Goal: Use online tool/utility: Utilize a website feature to perform a specific function

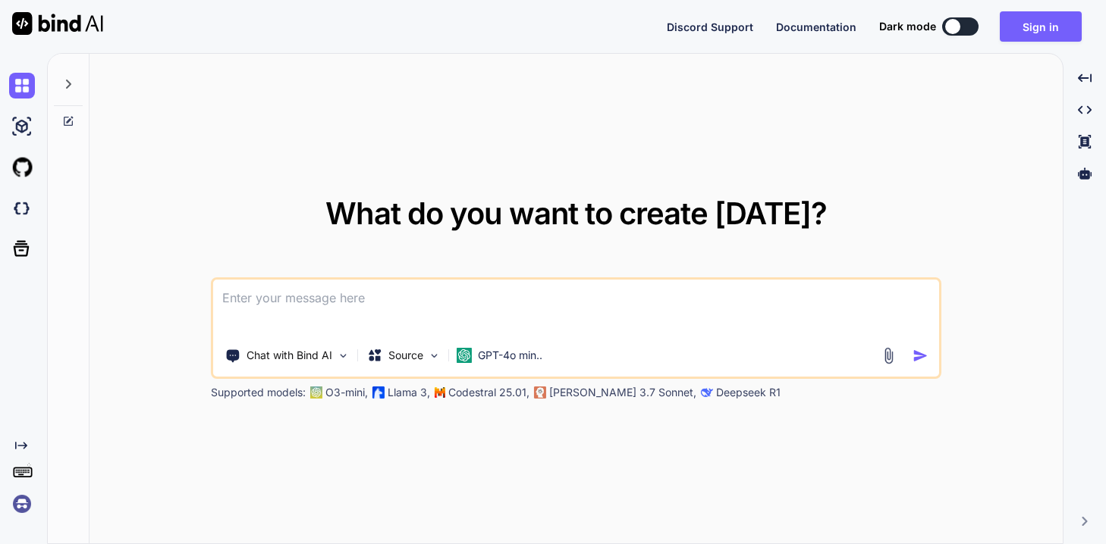
click at [24, 505] on img at bounding box center [22, 504] width 26 height 26
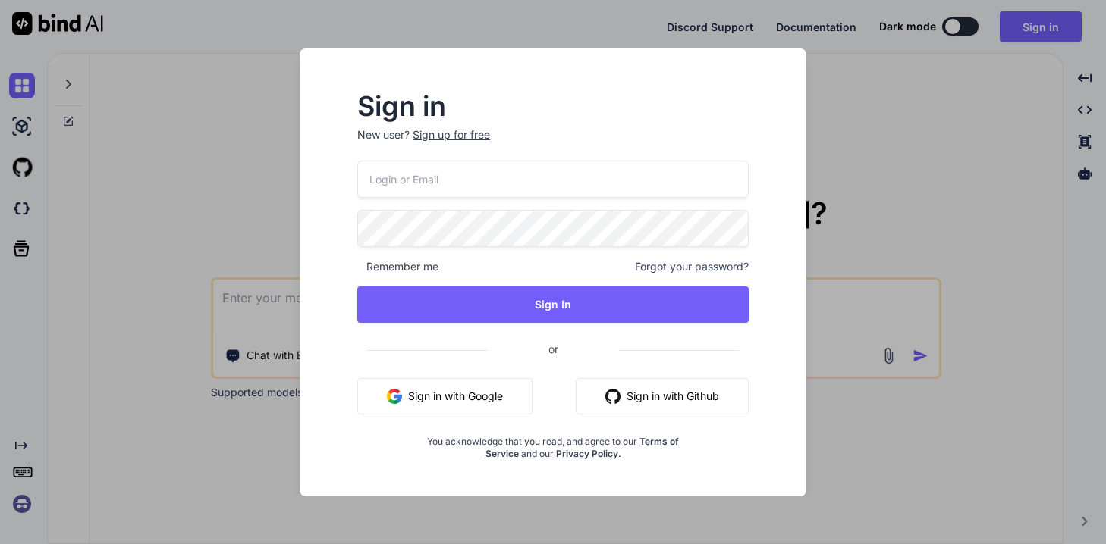
click at [427, 409] on button "Sign in with Google" at bounding box center [444, 396] width 175 height 36
click at [564, 387] on div "Sign in with Google Sign in with Github" at bounding box center [552, 396] width 391 height 36
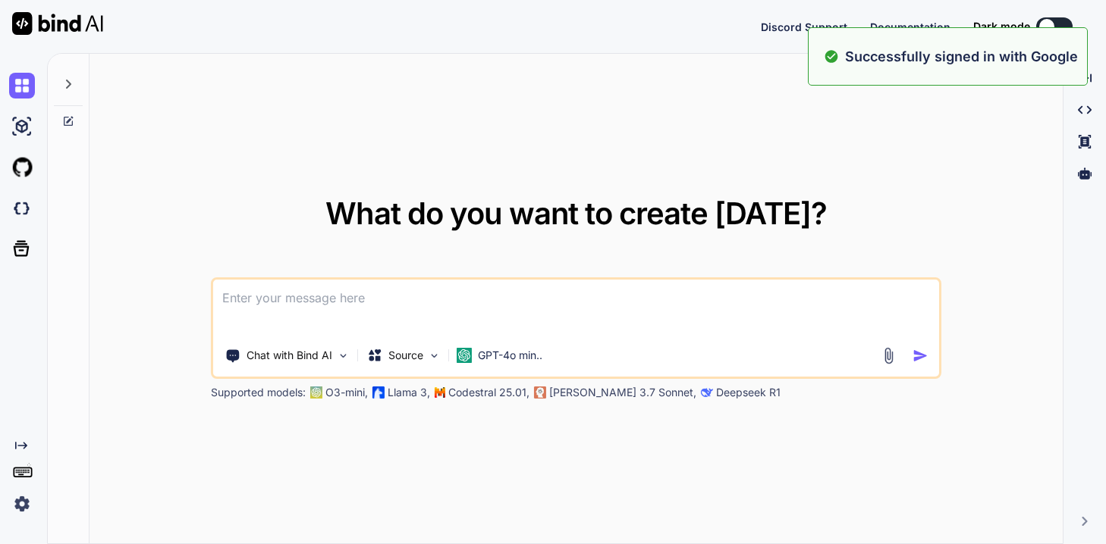
click at [499, 390] on p "Codestral 25.01," at bounding box center [488, 392] width 81 height 15
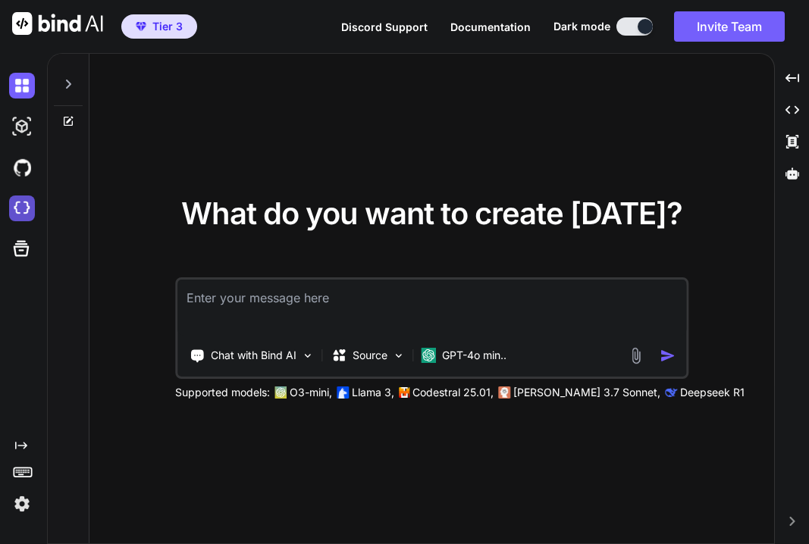
click at [21, 204] on img at bounding box center [22, 209] width 26 height 26
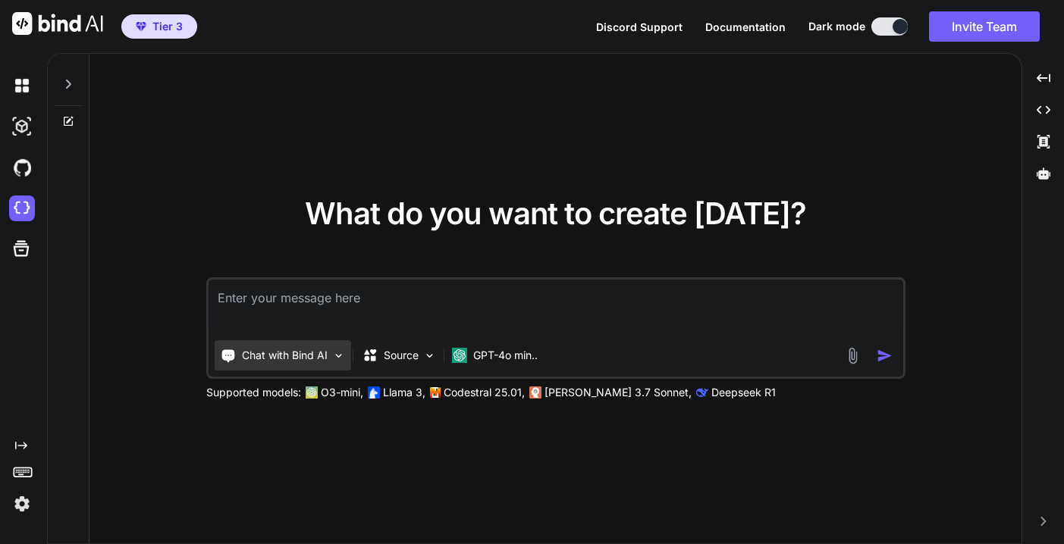
click at [331, 360] on div "Chat with Bind AI" at bounding box center [283, 355] width 137 height 30
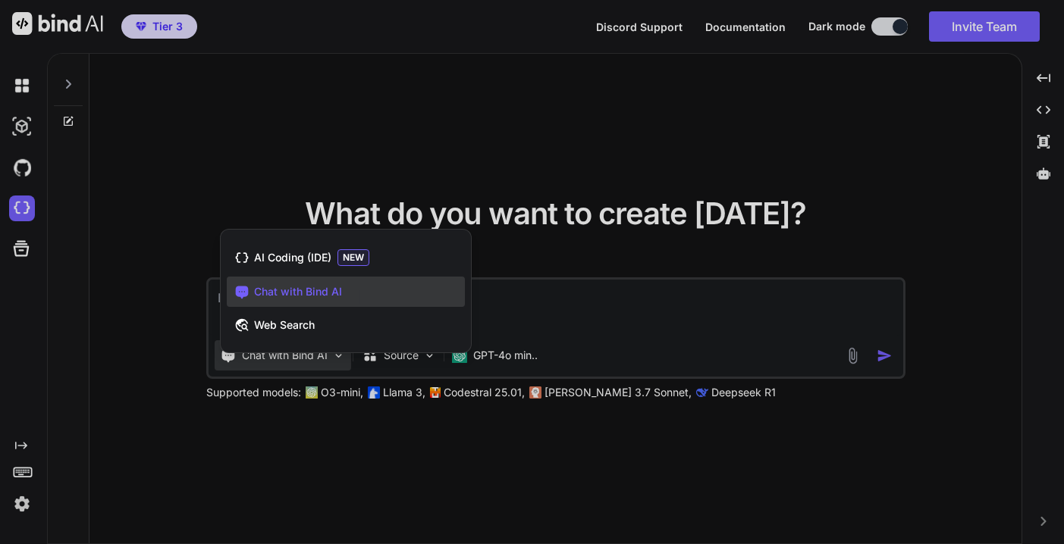
click at [165, 334] on div at bounding box center [532, 272] width 1064 height 544
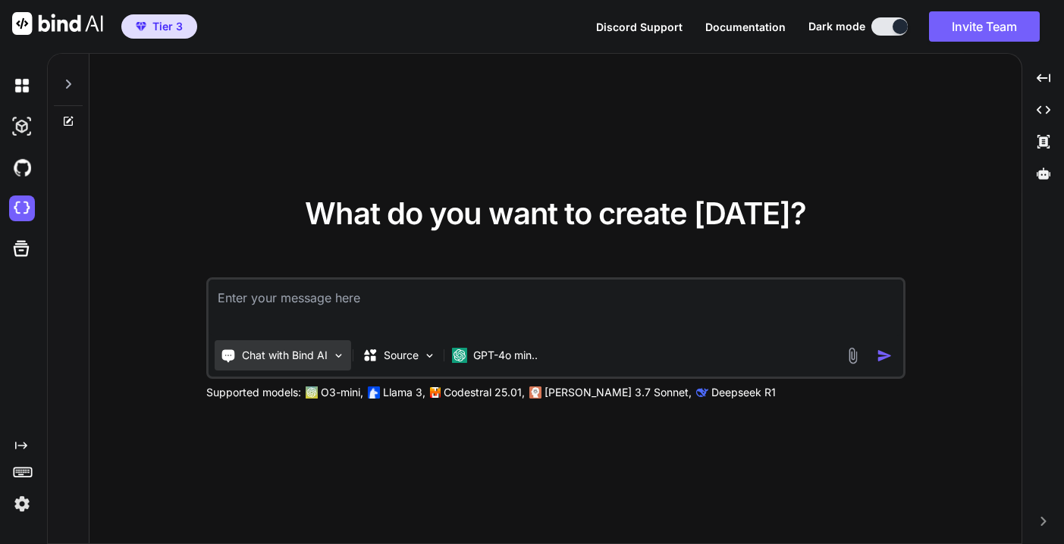
click at [305, 371] on div "Chat with Bind AI" at bounding box center [283, 355] width 137 height 30
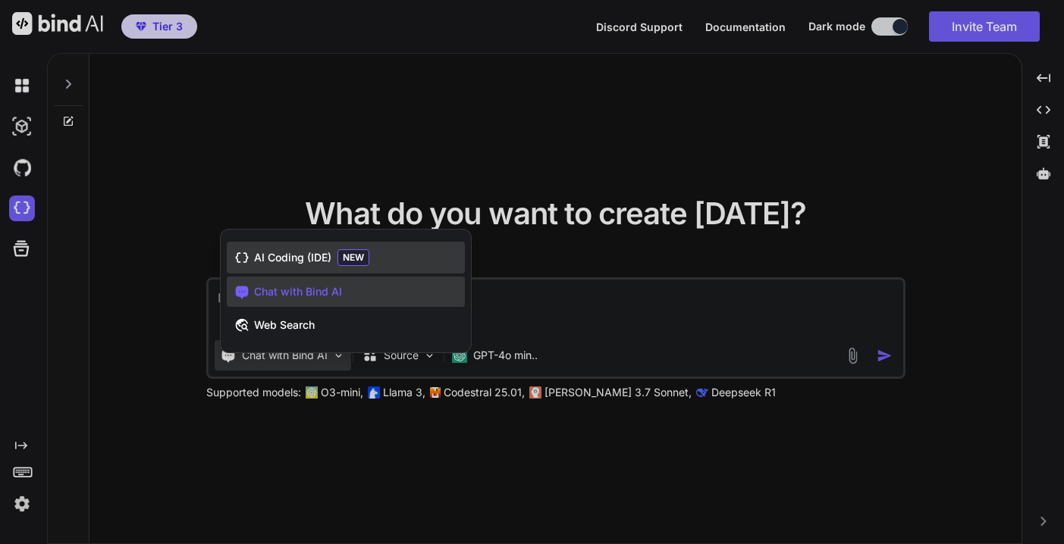
click at [317, 258] on span "AI Coding (IDE)" at bounding box center [292, 257] width 77 height 15
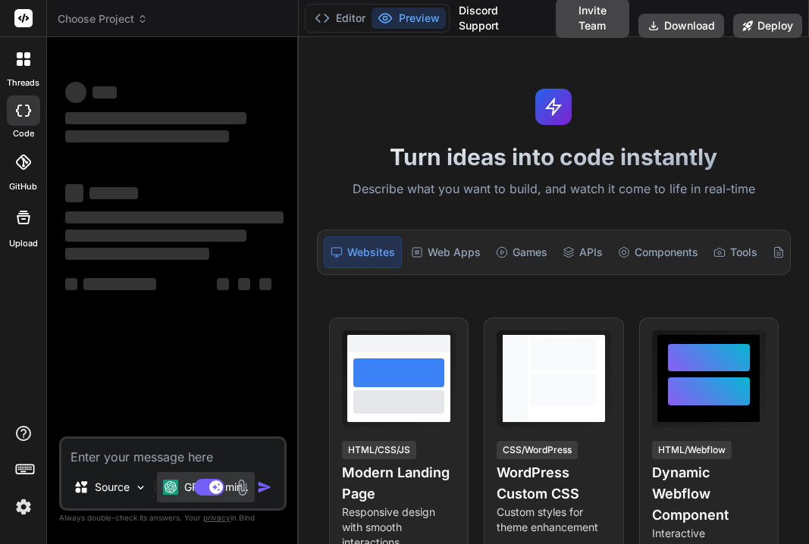
click at [183, 488] on div "GPT-4o min.." at bounding box center [206, 487] width 86 height 15
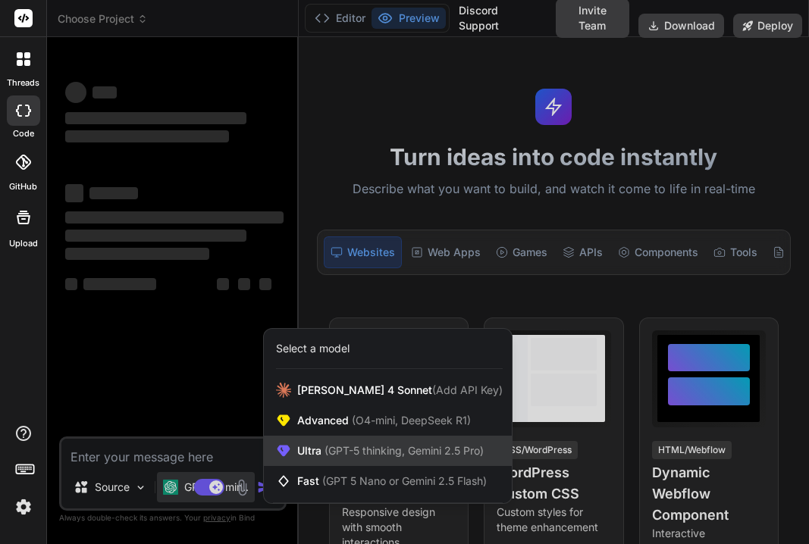
click at [331, 442] on div "Ultra (GPT-5 thinking, Gemini 2.5 Pro)" at bounding box center [388, 451] width 248 height 30
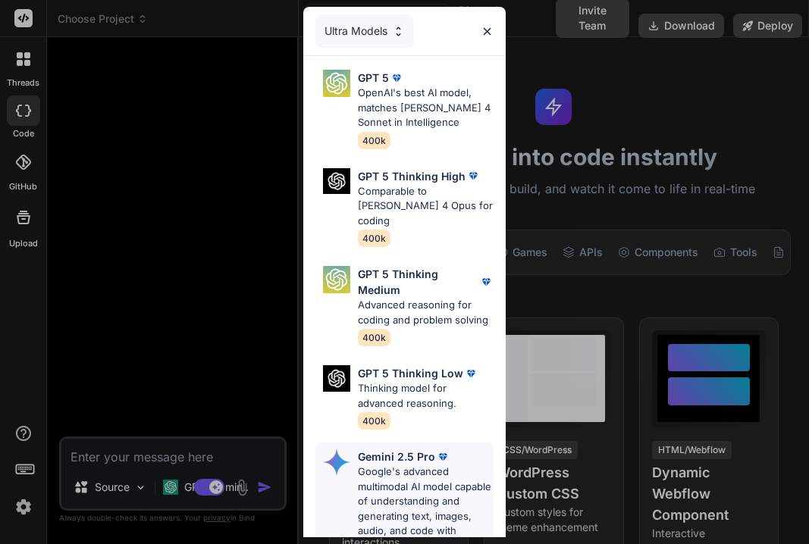
click at [419, 471] on p "Google's advanced multimodal AI model capable of understanding and generating t…" at bounding box center [426, 517] width 136 height 104
type textarea "x"
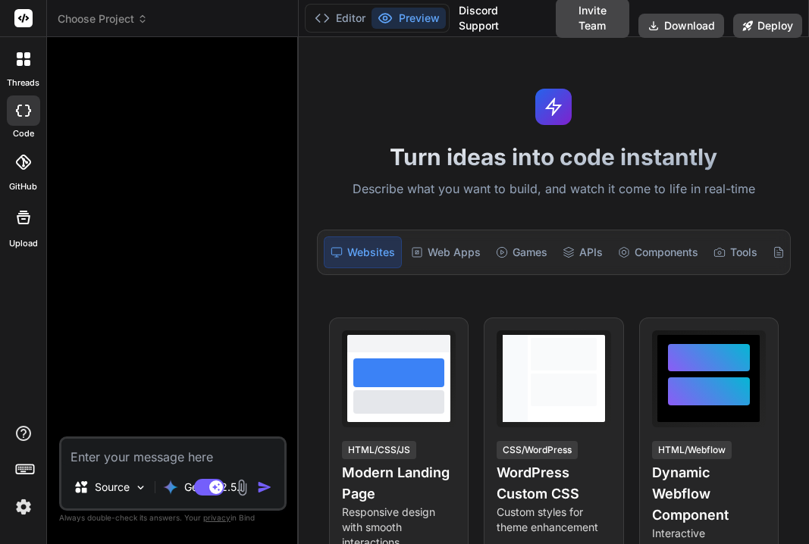
click at [171, 459] on textarea at bounding box center [172, 452] width 223 height 27
click at [147, 457] on textarea at bounding box center [172, 452] width 223 height 27
paste textarea "Create a beautiful looking slide for presenting to SLT at mailchimp for a new g…"
type textarea "Create a beautiful looking slide for presenting to SLT at mailchimp for a new g…"
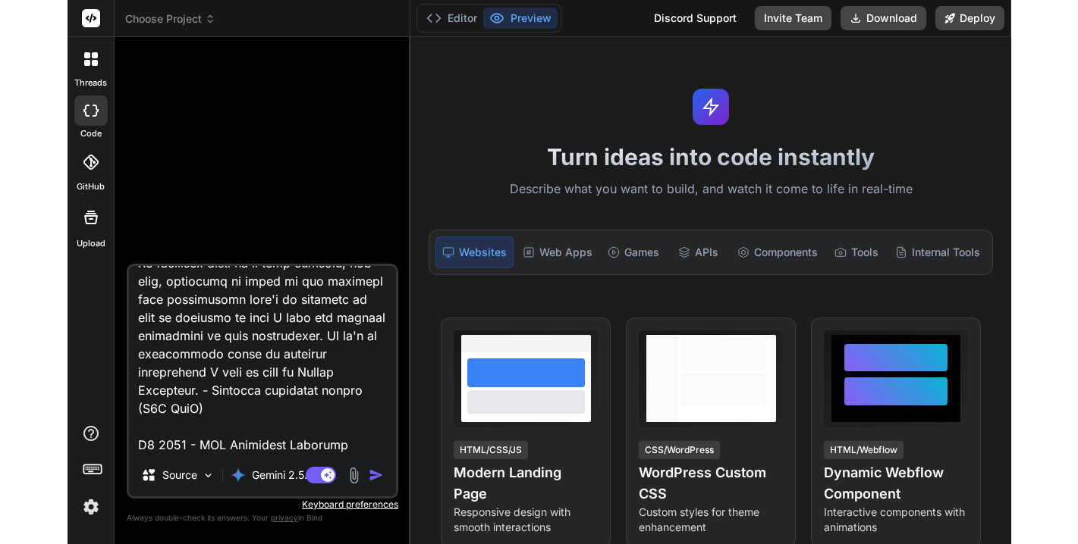
scroll to position [713, 0]
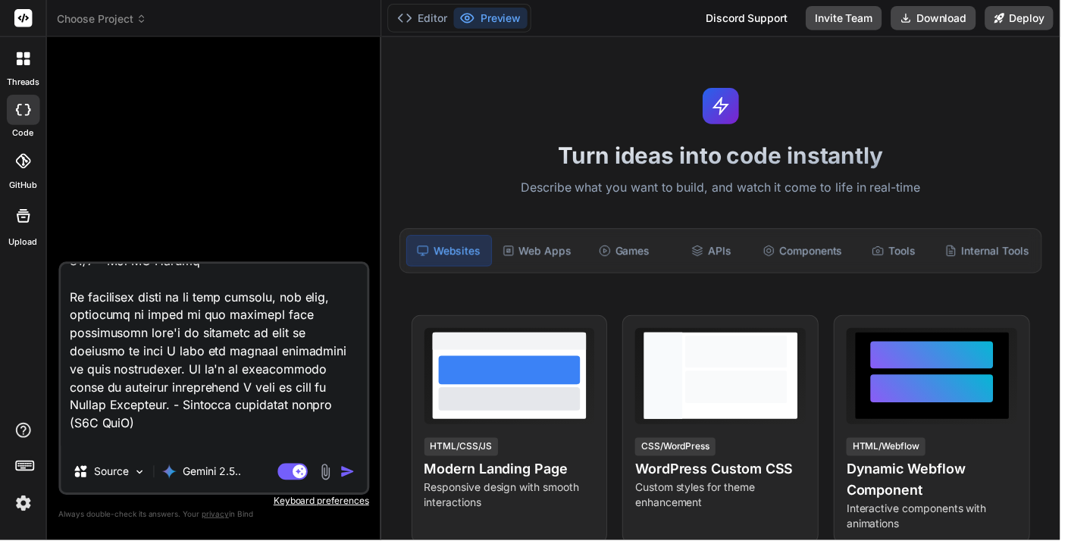
type textarea "x"
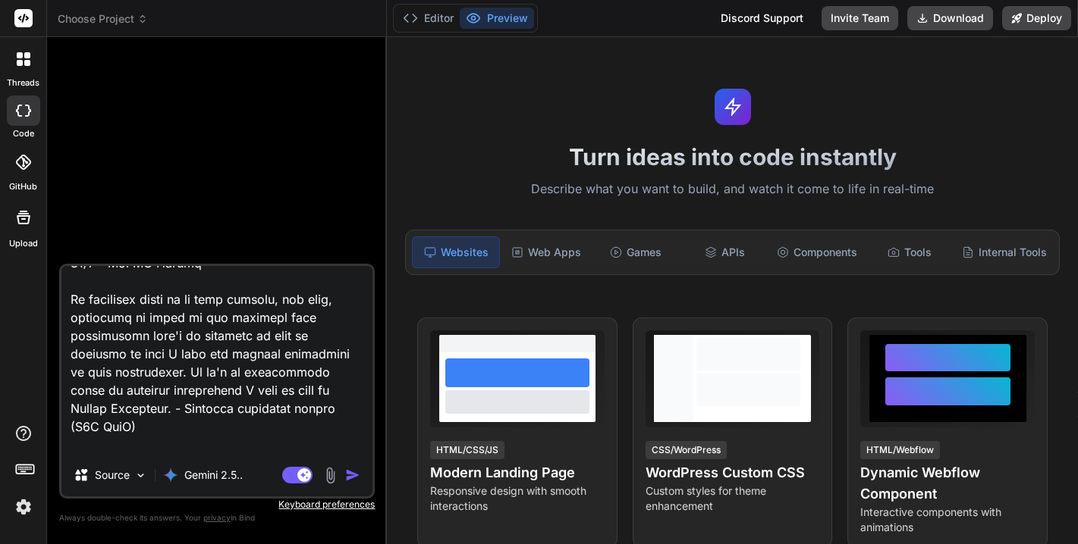
type textarea "Create a beautiful looking slide for presenting to SLT at mailchimp for a new g…"
click at [329, 476] on img at bounding box center [330, 475] width 17 height 17
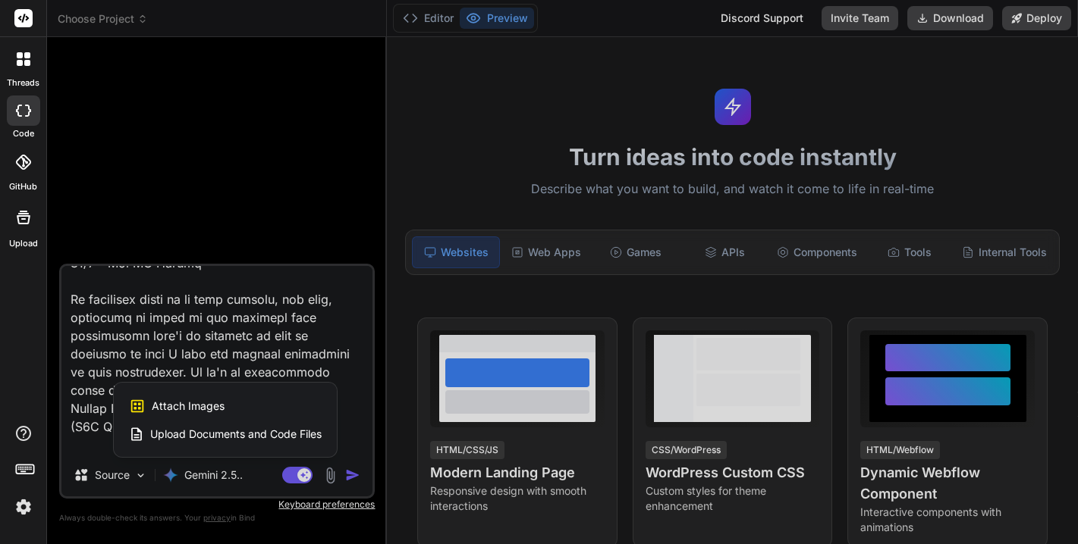
click at [181, 406] on span "Attach Images" at bounding box center [188, 406] width 73 height 15
type textarea "x"
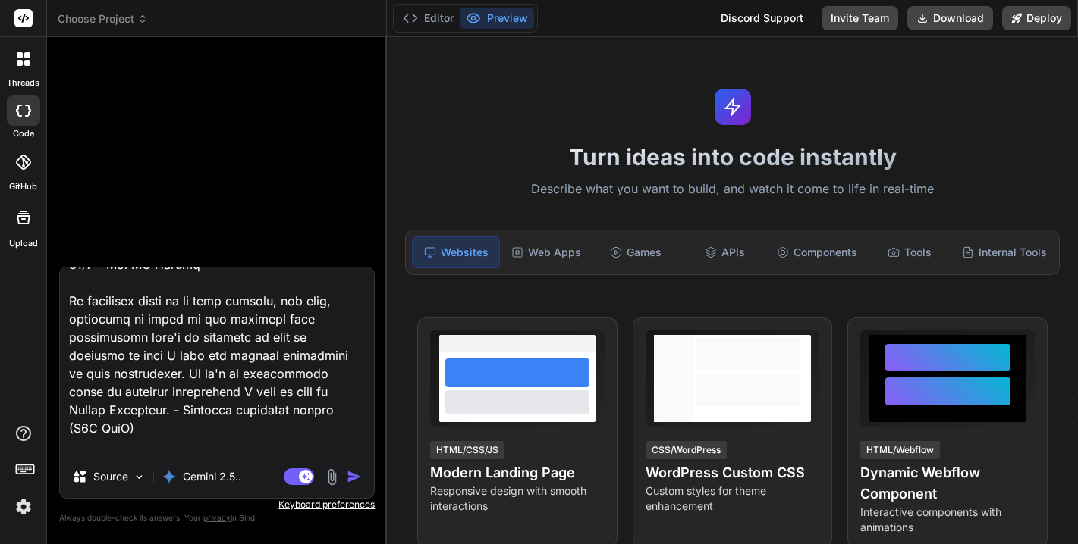
type input "C:\fakepath\Screenshot [DATE] 3.04.07 PM.png"
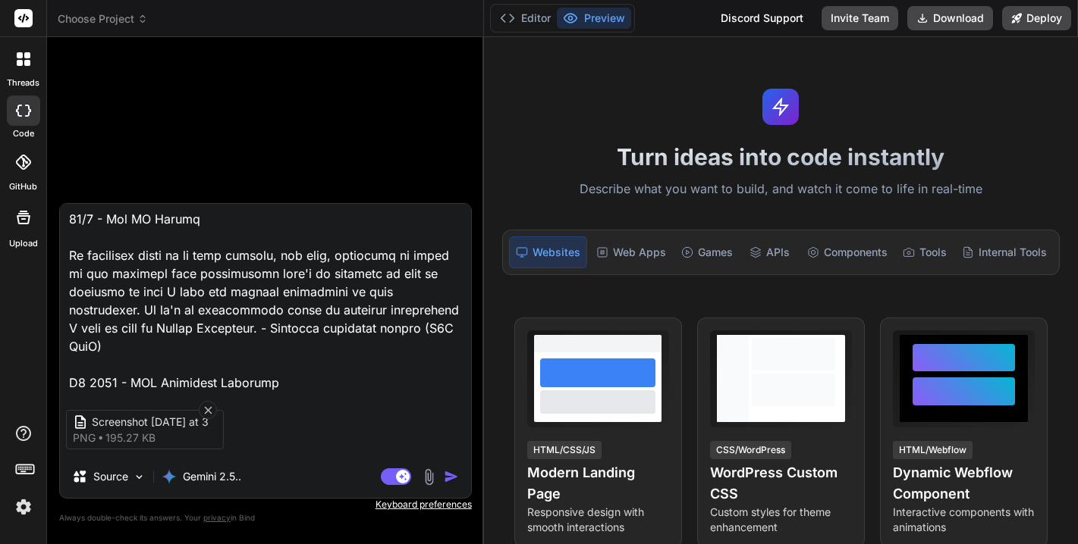
scroll to position [640, 0]
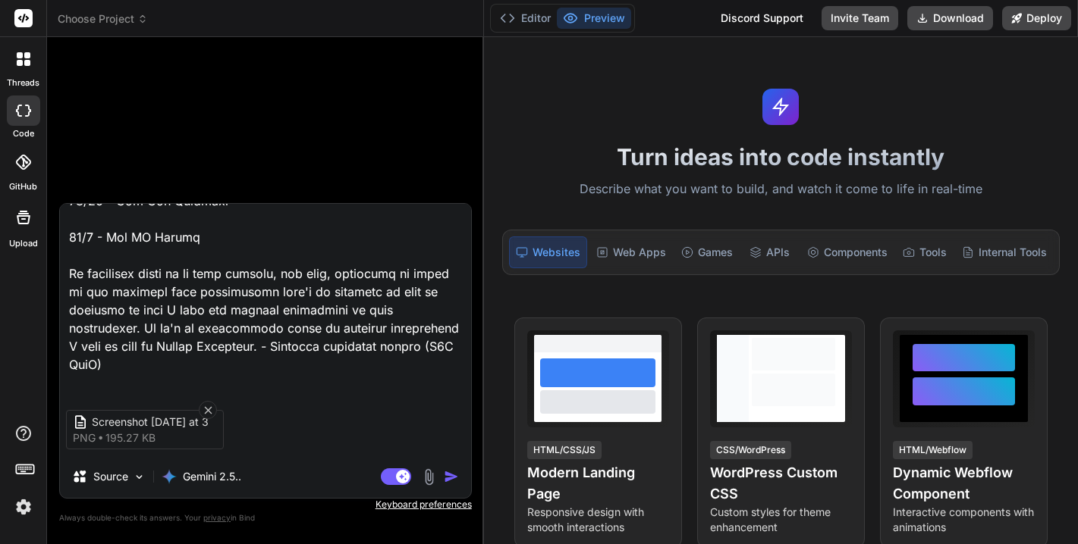
type textarea "x"
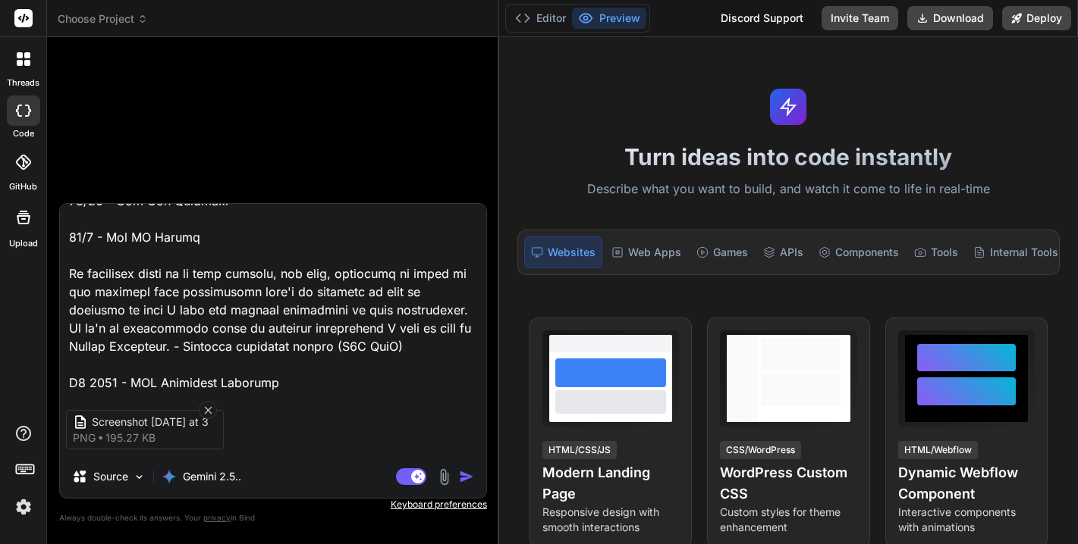
drag, startPoint x: 386, startPoint y: 259, endPoint x: 472, endPoint y: 259, distance: 86.5
click at [472, 259] on div "Bind AI Web Search Created with Pixso. Code Generator Screenshot 2025-09-23 at …" at bounding box center [273, 290] width 452 height 507
click at [465, 477] on img "button" at bounding box center [466, 476] width 15 height 15
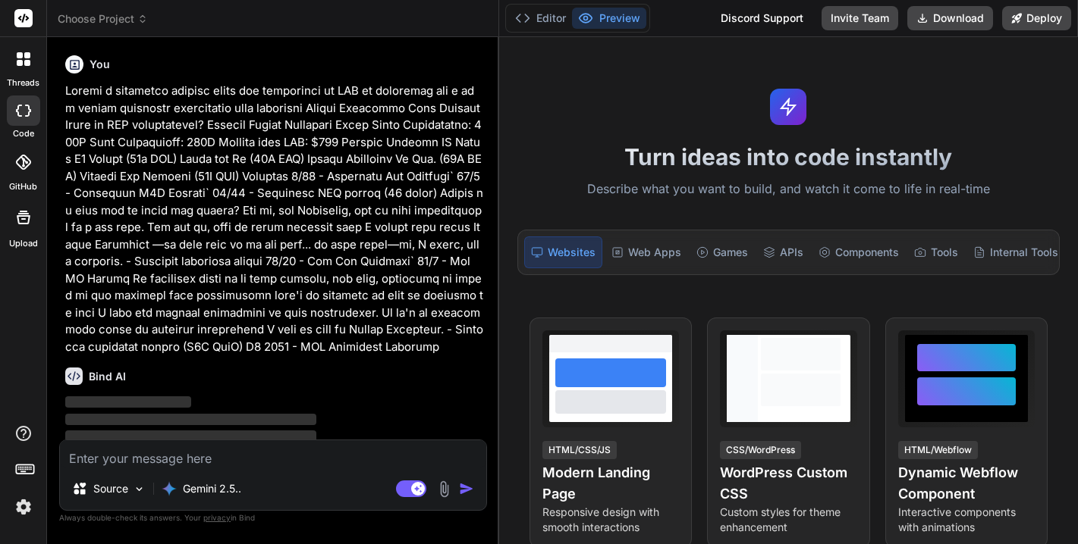
scroll to position [23, 0]
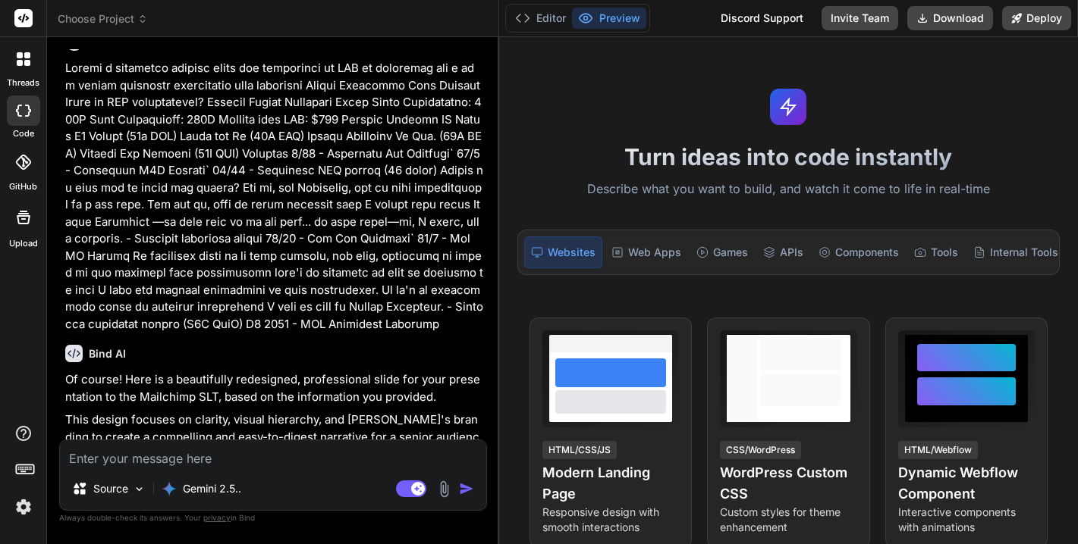
type textarea "x"
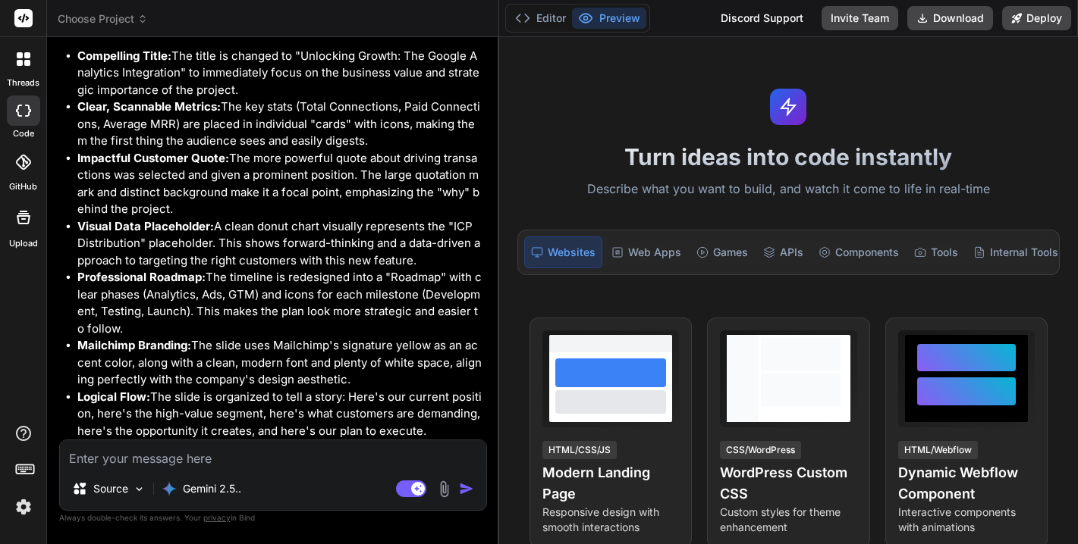
scroll to position [632, 0]
click at [237, 453] on textarea at bounding box center [273, 454] width 426 height 27
type textarea "o"
type textarea "x"
type textarea "ok"
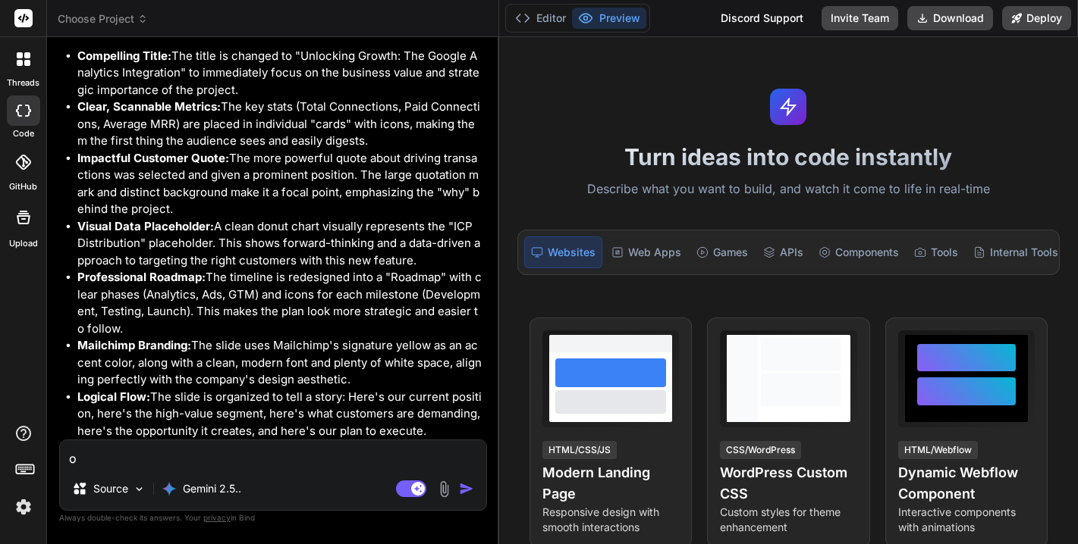
type textarea "x"
type textarea "ok,"
type textarea "x"
type textarea "ok,"
type textarea "x"
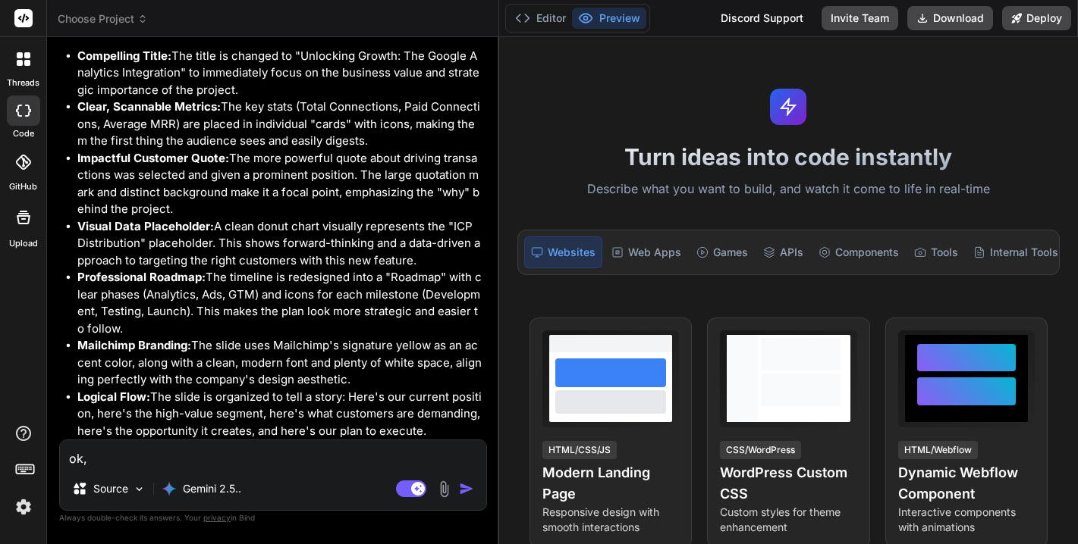
type textarea "ok, c"
type textarea "x"
type textarea "ok, cr"
type textarea "x"
type textarea "ok, cre"
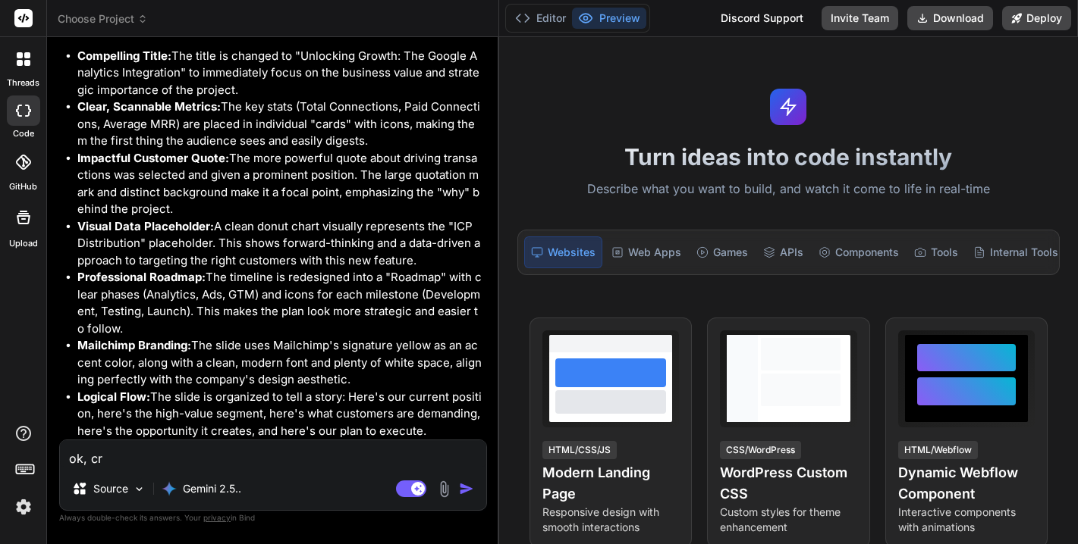
type textarea "x"
type textarea "ok, crea"
type textarea "x"
type textarea "ok, creat"
type textarea "x"
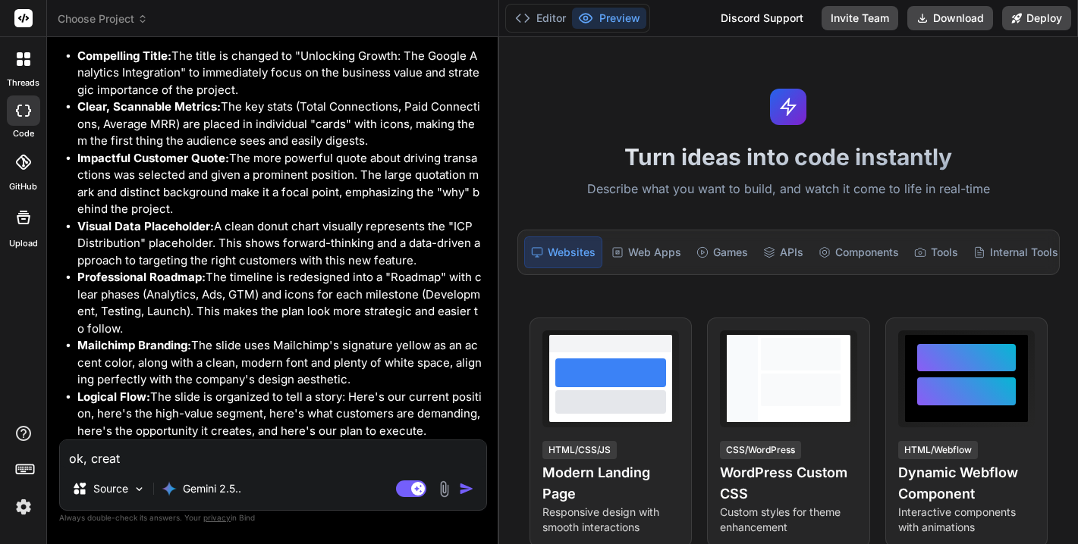
type textarea "ok, create"
type textarea "x"
type textarea "ok, create"
type textarea "x"
type textarea "ok, create n"
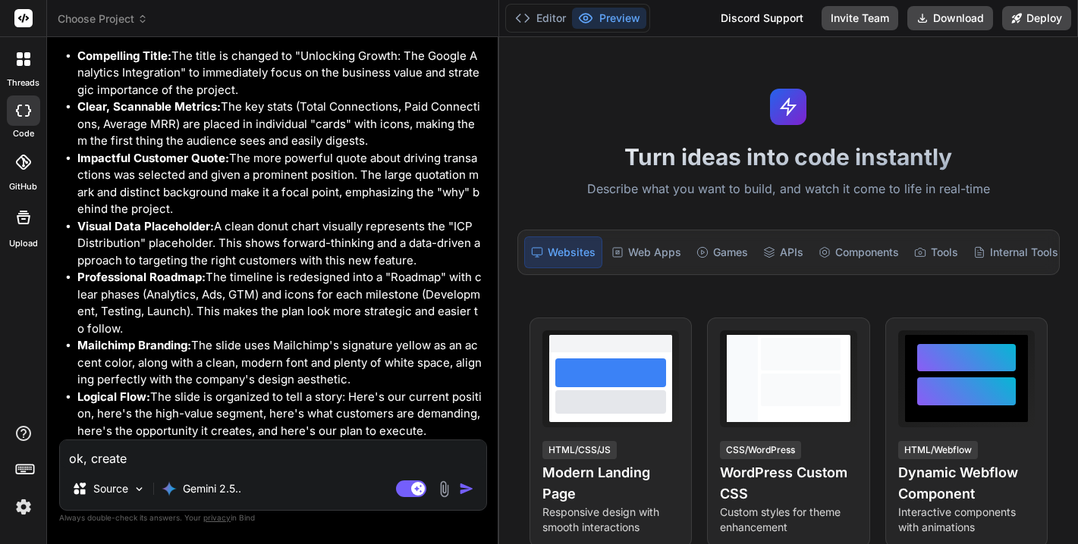
type textarea "x"
type textarea "ok, create n"
type textarea "x"
type textarea "ok, create n"
type textarea "x"
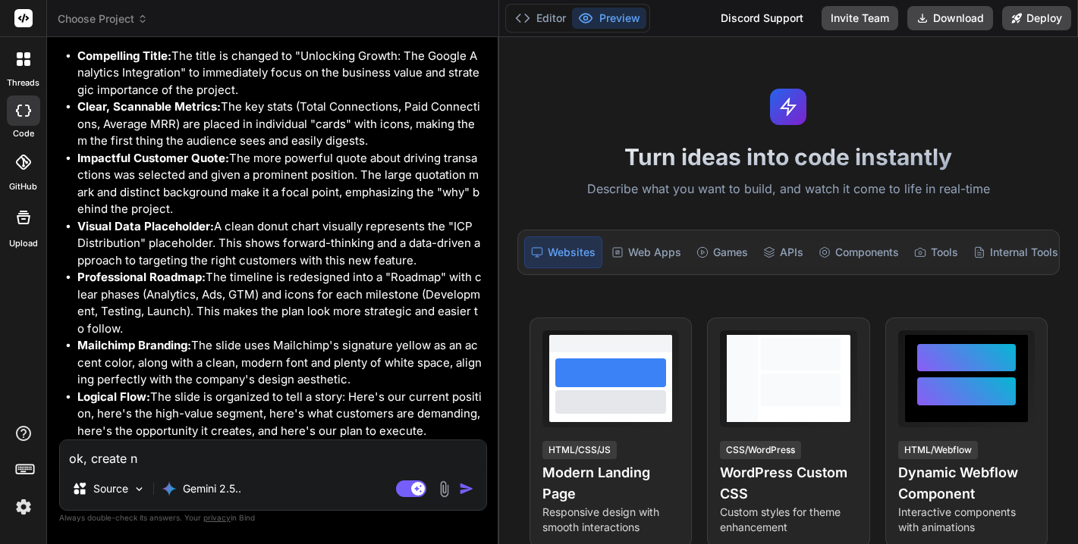
type textarea "ok, create"
type textarea "x"
type textarea "ok, create a"
type textarea "x"
type textarea "ok, create an"
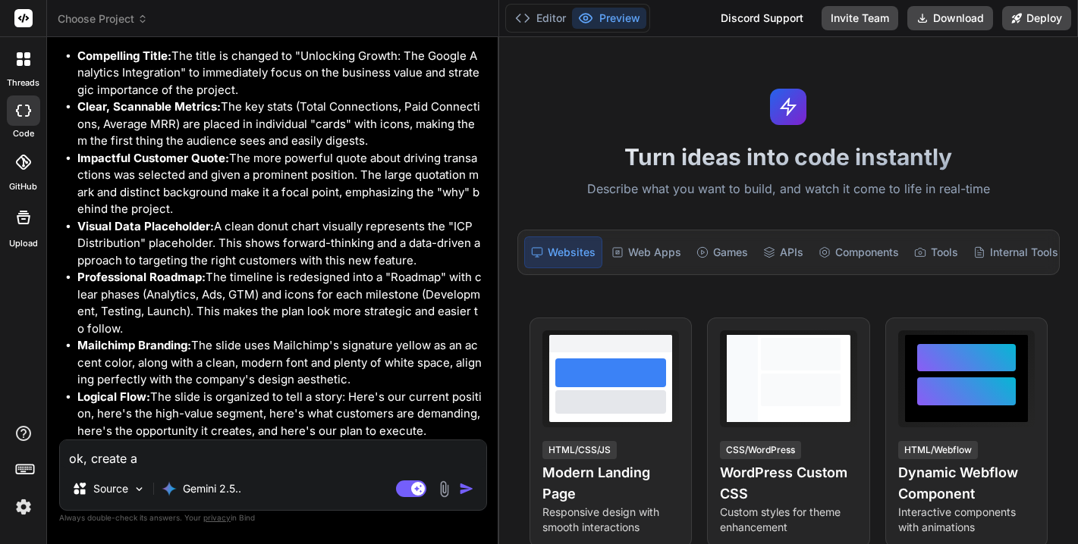
type textarea "x"
type textarea "ok, create an"
type textarea "x"
type textarea "ok, create an h"
type textarea "x"
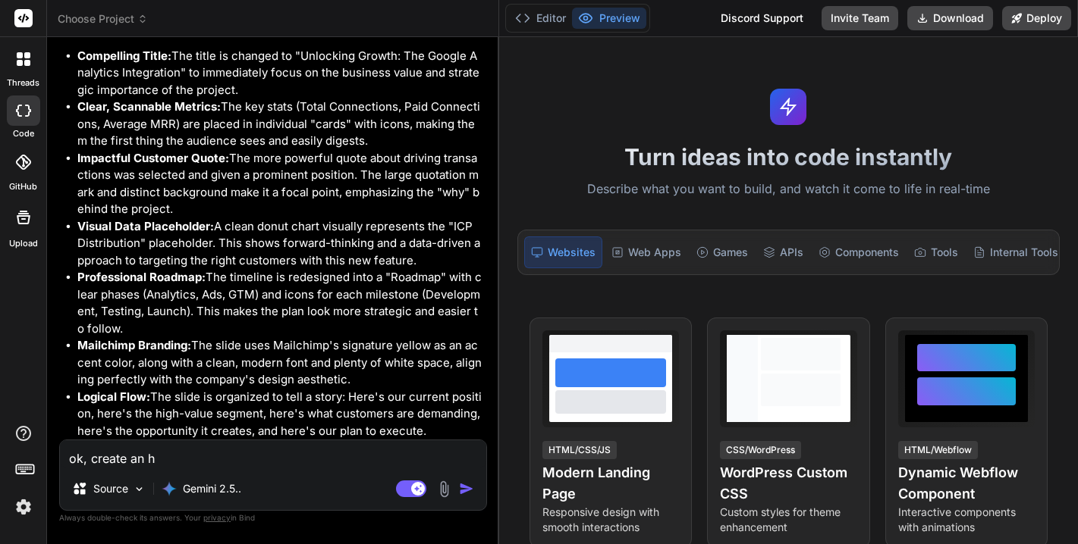
type textarea "ok, create an ht"
type textarea "x"
type textarea "ok, create an htm"
type textarea "x"
type textarea "ok, create an html"
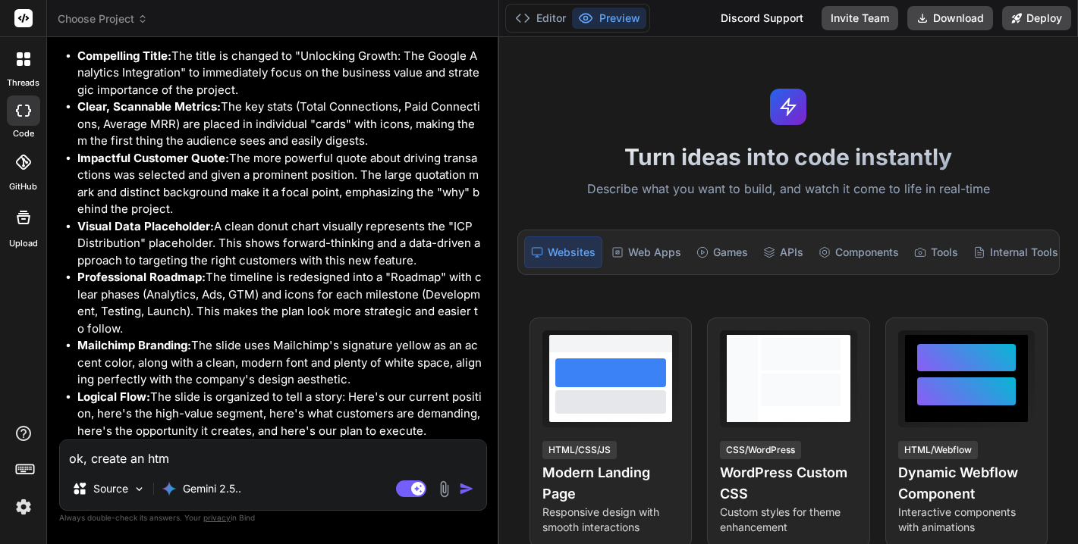
type textarea "x"
type textarea "ok, create an html"
type textarea "x"
type textarea "ok, create an html s"
type textarea "x"
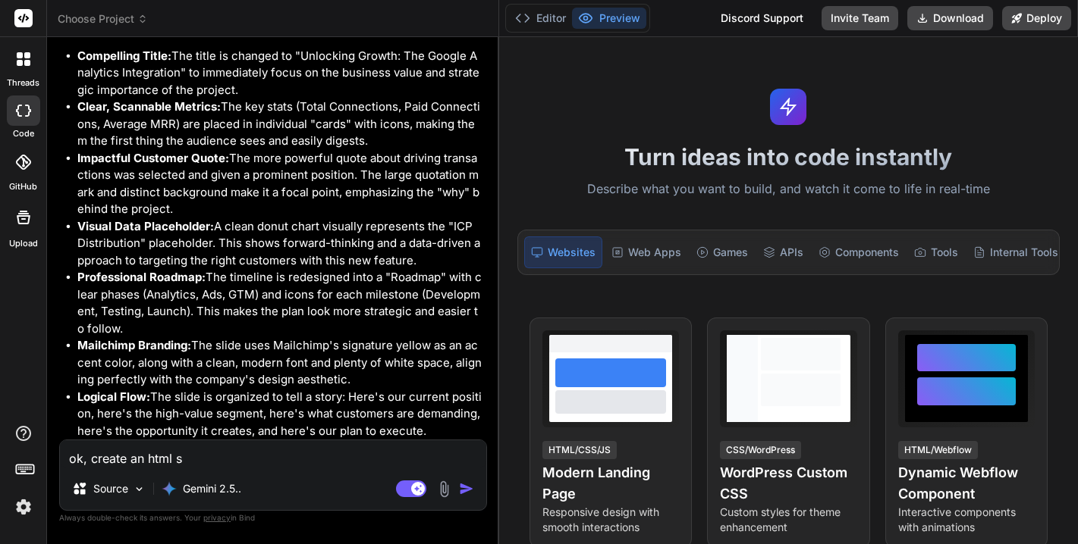
type textarea "ok, create an html sl"
type textarea "x"
type textarea "ok, create an html slo"
type textarea "x"
type textarea "ok, create an html slod"
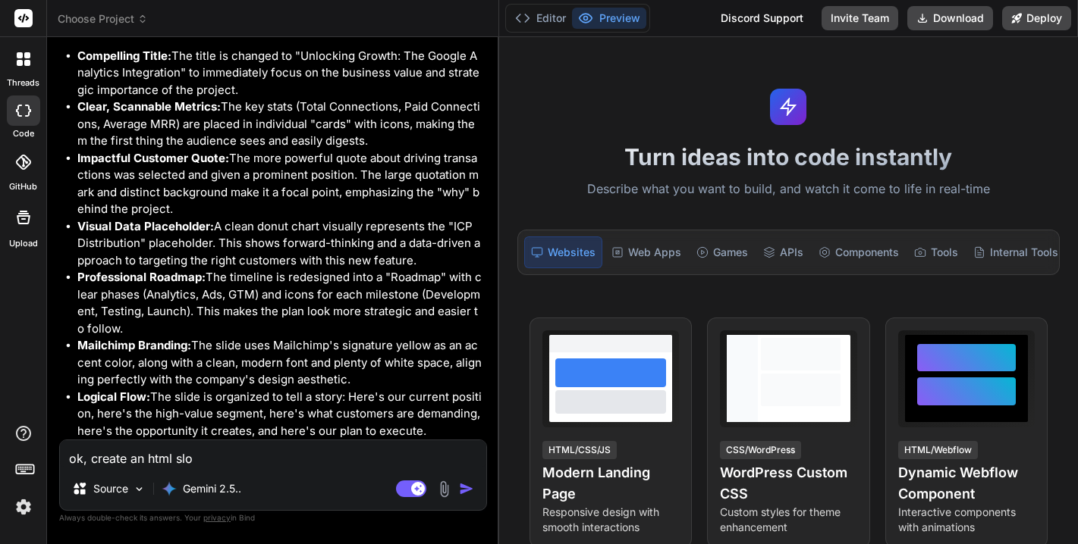
type textarea "x"
type textarea "ok, create an html slode"
type textarea "x"
type textarea "ok, create an html slod"
type textarea "x"
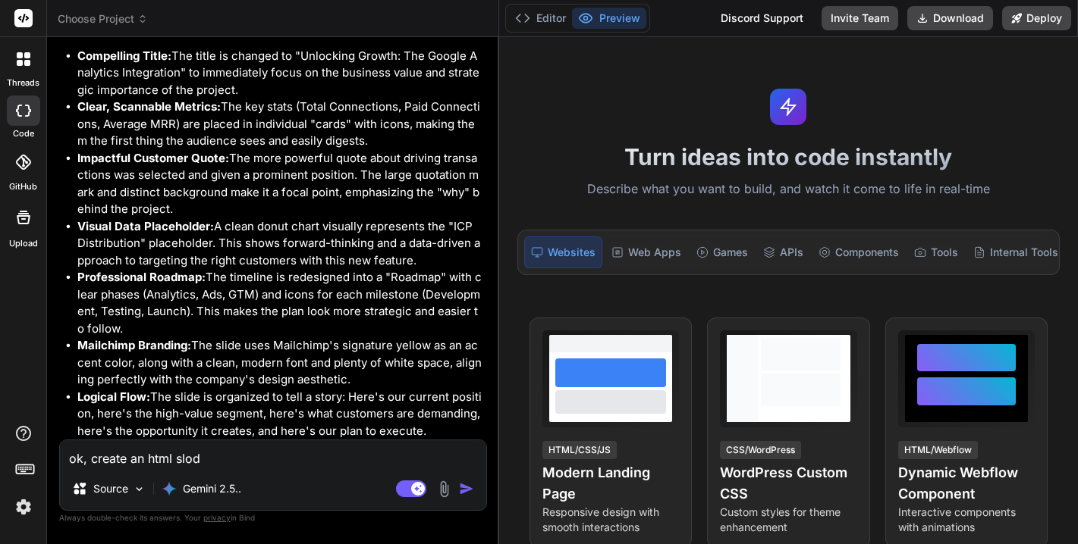
type textarea "ok, create an html slo"
type textarea "x"
type textarea "ok, create an html sl"
type textarea "x"
type textarea "ok, create an html slo"
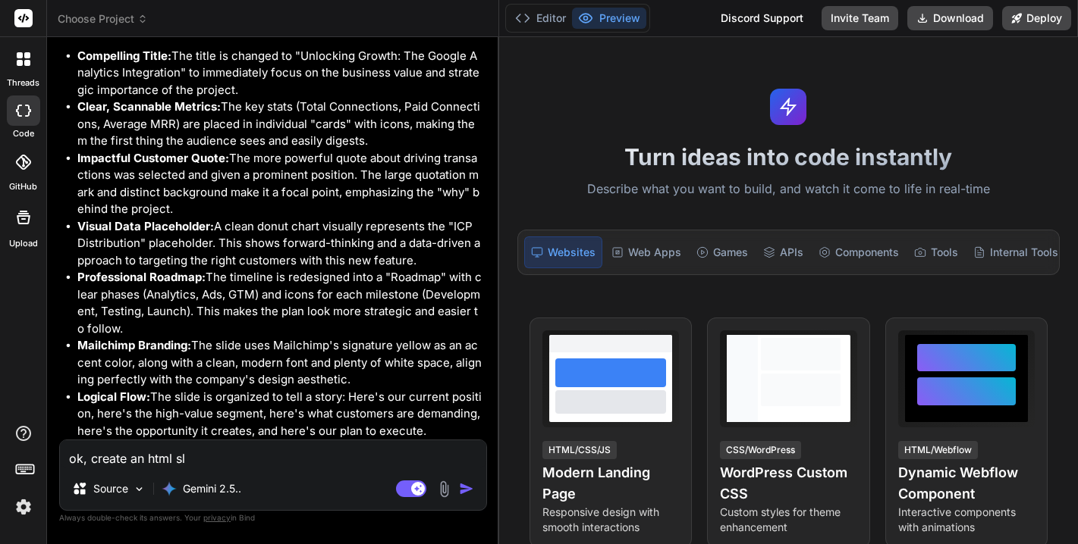
type textarea "x"
type textarea "ok, create an html sl"
type textarea "x"
type textarea "ok, create an html sli"
type textarea "x"
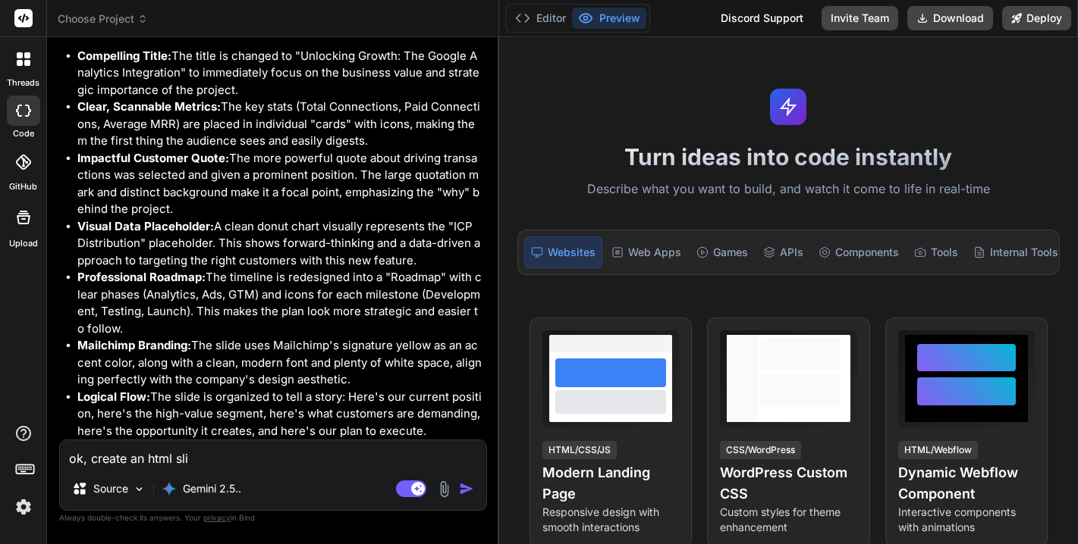
type textarea "ok, create an html slid"
type textarea "x"
type textarea "ok, create an html slide"
type textarea "x"
type textarea "ok, create an html slide"
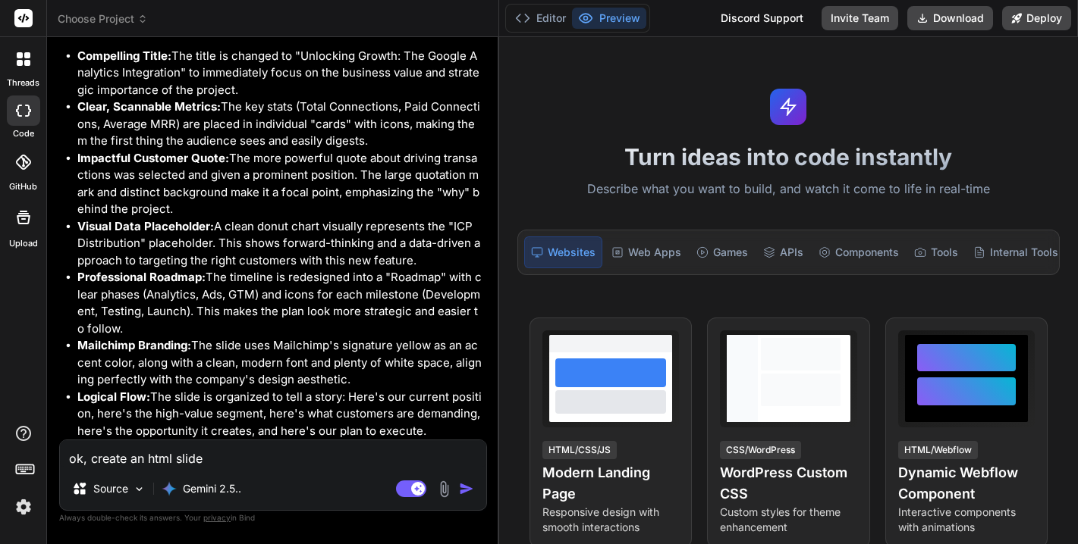
click at [446, 487] on img at bounding box center [443, 489] width 17 height 17
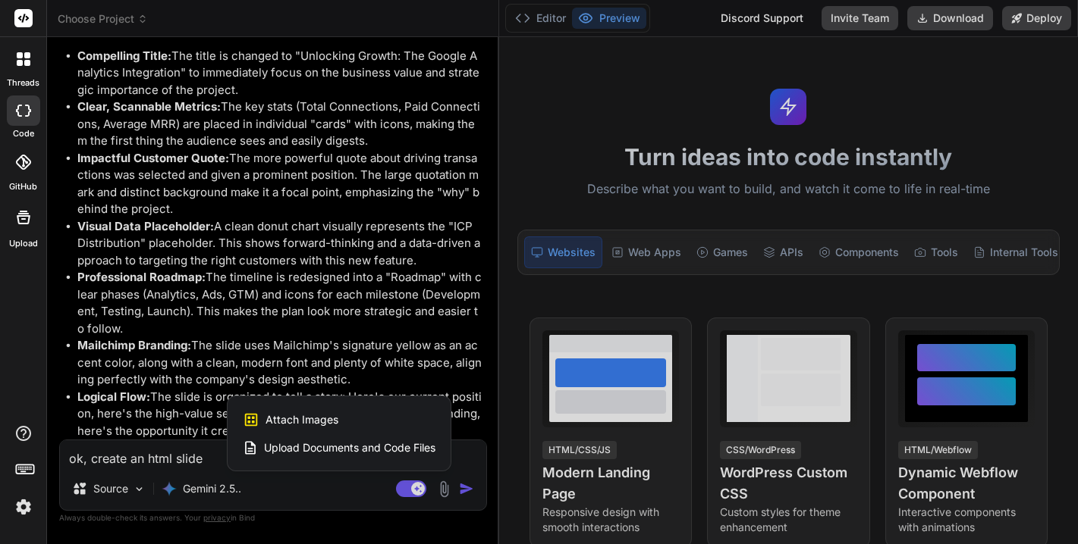
click at [324, 418] on span "Attach Images" at bounding box center [301, 420] width 73 height 15
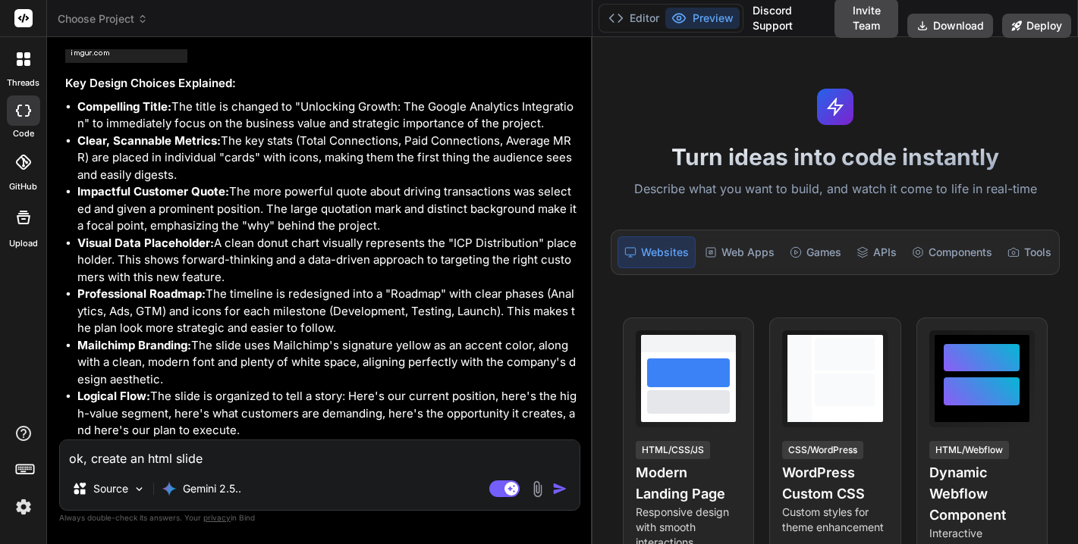
type textarea "x"
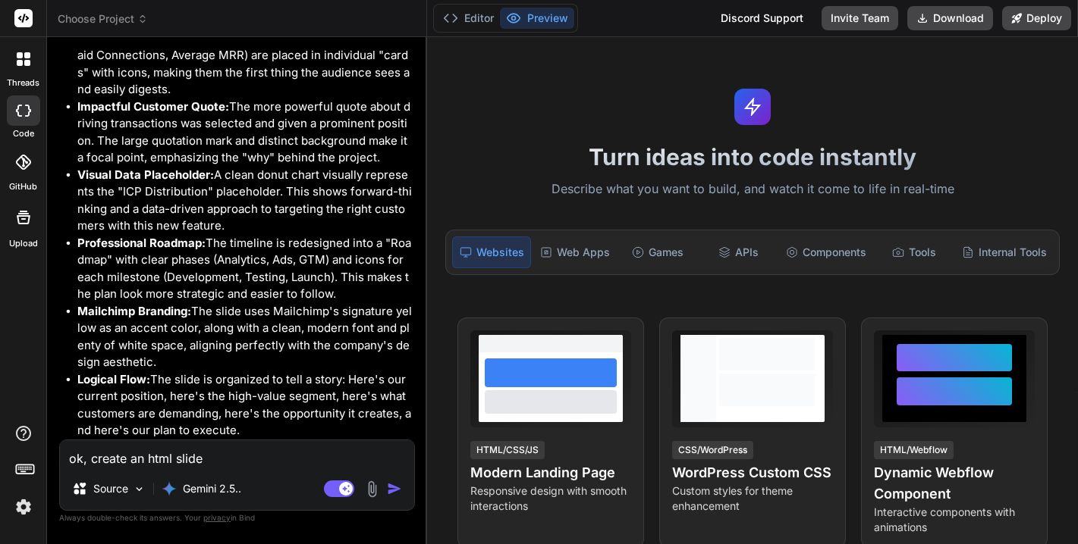
drag, startPoint x: 498, startPoint y: 271, endPoint x: 397, endPoint y: 289, distance: 102.4
click at [397, 289] on div "Bind AI Web Search Created with Pixso. Code Generator You Bind AI Of course! He…" at bounding box center [237, 290] width 380 height 507
click at [395, 491] on img "button" at bounding box center [394, 489] width 15 height 15
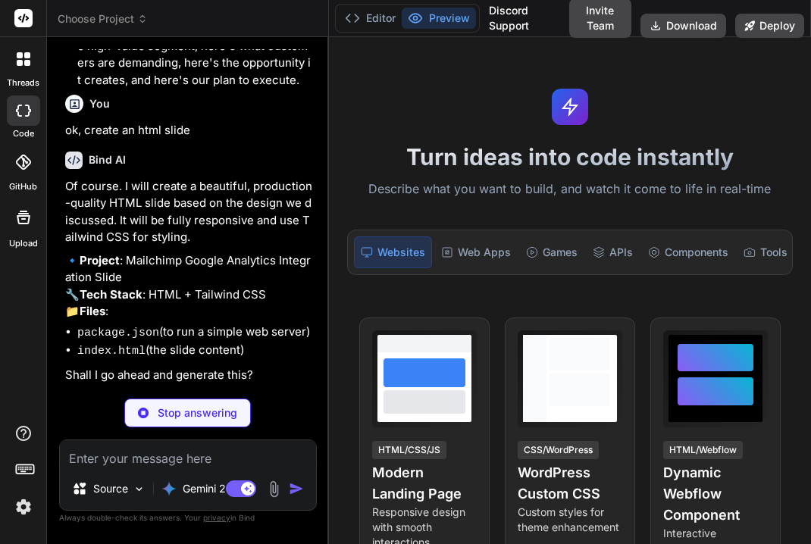
scroll to position [1507, 0]
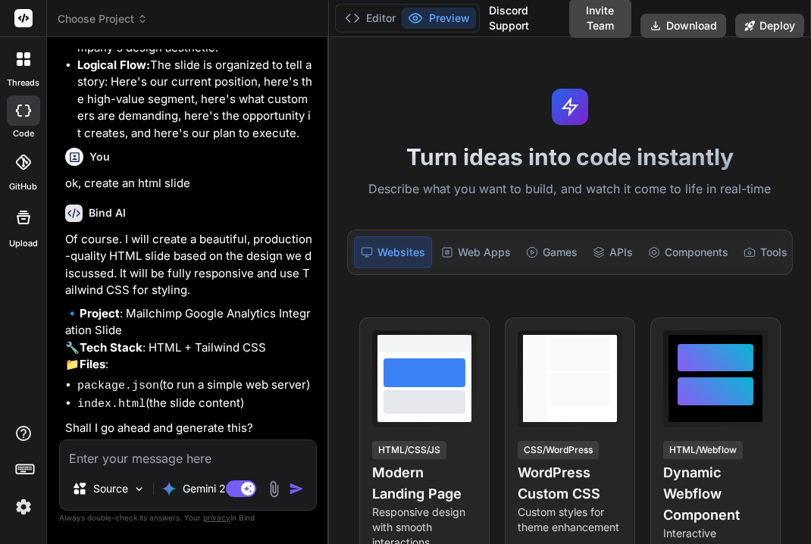
click at [27, 64] on icon at bounding box center [27, 63] width 6 height 6
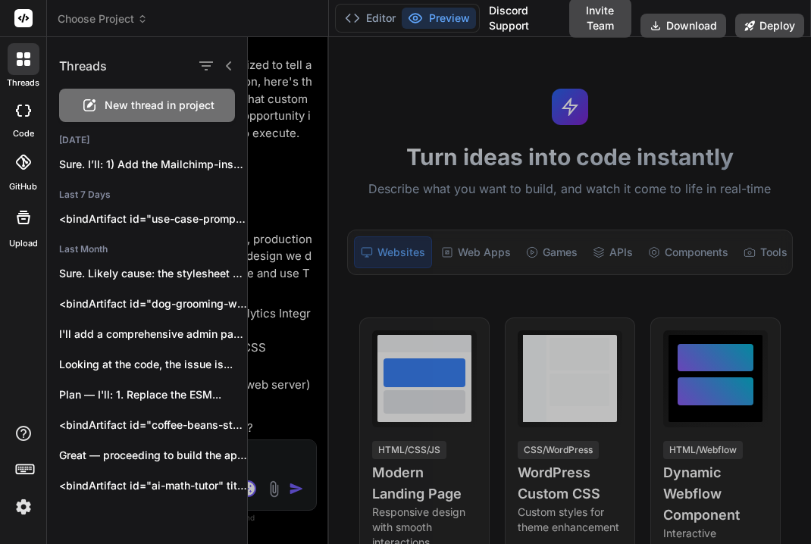
click at [133, 109] on span "New thread in project" at bounding box center [160, 105] width 110 height 15
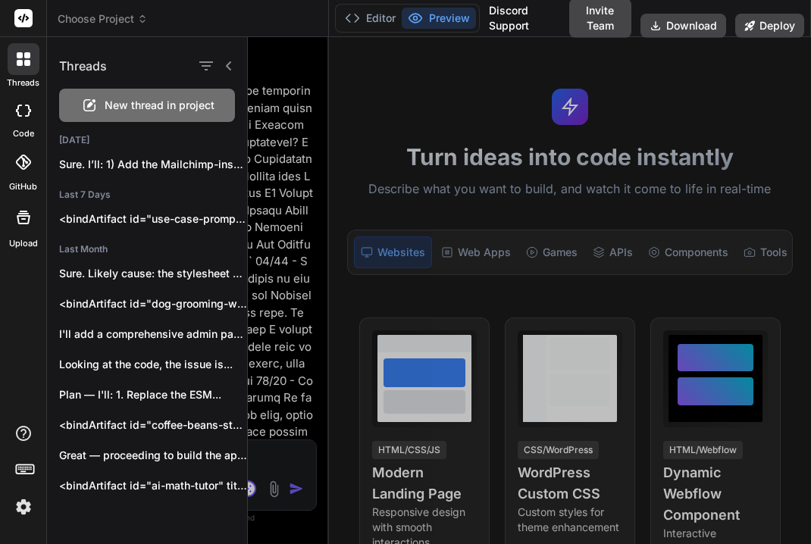
scroll to position [14, 0]
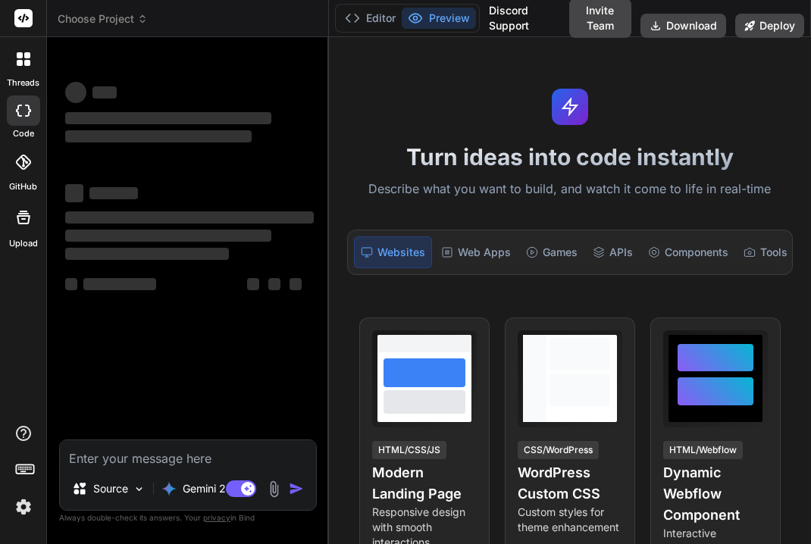
type textarea "x"
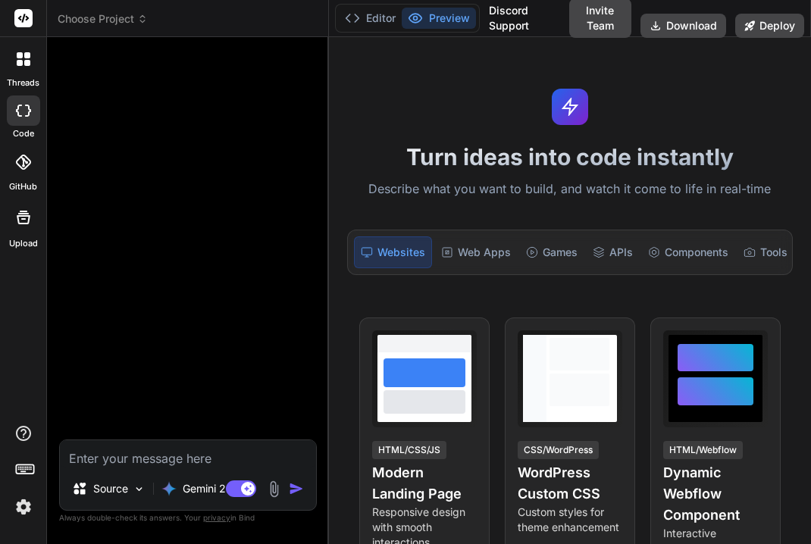
click at [165, 463] on textarea at bounding box center [188, 454] width 256 height 27
paste textarea "Create a beautiful looking slide for presenting to SLT at mailchimp for a new g…"
type textarea "Create a beautiful looking slide for presenting to SLT at mailchimp for a new g…"
type textarea "x"
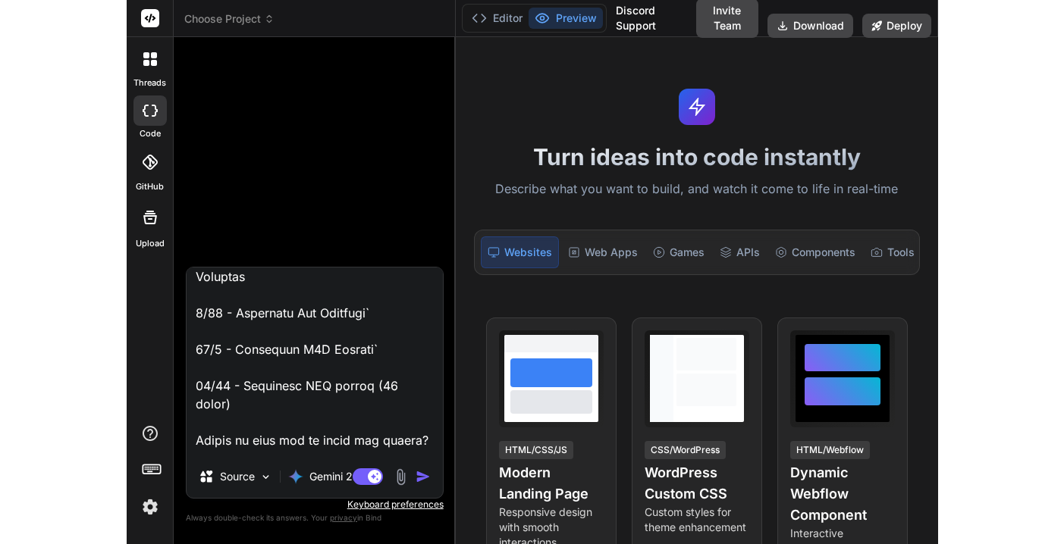
scroll to position [0, 0]
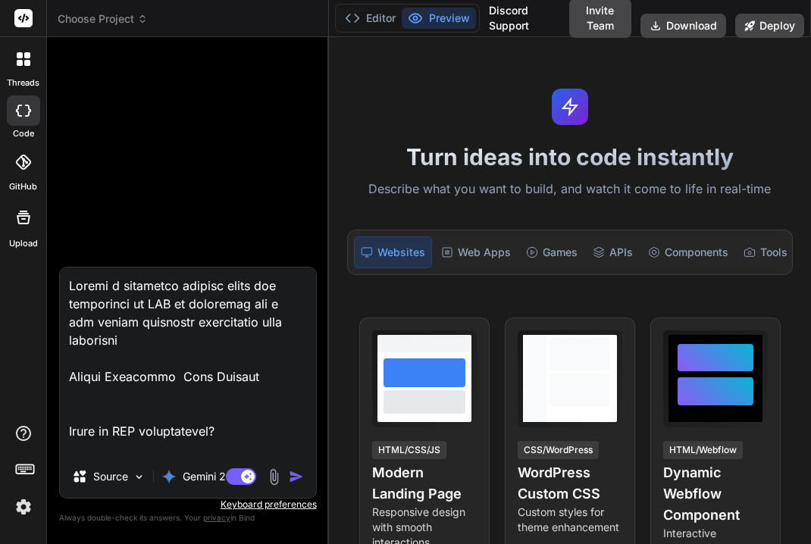
click at [218, 283] on textarea at bounding box center [188, 362] width 256 height 188
type textarea "Create a beautiful looking hslide for presenting to SLT at mailchimp for a new …"
type textarea "x"
type textarea "Create a beautiful looking htslide for presenting to SLT at mailchimp for a new…"
type textarea "x"
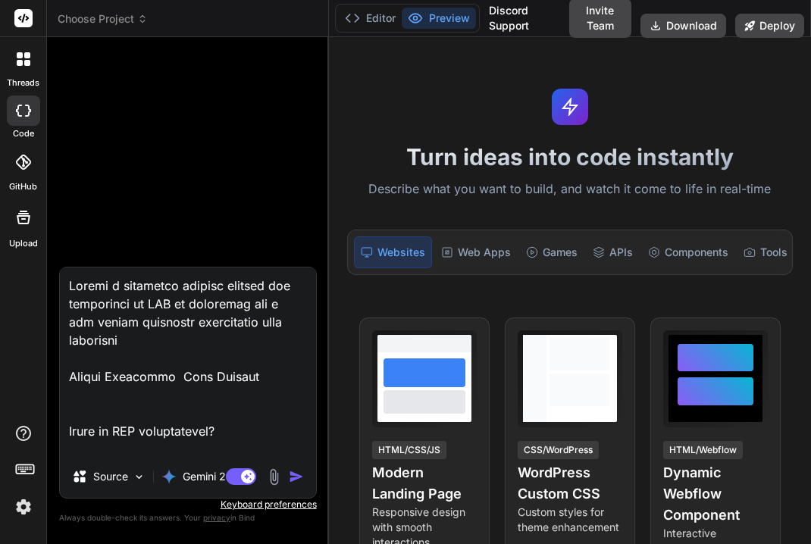
type textarea "Create a beautiful looking htmslide for presenting to SLT at mailchimp for a ne…"
type textarea "x"
type textarea "Create a beautiful looking htmlslide for presenting to SLT at mailchimp for a n…"
type textarea "x"
type textarea "Create a beautiful looking html slide for presenting to SLT at mailchimp for a …"
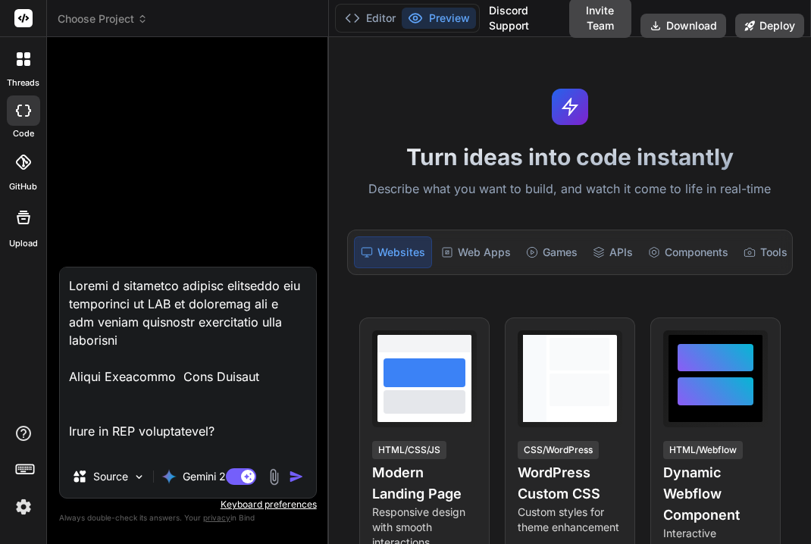
type textarea "x"
type textarea "Create a beautiful looking html bslide for presenting to SLT at mailchimp for a…"
type textarea "x"
type textarea "Create a beautiful looking html baslide for presenting to SLT at mailchimp for …"
type textarea "x"
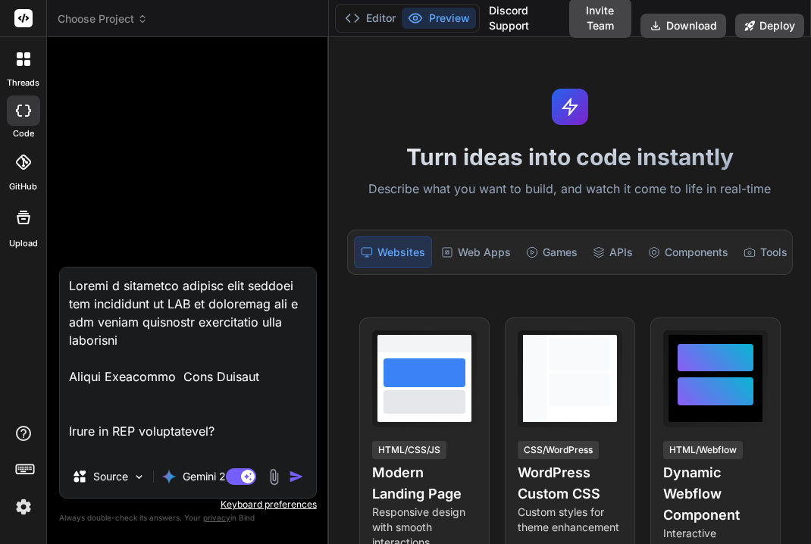
type textarea "Create a beautiful looking html basslide for presenting to SLT at mailchimp for…"
type textarea "x"
type textarea "Create a beautiful looking html basdslide for presenting to SLT at mailchimp fo…"
type textarea "x"
type textarea "Create a beautiful looking html basd slide for presenting to SLT at mailchimp f…"
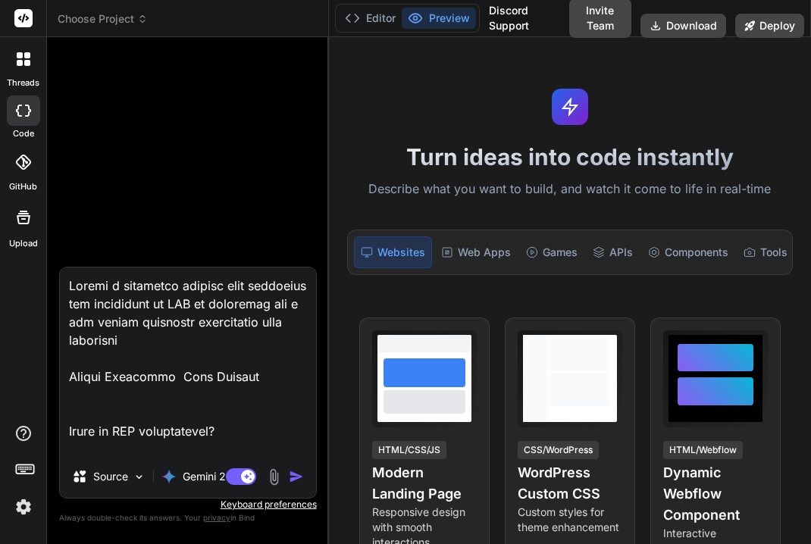
type textarea "x"
type textarea "Create a beautiful looking html basd slide for presenting to SLT at mailchimp f…"
click at [271, 474] on img at bounding box center [273, 477] width 17 height 17
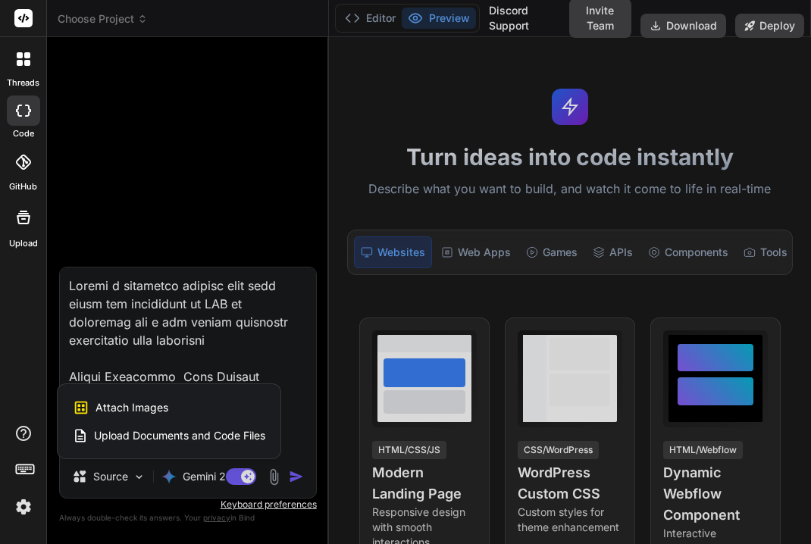
click at [146, 408] on span "Attach Images" at bounding box center [132, 407] width 73 height 15
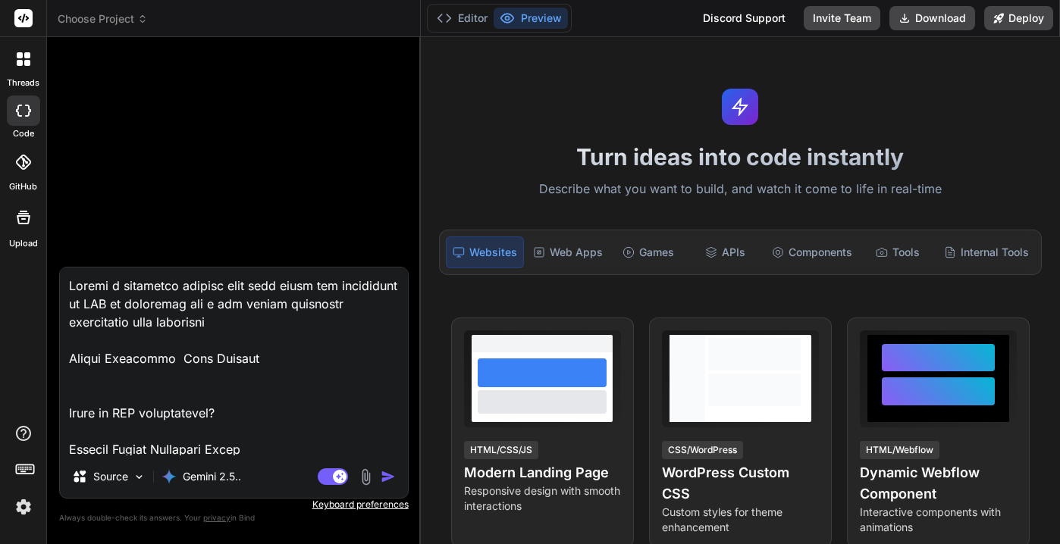
type textarea "x"
click at [212, 351] on textarea at bounding box center [234, 362] width 349 height 188
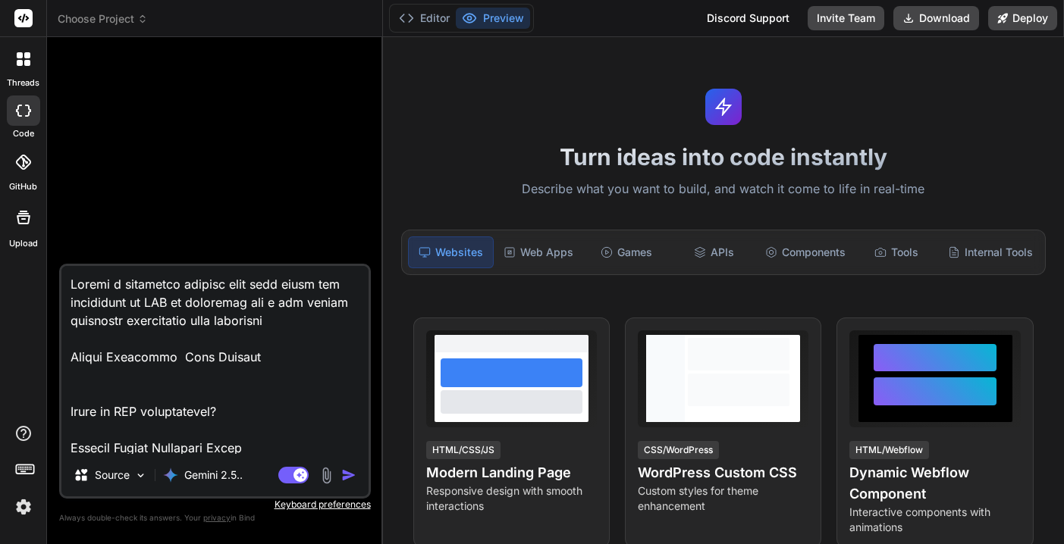
click at [325, 475] on img at bounding box center [326, 475] width 17 height 17
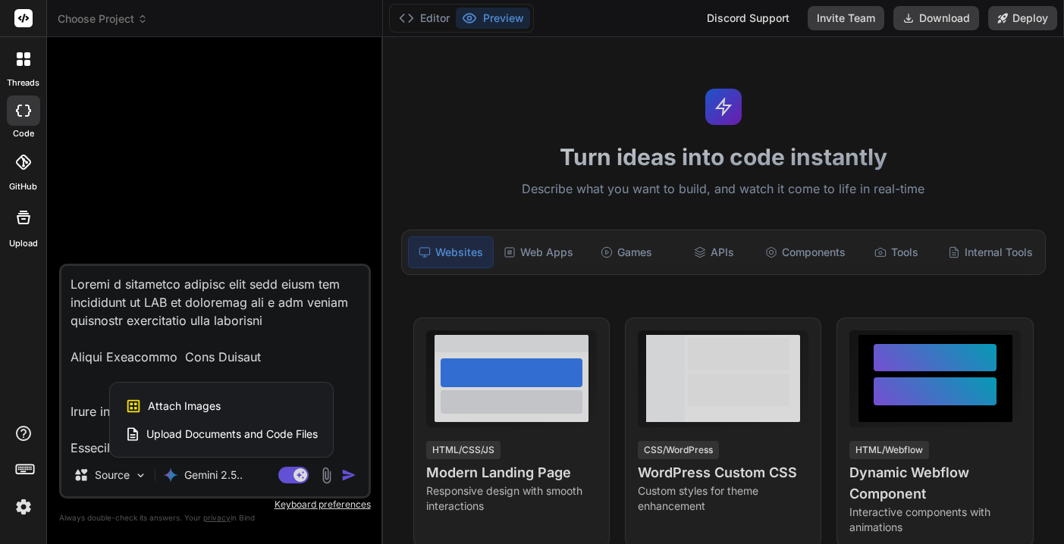
click at [193, 411] on span "Attach Images" at bounding box center [184, 406] width 73 height 15
type textarea "x"
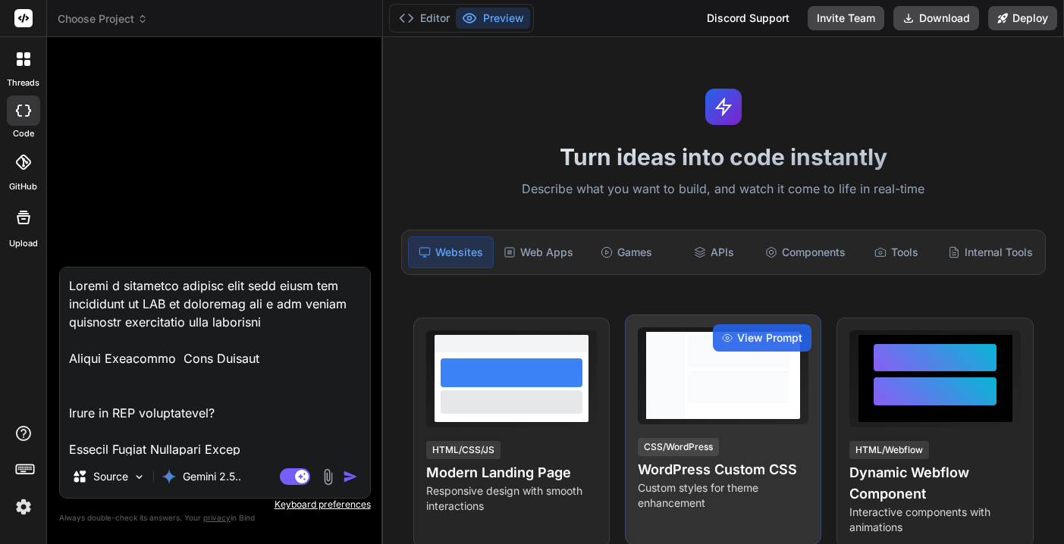
type input "C:\fakepath\Screenshot [DATE] 3.04.07 PM.png"
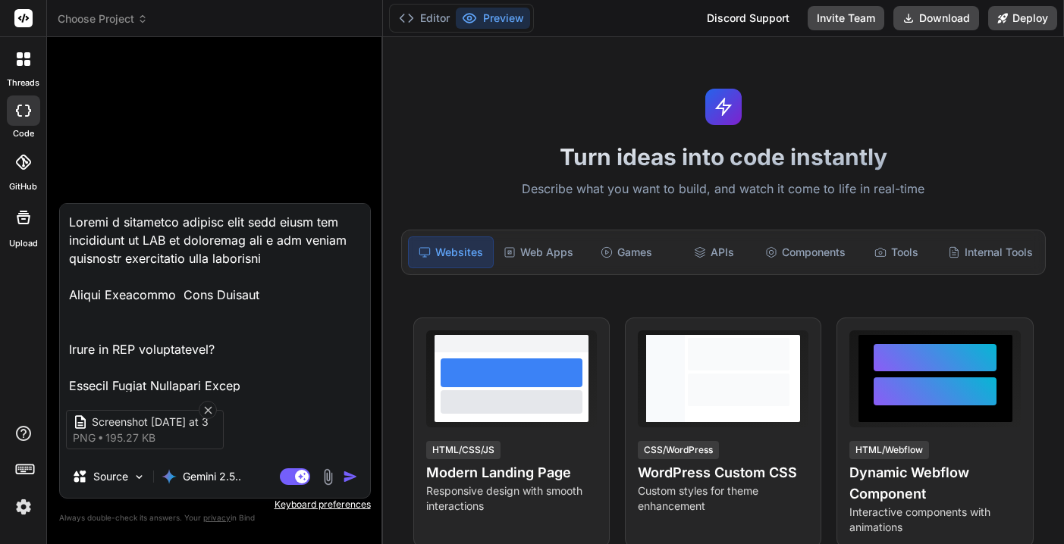
type textarea "x"
click at [346, 479] on img "button" at bounding box center [350, 476] width 15 height 15
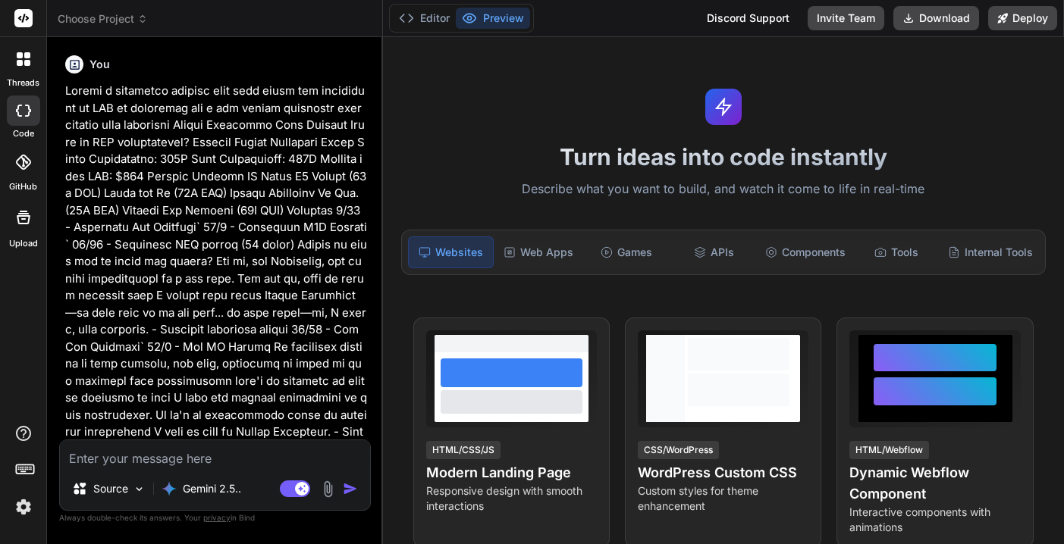
scroll to position [125, 0]
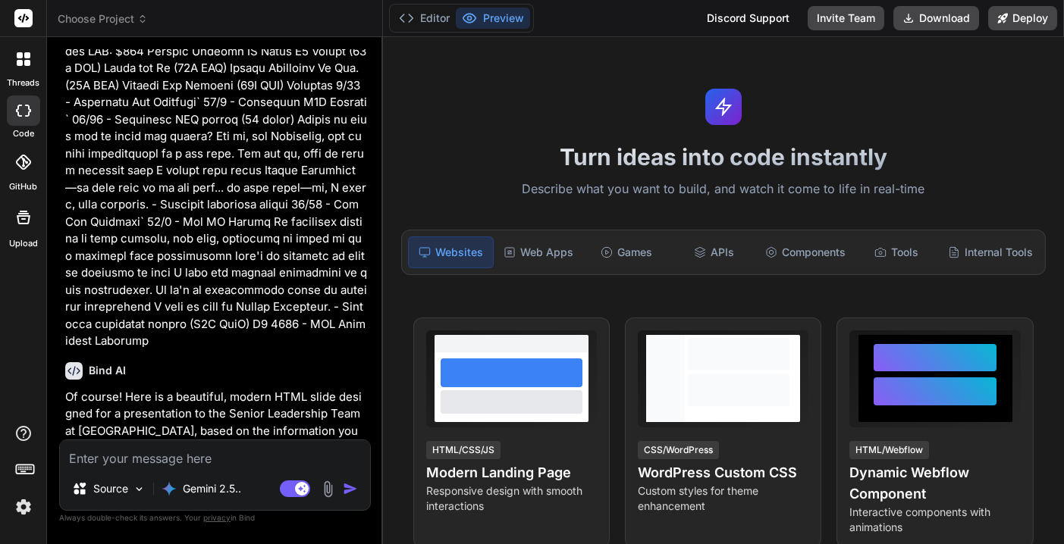
type textarea "x"
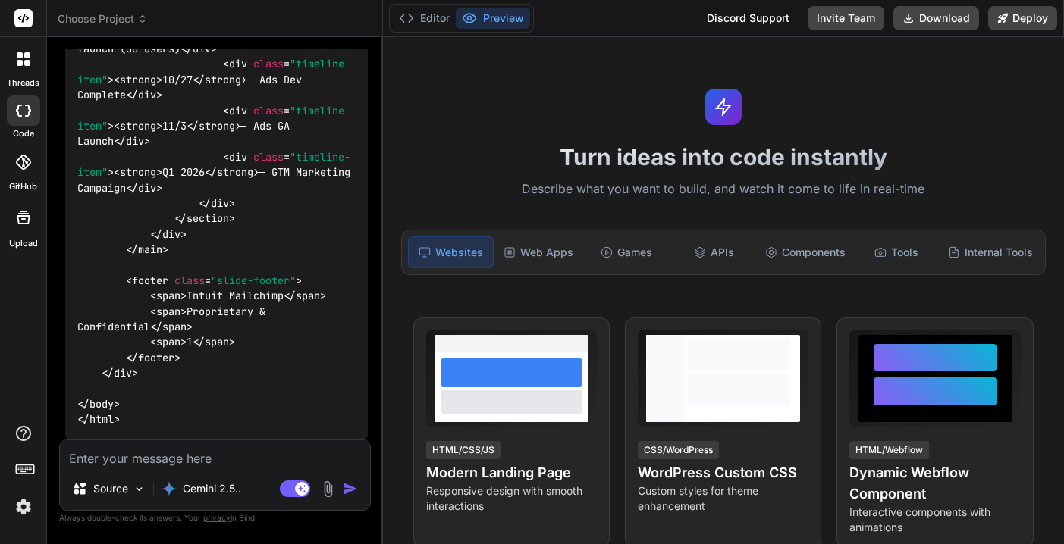
scroll to position [4933, 0]
click at [233, 459] on textarea at bounding box center [215, 454] width 310 height 27
type textarea "s"
type textarea "x"
type textarea "sh"
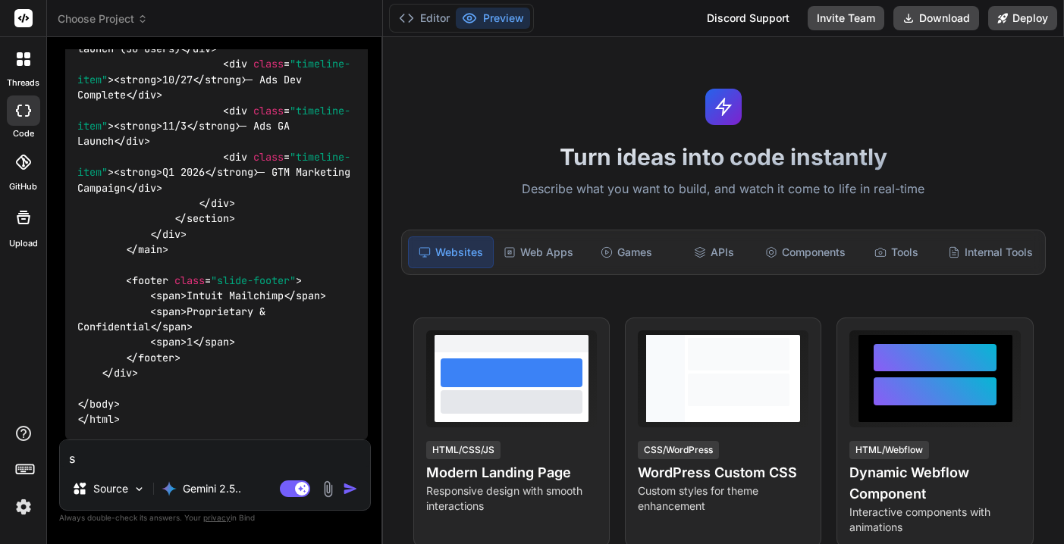
type textarea "x"
type textarea "sho"
type textarea "x"
type textarea "show"
type textarea "x"
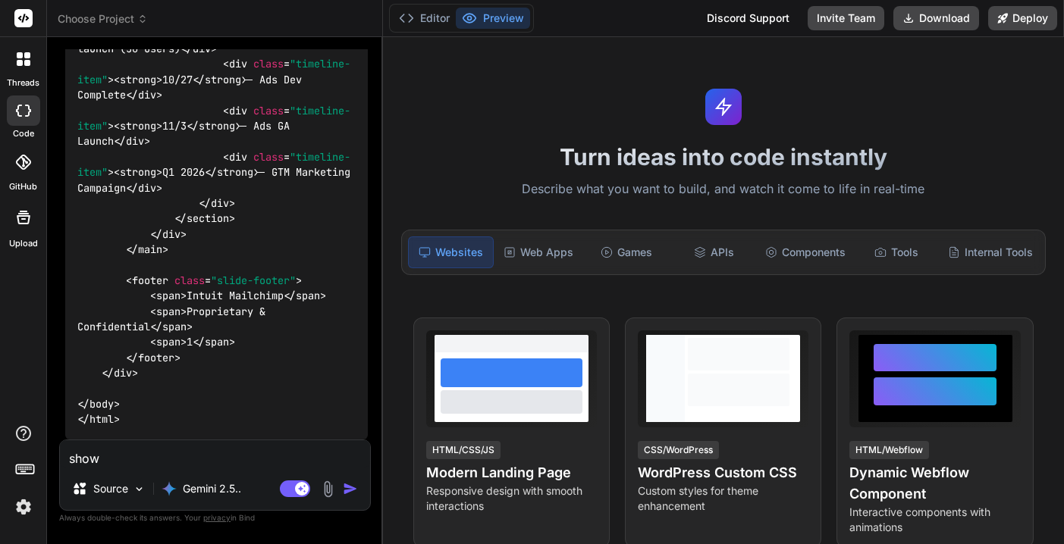
type textarea "show"
type textarea "x"
type textarea "show a"
type textarea "x"
type textarea "show a"
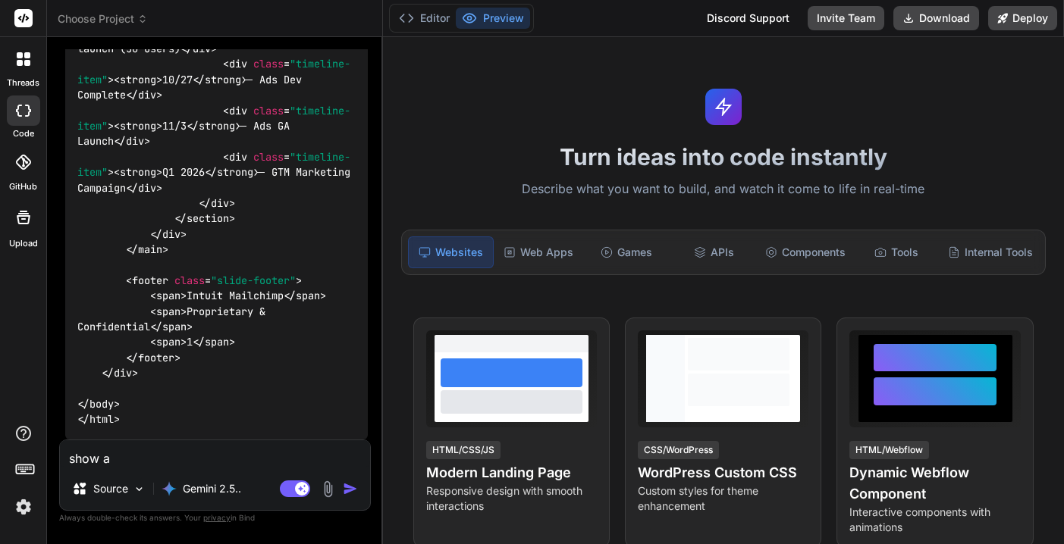
type textarea "x"
type textarea "show a p"
type textarea "x"
type textarea "show a pr"
type textarea "x"
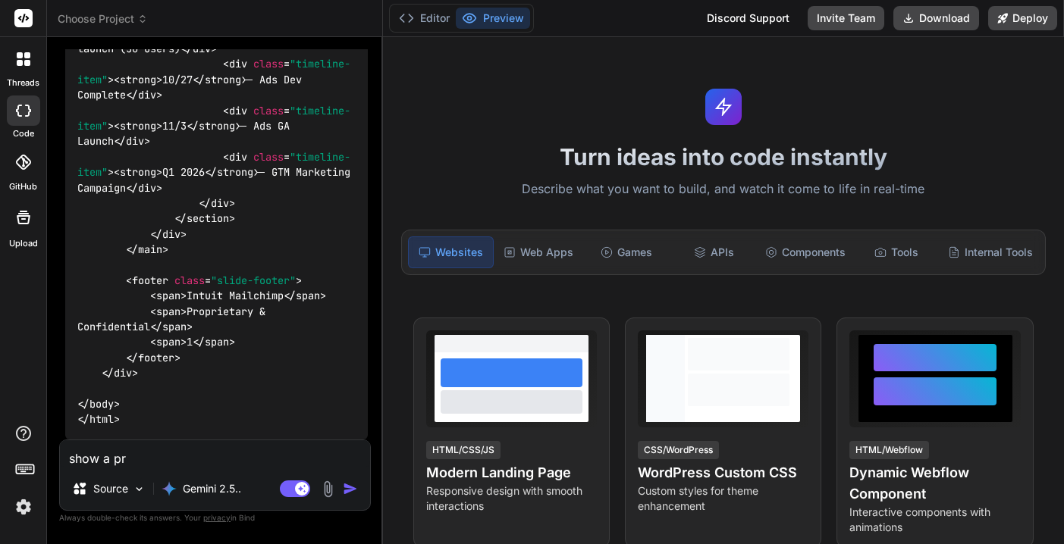
type textarea "show a pre"
type textarea "x"
type textarea "show a prev"
type textarea "x"
type textarea "show a previ"
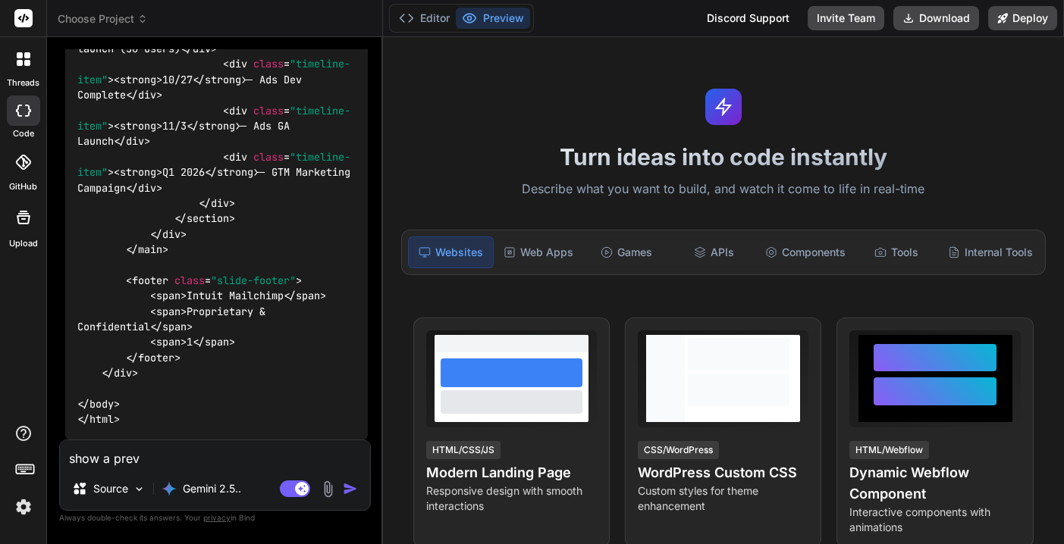
type textarea "x"
type textarea "show a previe"
type textarea "x"
type textarea "show a preview"
type textarea "x"
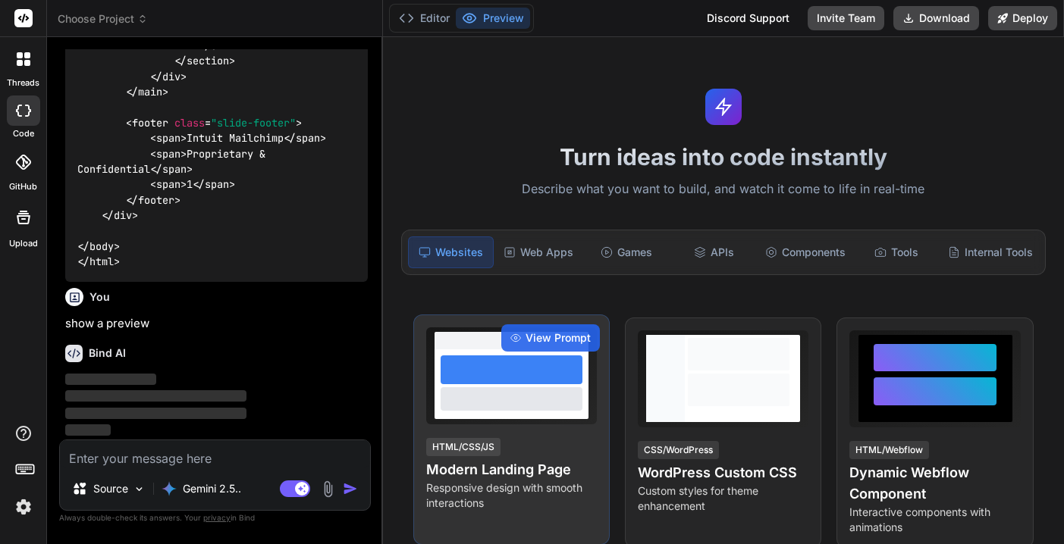
scroll to position [5119, 0]
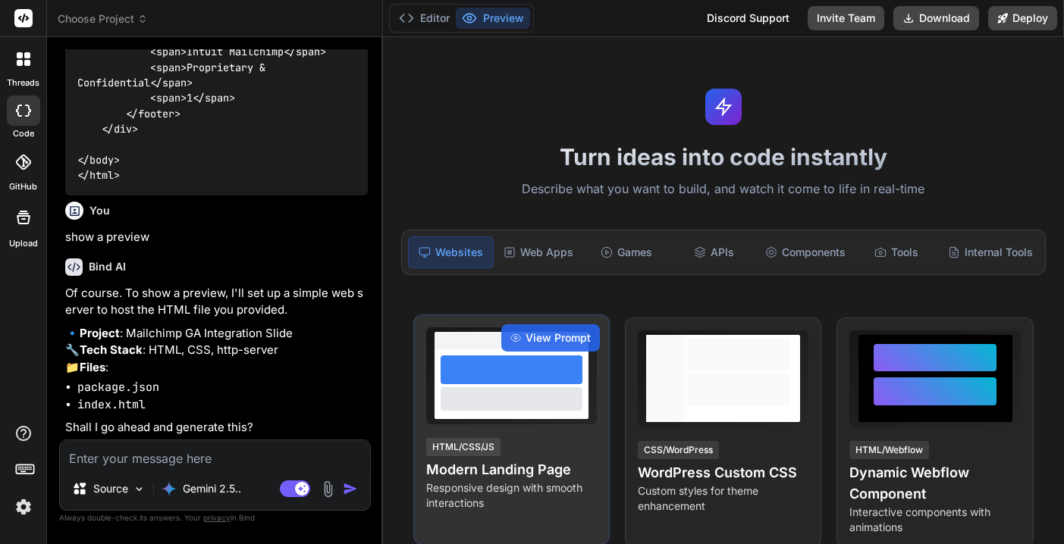
type textarea "x"
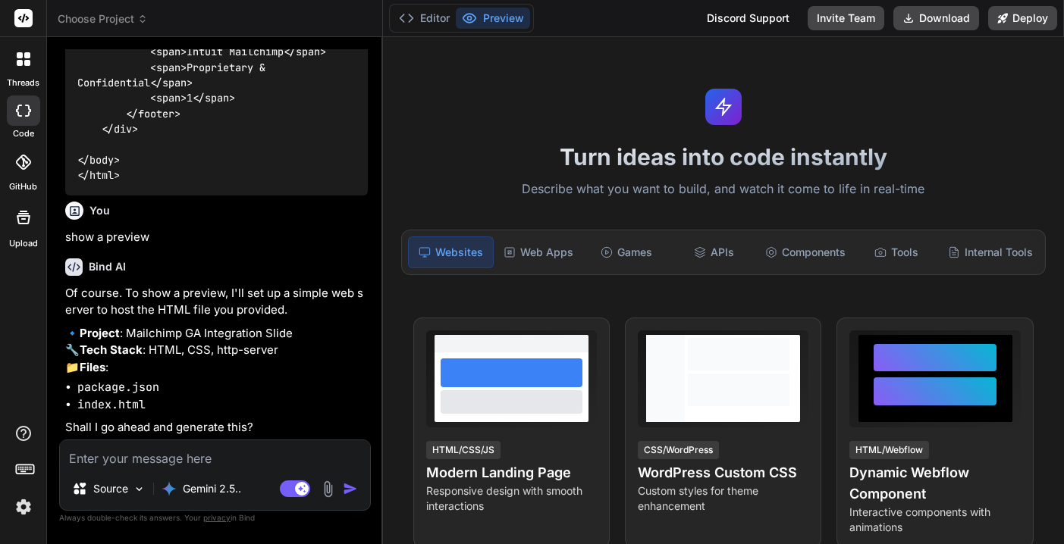
scroll to position [5205, 0]
type textarea "y"
type textarea "x"
type textarea "ye"
type textarea "x"
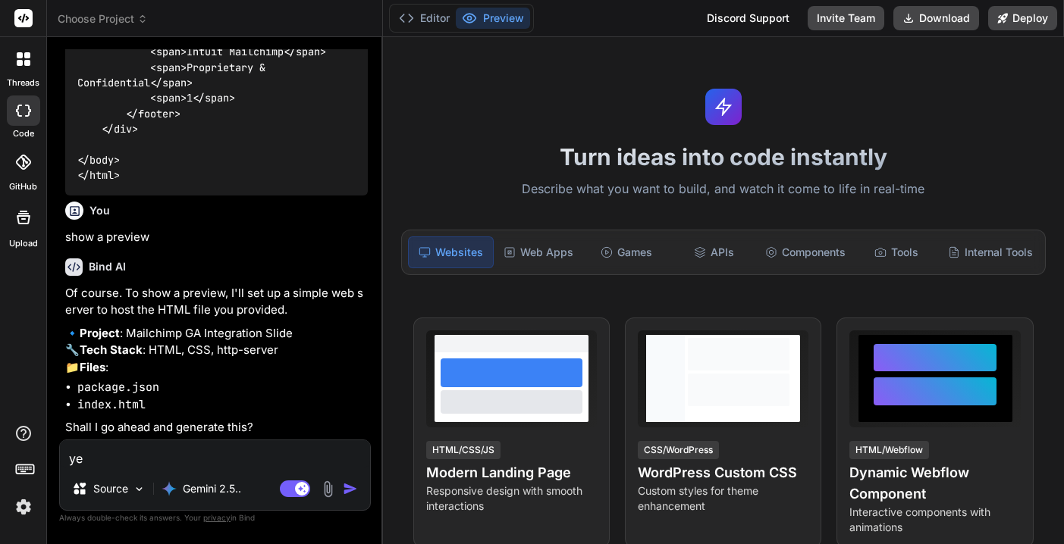
type textarea "yes"
type textarea "x"
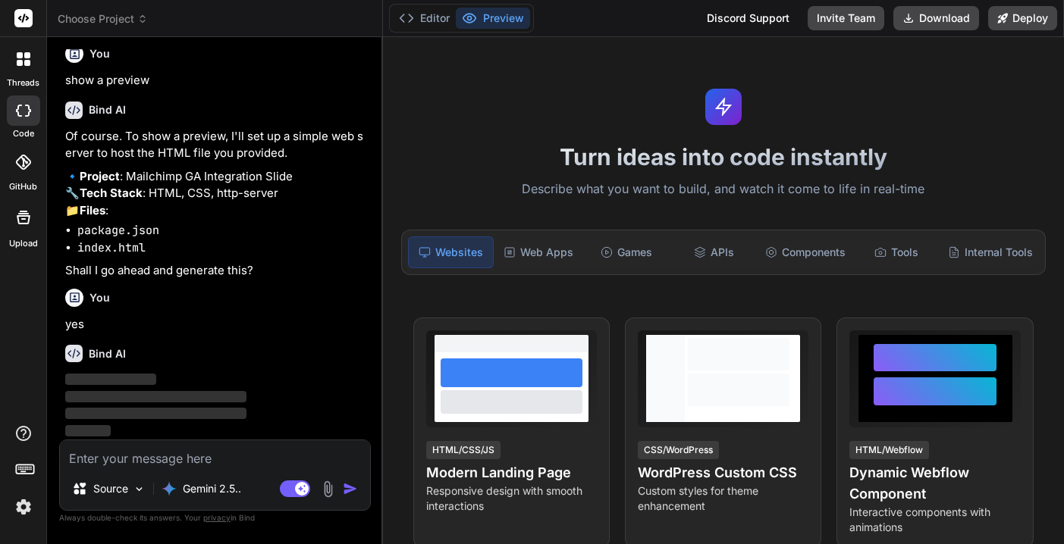
scroll to position [5362, 0]
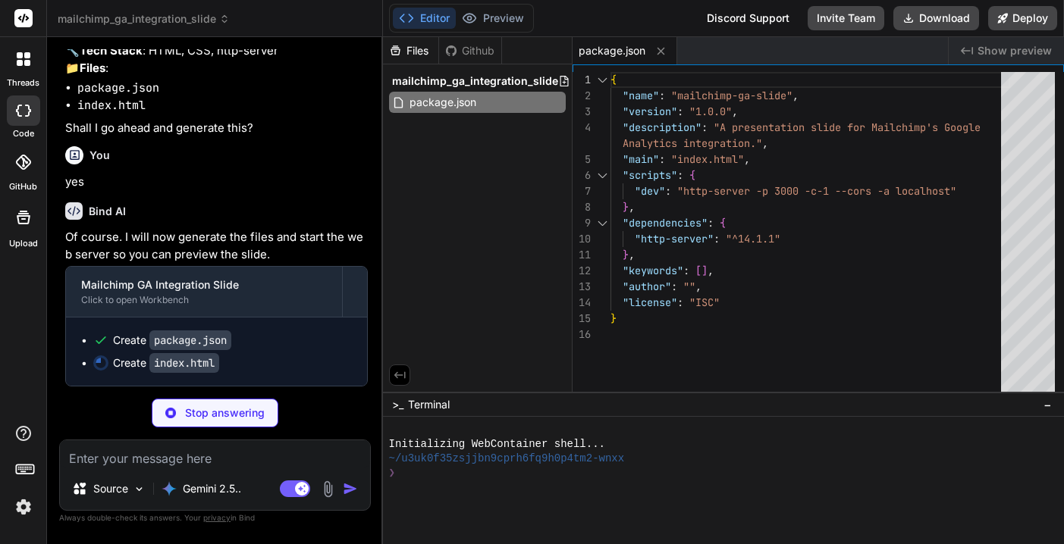
type textarea "x"
type textarea "</html>"
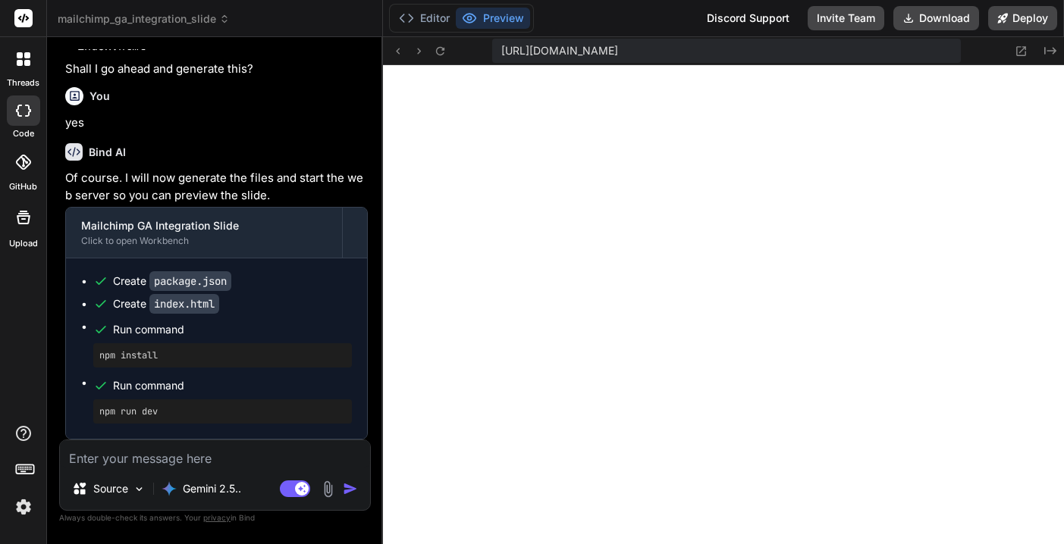
scroll to position [5564, 0]
click at [206, 492] on p "Gemini 2.5.." at bounding box center [212, 489] width 58 height 15
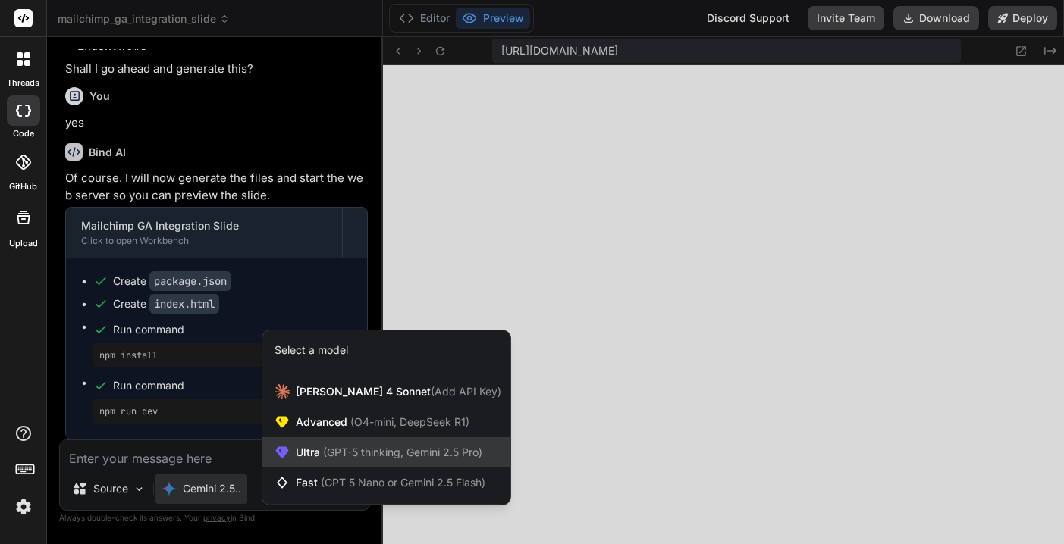
click at [310, 450] on span "Ultra (GPT-5 thinking, Gemini 2.5 Pro)" at bounding box center [389, 452] width 187 height 15
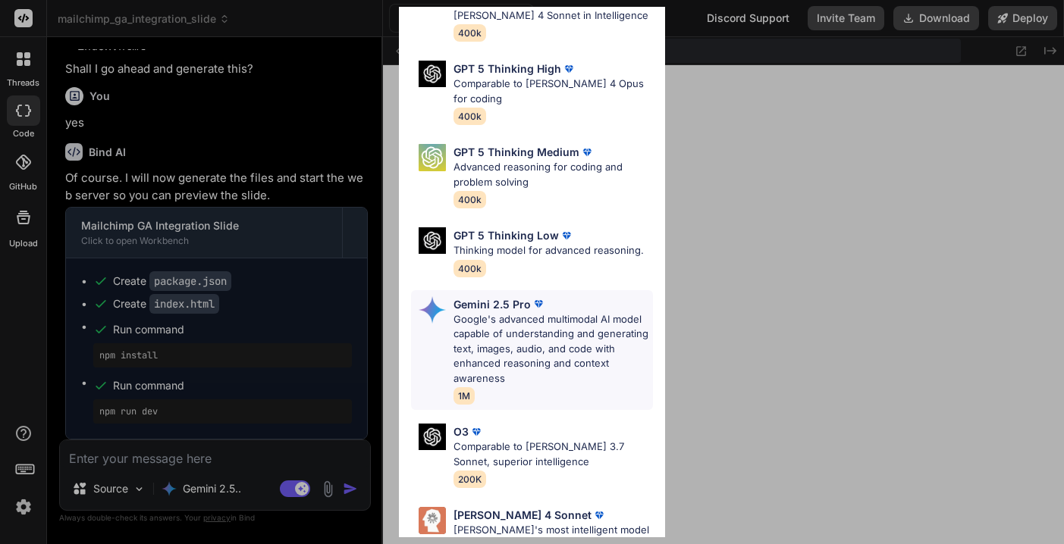
scroll to position [171, 0]
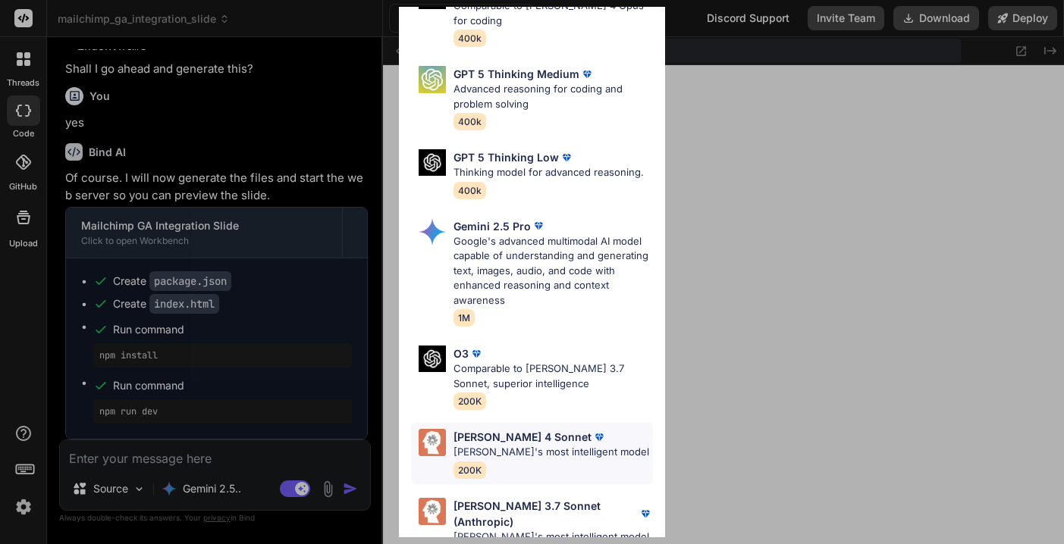
click at [520, 446] on div "[PERSON_NAME] 4 Sonnet [PERSON_NAME]'s most intelligent model 200K" at bounding box center [551, 453] width 196 height 49
type textarea "x"
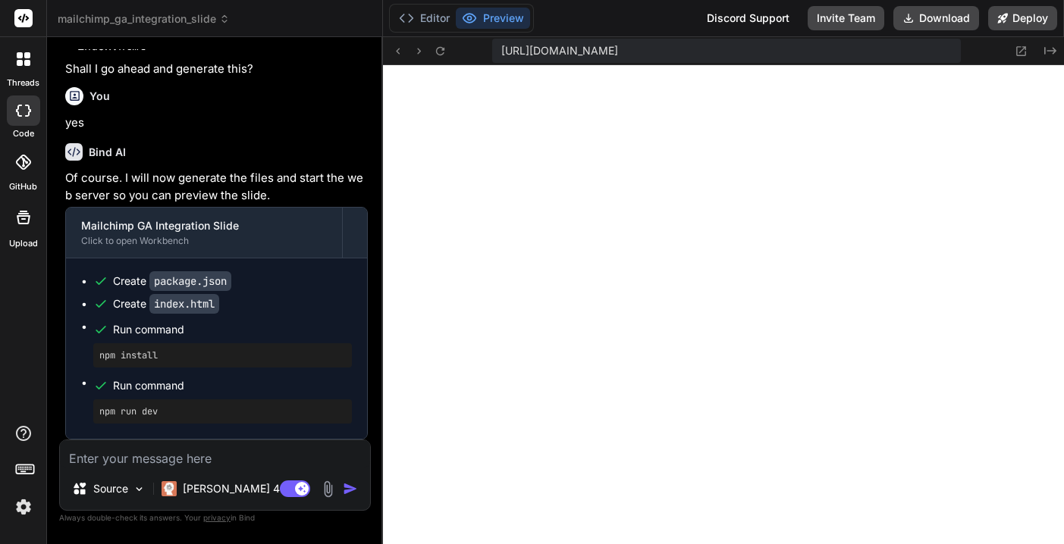
click at [284, 453] on textarea at bounding box center [215, 454] width 310 height 27
type textarea "m"
type textarea "x"
type textarea "ma"
type textarea "x"
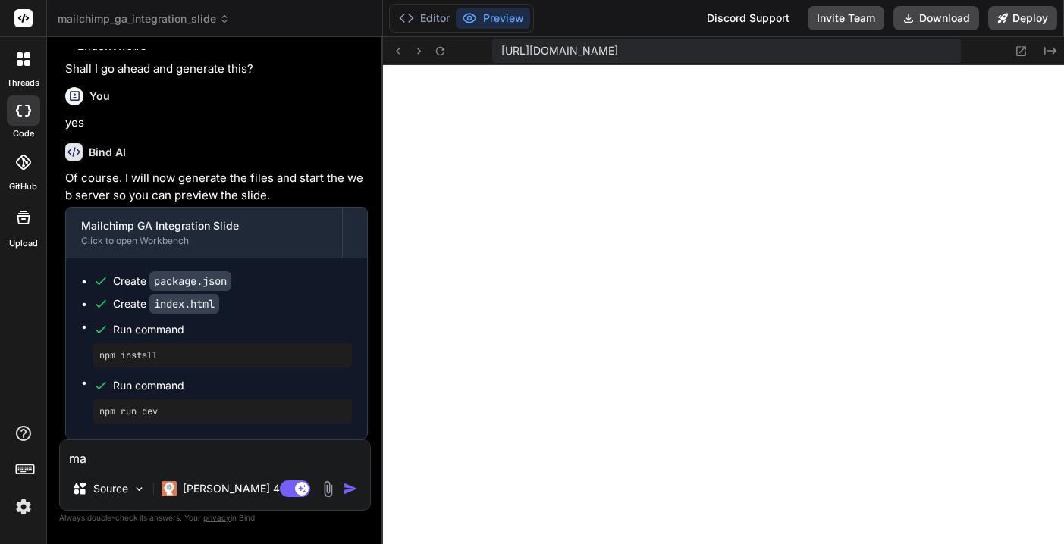
type textarea "mak"
type textarea "x"
type textarea "make"
type textarea "x"
type textarea "make"
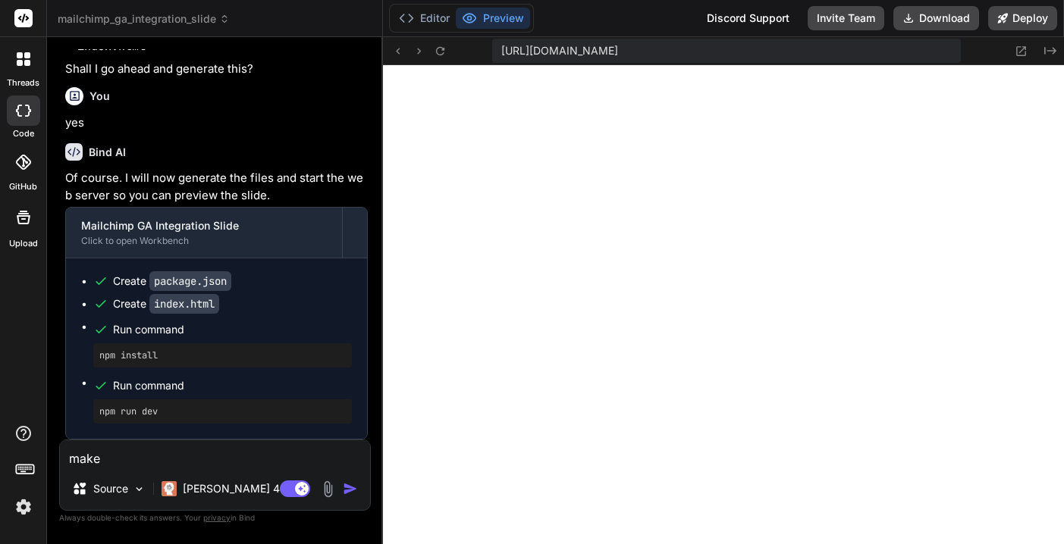
type textarea "x"
type textarea "make i"
type textarea "x"
type textarea "make it"
type textarea "x"
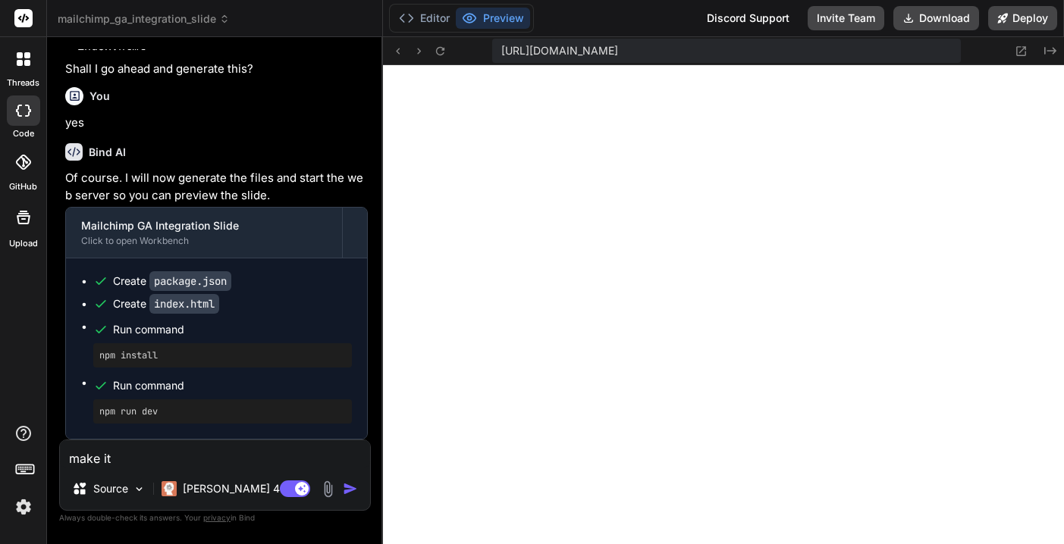
type textarea "make it"
type textarea "x"
type textarea "make it v"
type textarea "x"
type textarea "make it vi"
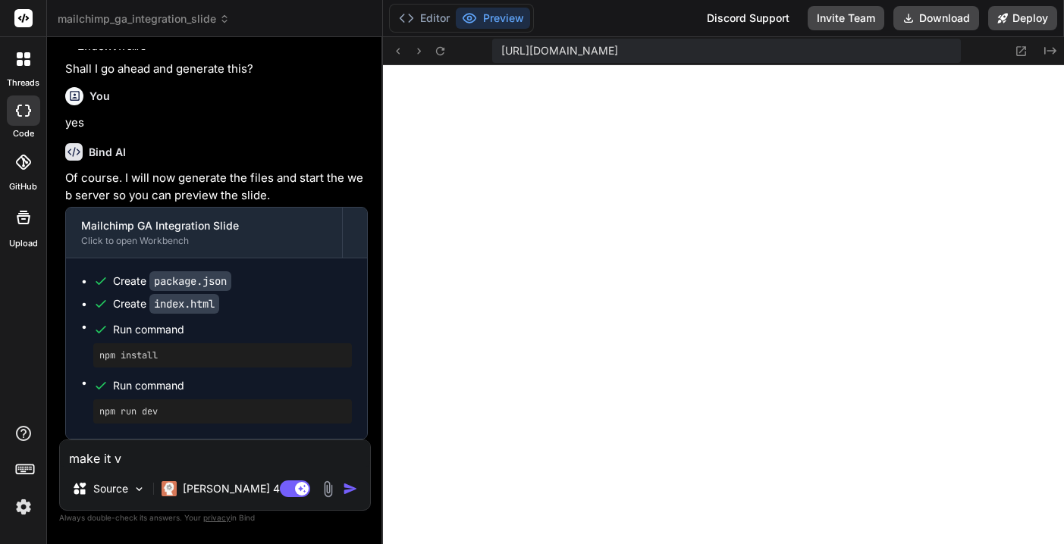
type textarea "x"
type textarea "make it vis"
type textarea "x"
type textarea "make it visu"
type textarea "x"
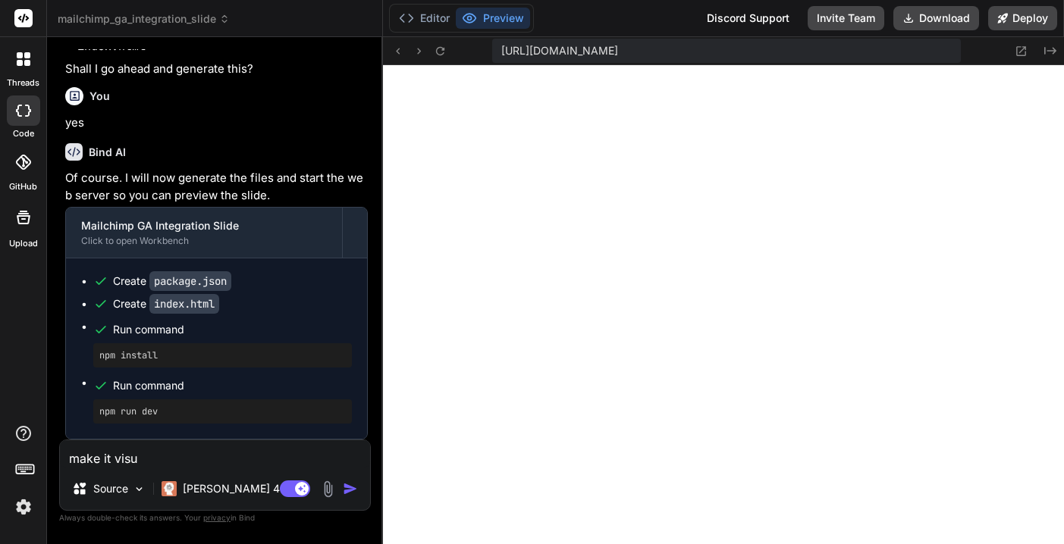
type textarea "make it visua"
type textarea "x"
type textarea "make it visual"
type textarea "x"
type textarea "make it visuall"
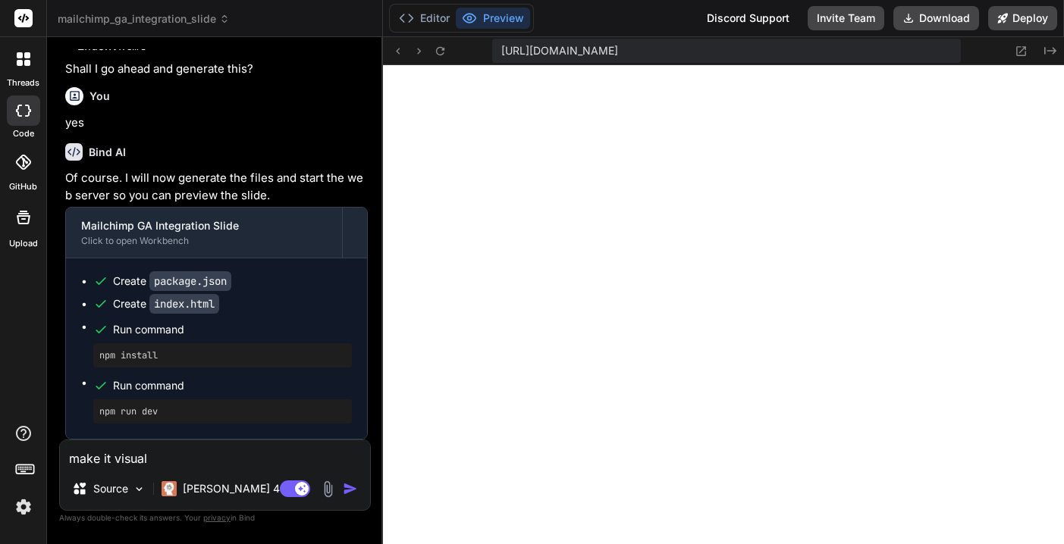
type textarea "x"
type textarea "make it visually"
type textarea "x"
type textarea "make it visually"
type textarea "x"
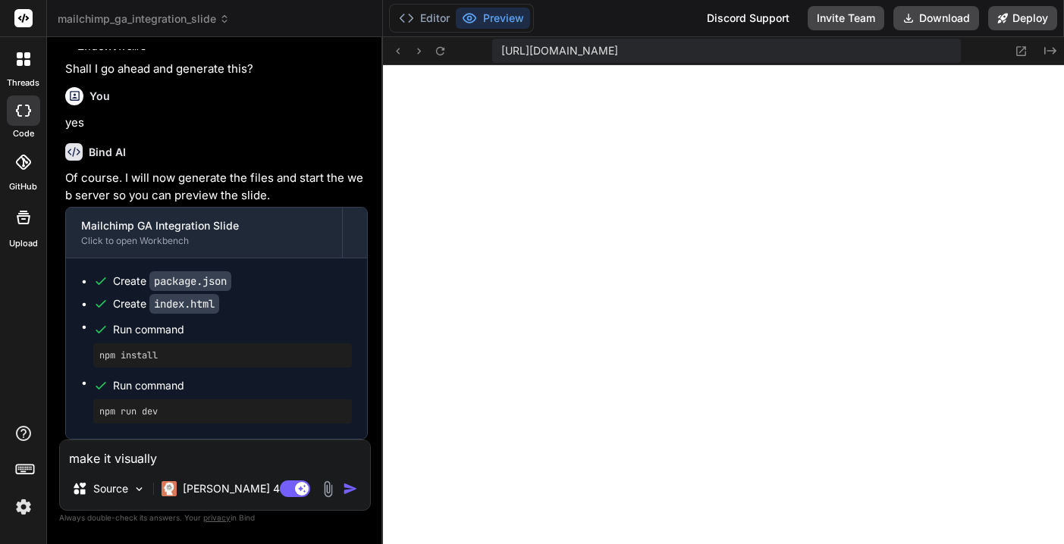
type textarea "make it visually s"
type textarea "x"
type textarea "make it visually st"
type textarea "x"
type textarea "make it visually stu"
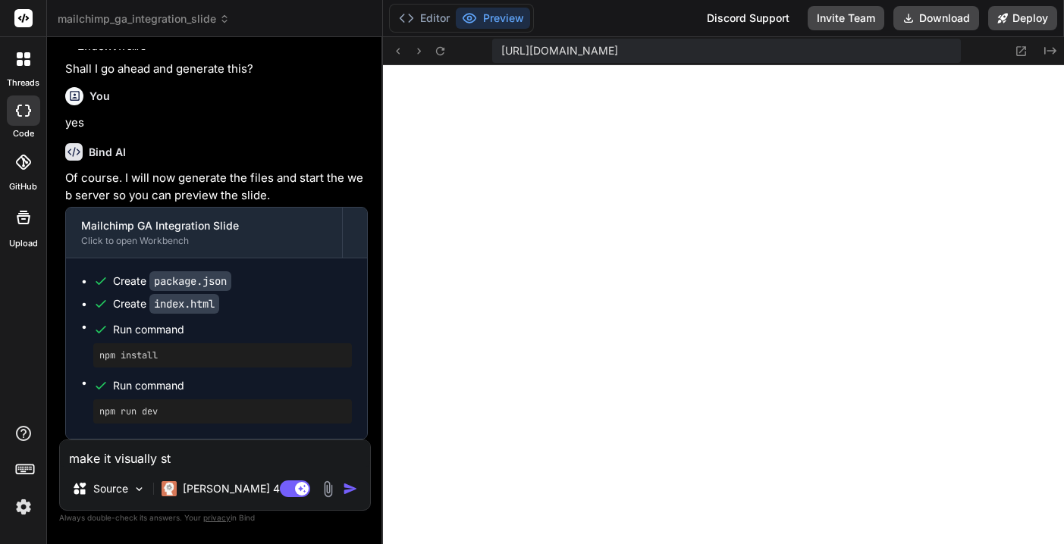
type textarea "x"
type textarea "make it visually stui"
type textarea "x"
type textarea "make it visually stui="
type textarea "x"
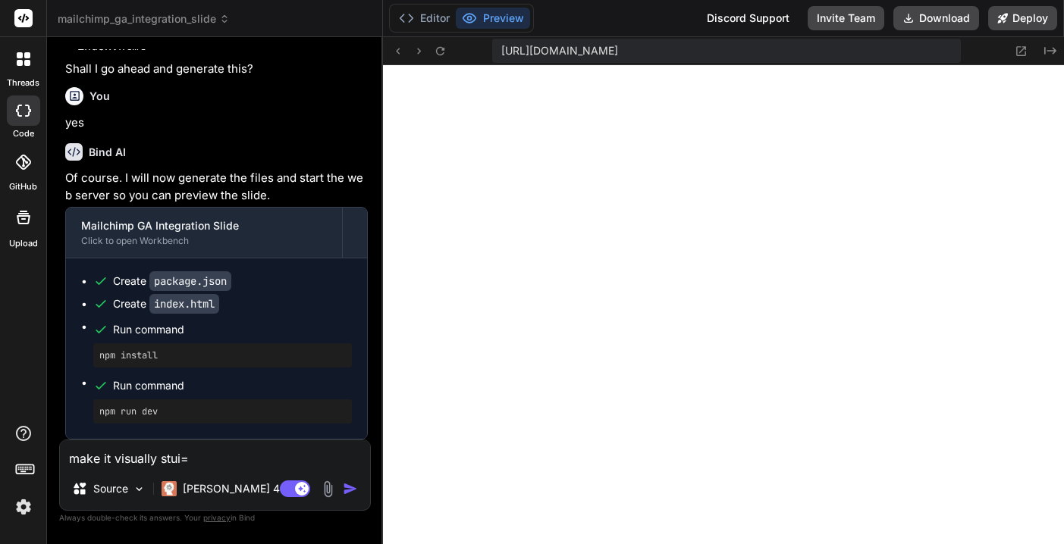
type textarea "make it visually stui"
type textarea "x"
type textarea "make it visually stu"
type textarea "x"
type textarea "make it visually stun"
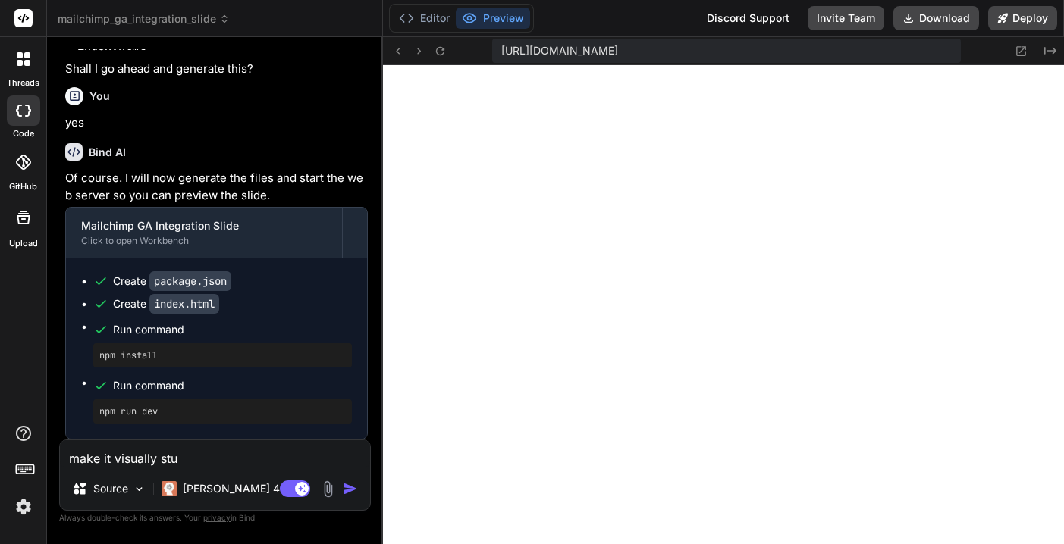
type textarea "x"
type textarea "make it visually stunn"
type textarea "x"
type textarea "make it visually stunni"
type textarea "x"
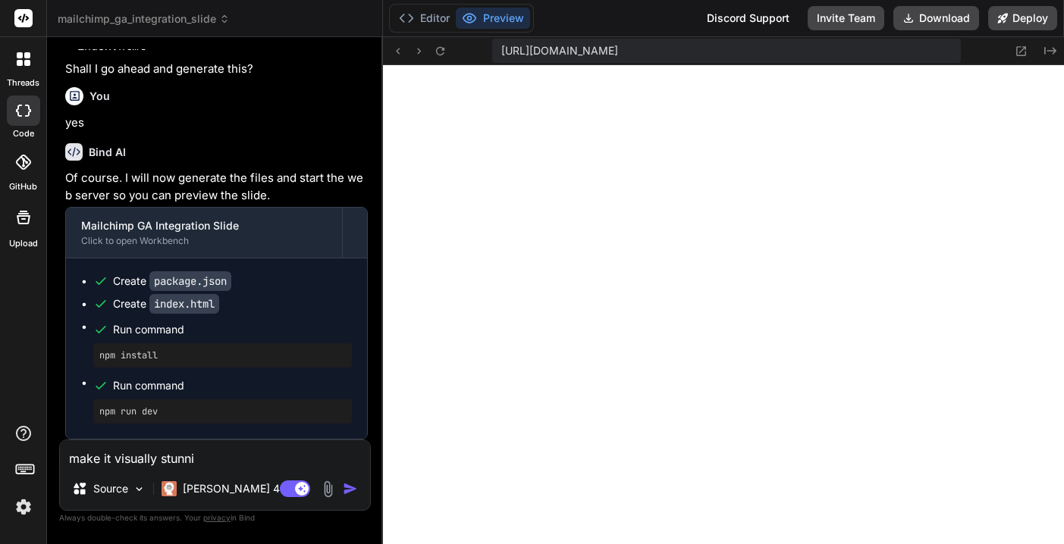
type textarea "make it visually stunnin"
type textarea "x"
type textarea "make it visually stunning"
type textarea "x"
type textarea "make it visually stunning,"
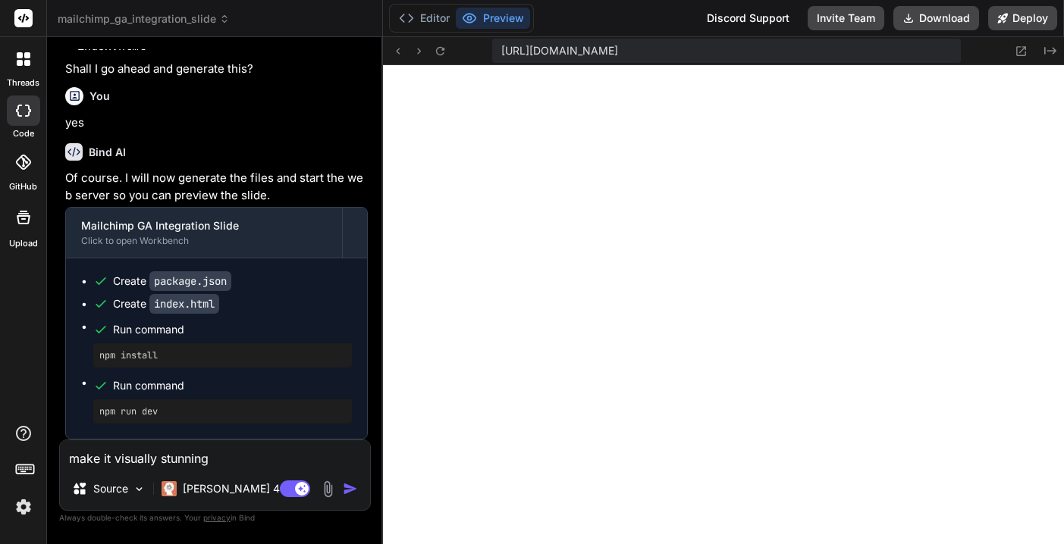
type textarea "x"
type textarea "make it visually stunning,"
type textarea "x"
type textarea "make it visually stunning, a"
type textarea "x"
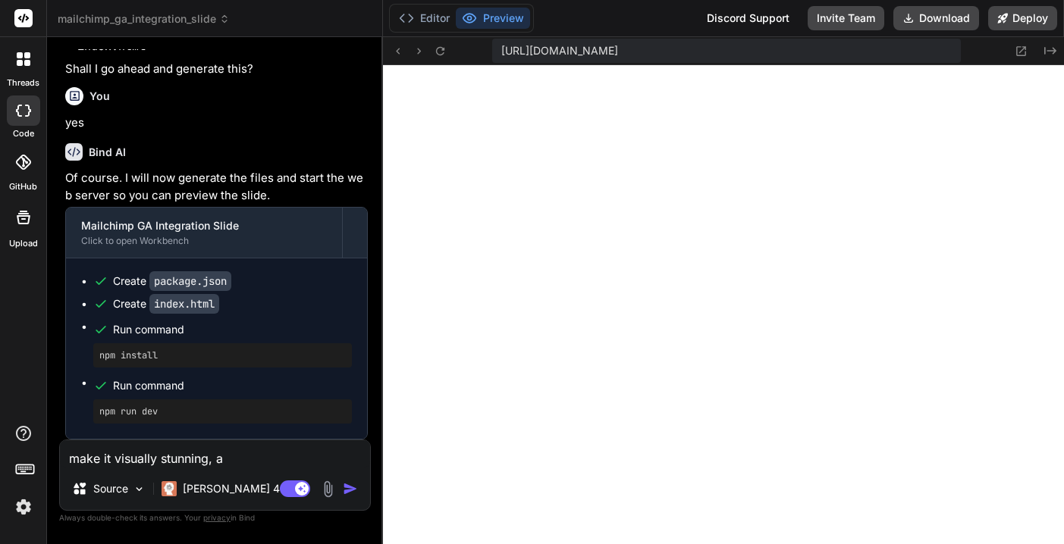
type textarea "make it visually stunning, an"
type textarea "x"
type textarea "make it visually stunning, and"
type textarea "x"
type textarea "make it visually stunning, and"
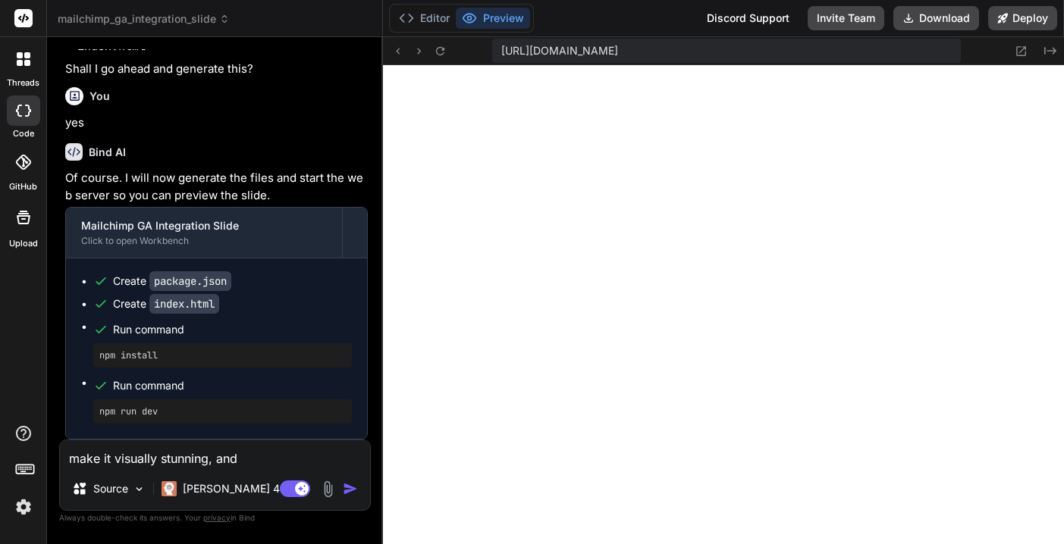
type textarea "x"
type textarea "make it visually stunning, and a"
type textarea "x"
type textarea "make it visually stunning, and ad"
type textarea "x"
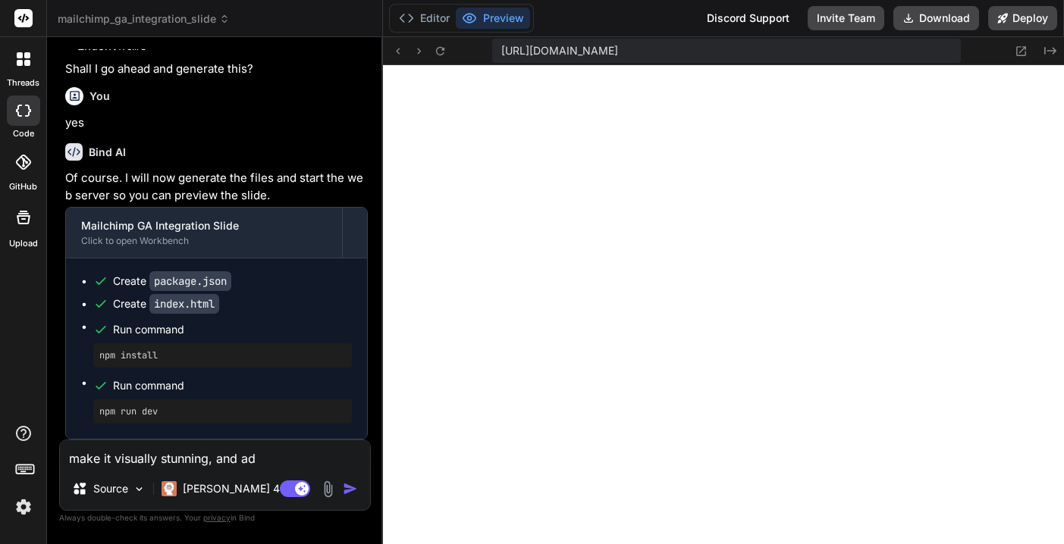
type textarea "make it visually stunning, and add"
type textarea "x"
type textarea "make it visually stunning, and add"
type textarea "x"
type textarea "make it visually stunning, and add a"
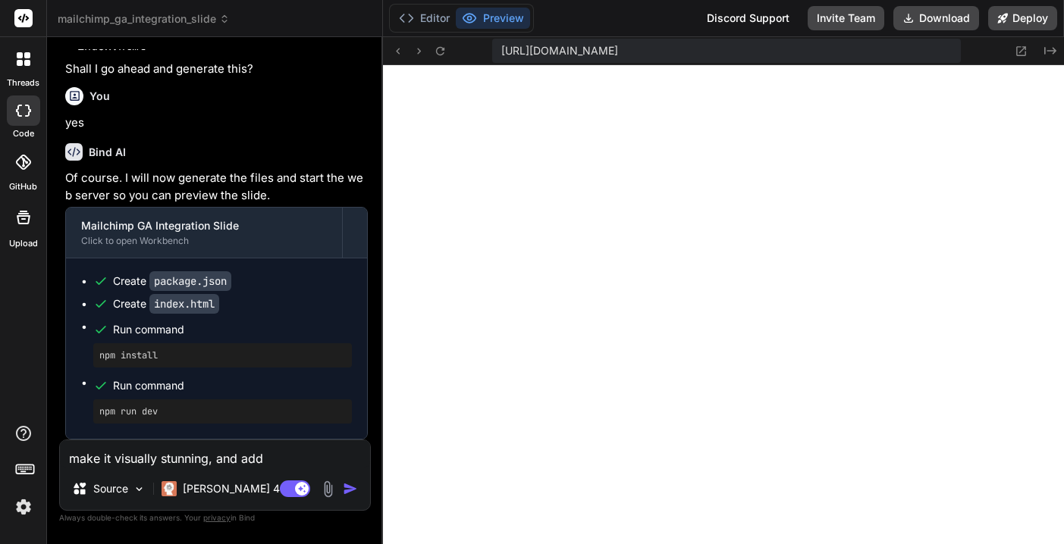
type textarea "x"
type textarea "make it visually stunning, and add a"
type textarea "x"
type textarea "make it visually stunning, and add a"
type textarea "x"
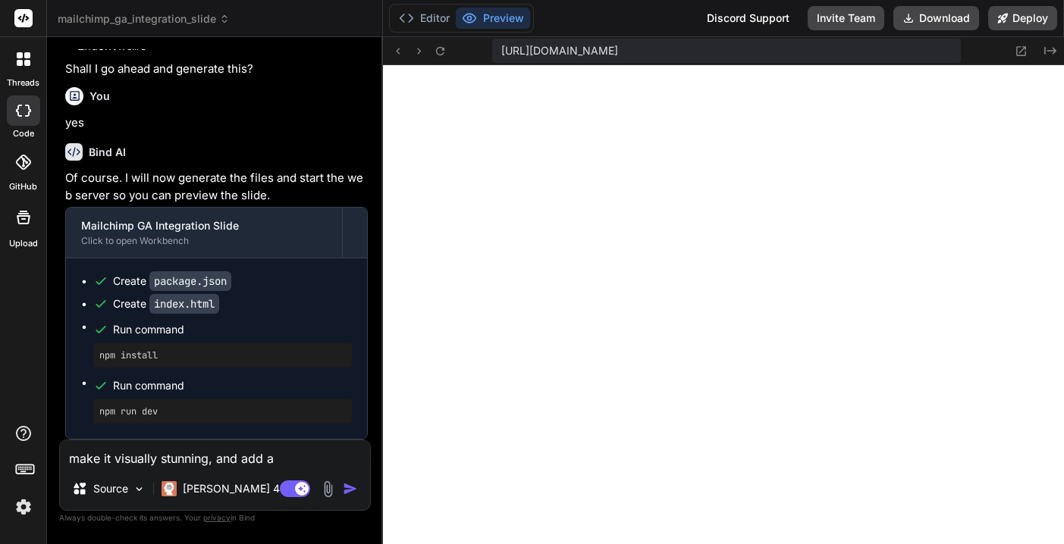
type textarea "make it visually stunning, and add"
type textarea "x"
type textarea "make it visually stunning, and add"
type textarea "x"
type textarea "make it visually stunning, and ad"
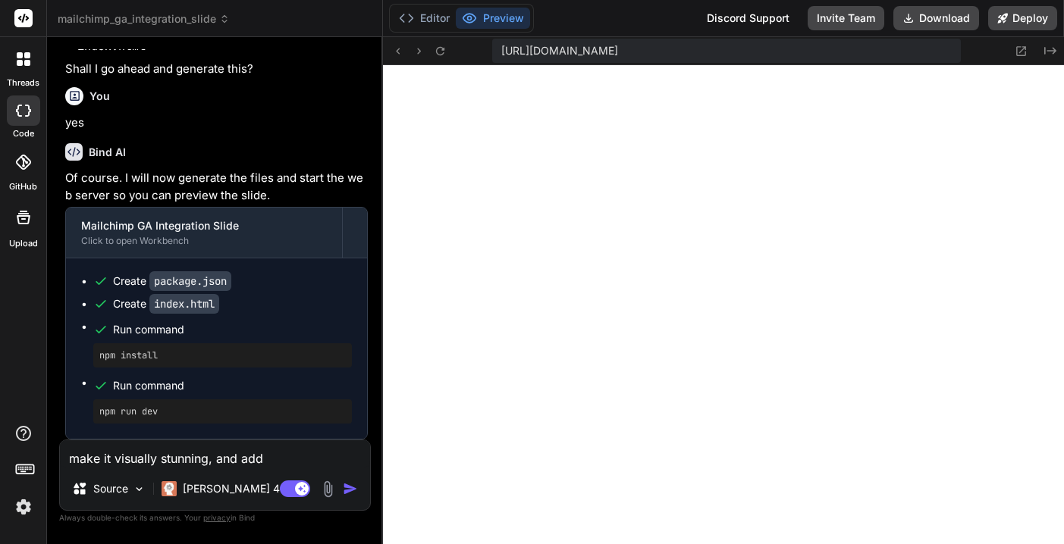
type textarea "x"
type textarea "make it visually stunning, and a"
type textarea "x"
type textarea "make it visually stunning, and"
type textarea "x"
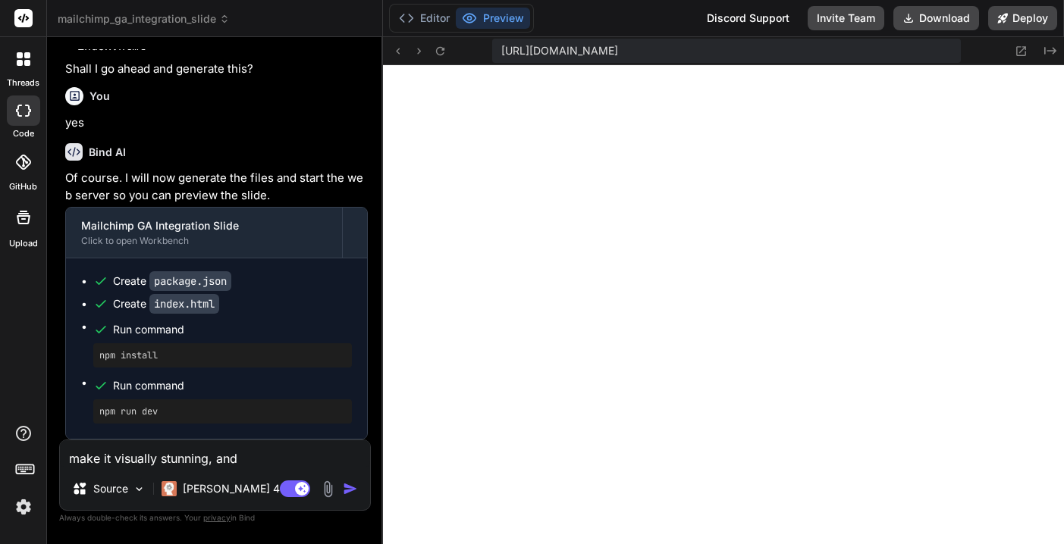
type textarea "make it visually stunning, and"
type textarea "x"
type textarea "make it visually stunning, an"
type textarea "x"
type textarea "make it visually stunning, a"
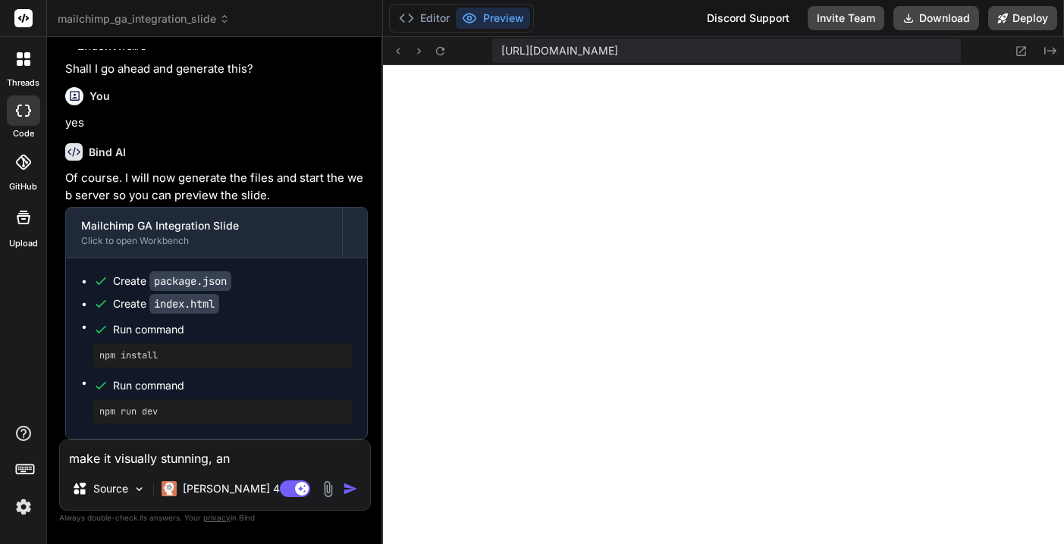
type textarea "x"
type textarea "make it visually stunning,"
type textarea "x"
type textarea "make it visually stunning,"
type textarea "x"
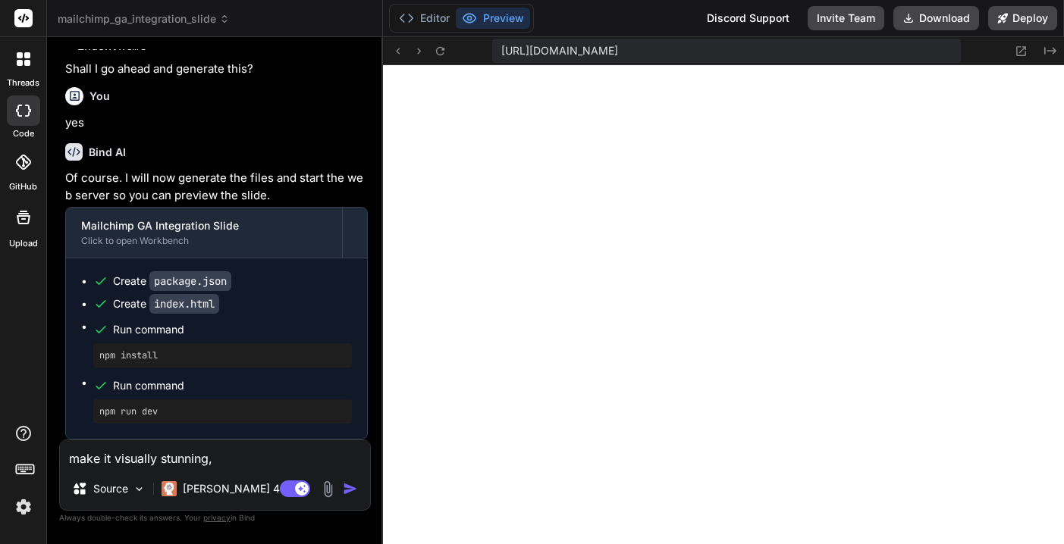
type textarea "make it visually stunning"
type textarea "x"
type textarea "make it visually stunning."
type textarea "x"
type textarea "make it visually stunning."
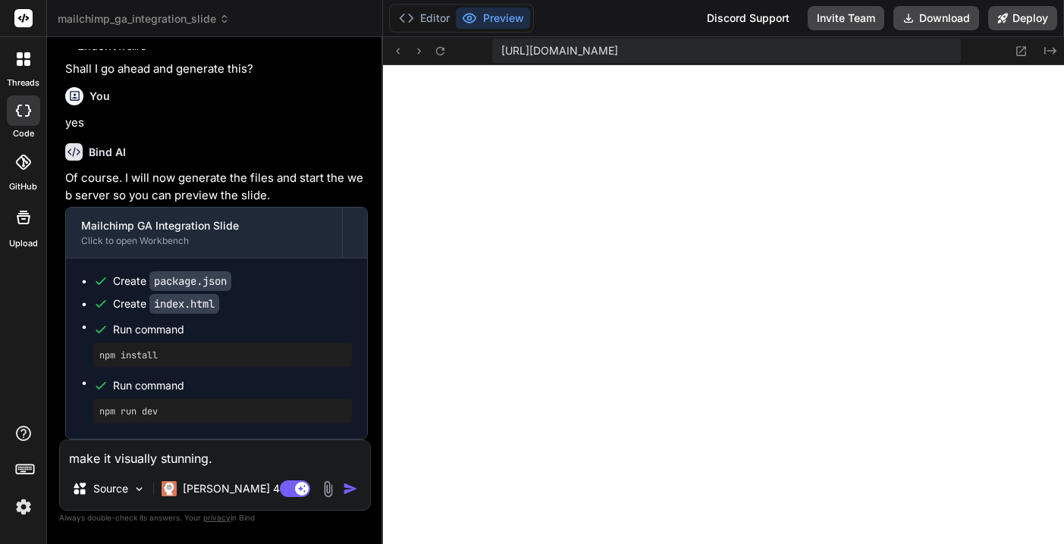
type textarea "x"
click at [309, 469] on div "make it visually stunning. Source [PERSON_NAME] 4 S.. Agent Mode. When this tog…" at bounding box center [215, 475] width 312 height 71
click at [308, 465] on textarea "make it visually stunning." at bounding box center [215, 454] width 310 height 27
type textarea "make it visually stunning. r"
type textarea "x"
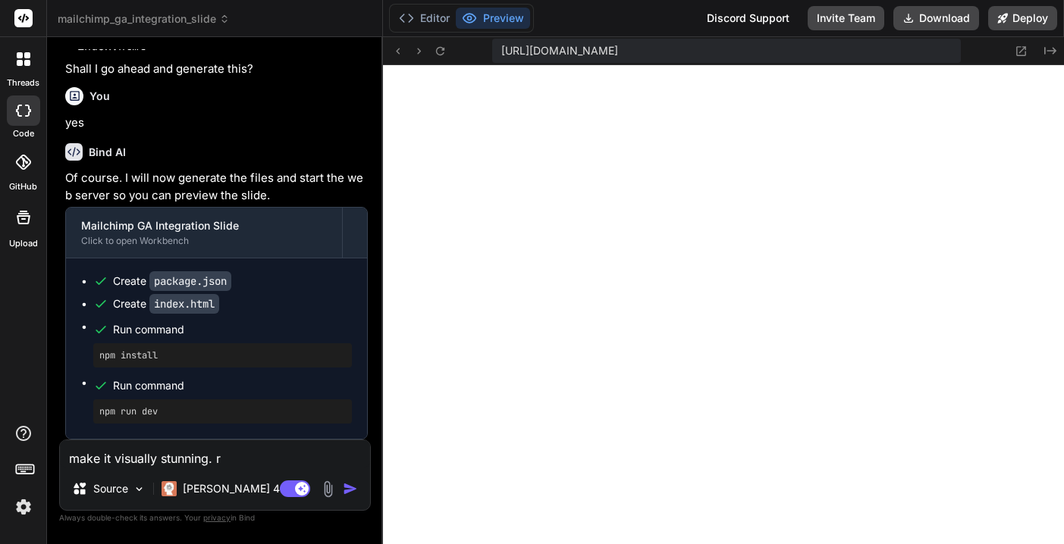
type textarea "make it visually stunning. re"
type textarea "x"
type textarea "make it visually stunning. rem"
type textarea "x"
type textarea "make it visually stunning. remo"
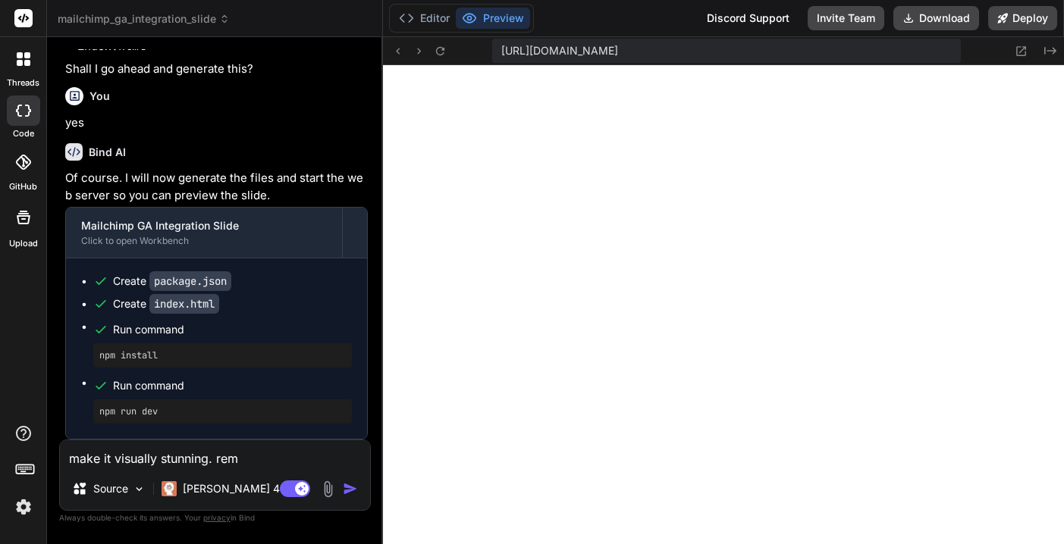
type textarea "x"
type textarea "make it visually stunning. remov"
type textarea "x"
type textarea "make it visually stunning. remove"
type textarea "x"
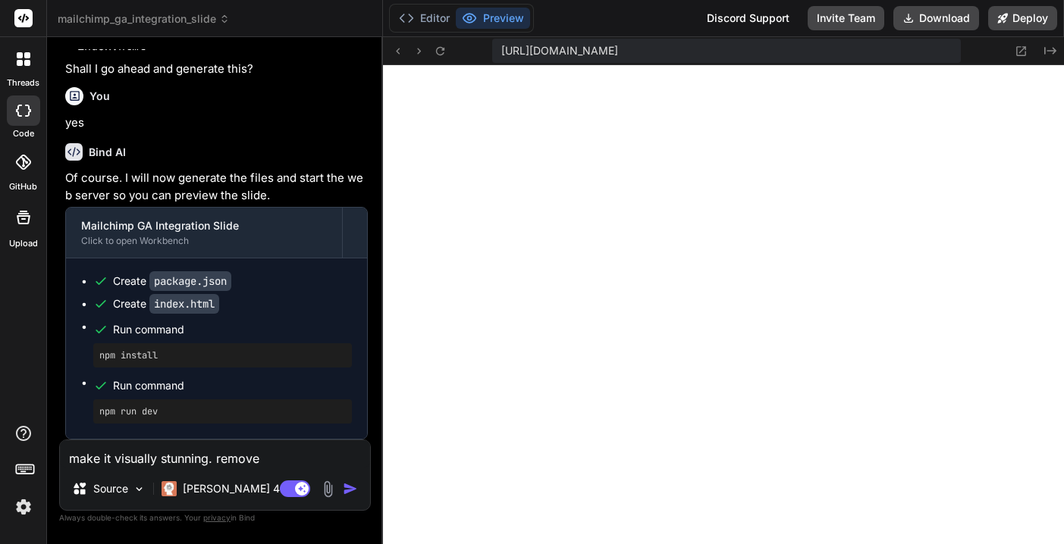
type textarea "make it visually stunning. remove"
type textarea "x"
type textarea "make it visually stunning. remove t"
type textarea "x"
type textarea "make it visually stunning. remove th"
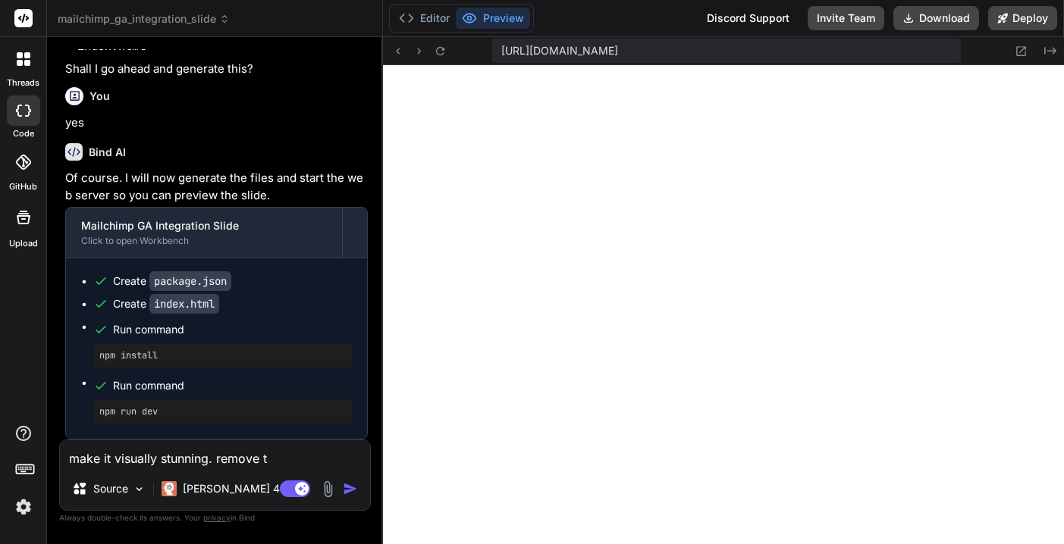
type textarea "x"
type textarea "make it visually stunning. remove the"
type textarea "x"
type textarea "make it visually stunning. remove the"
type textarea "x"
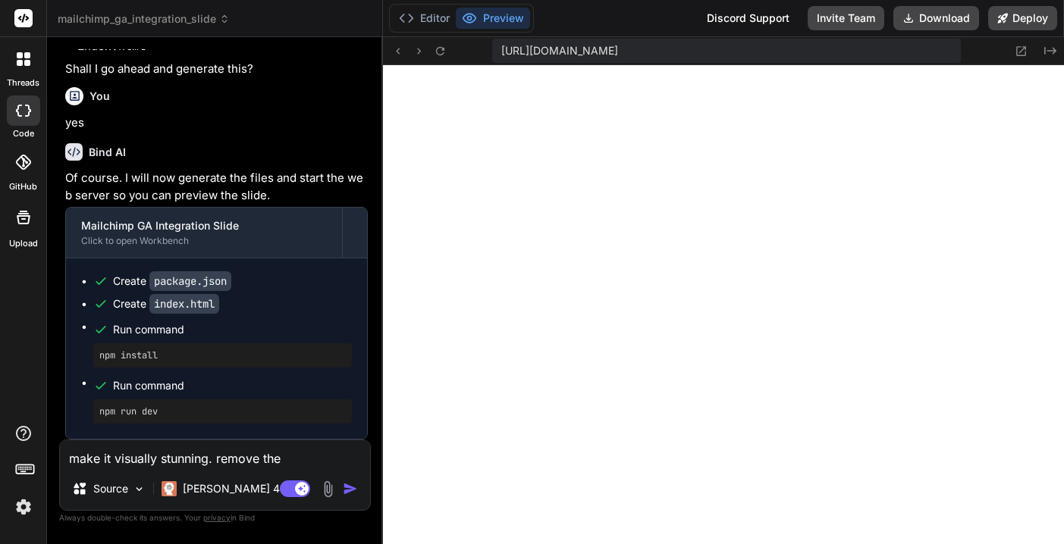
paste textarea "Chart of ICP distribution?"
type textarea "make it visually stunning. remove the Chart of ICP distribution?"
type textarea "x"
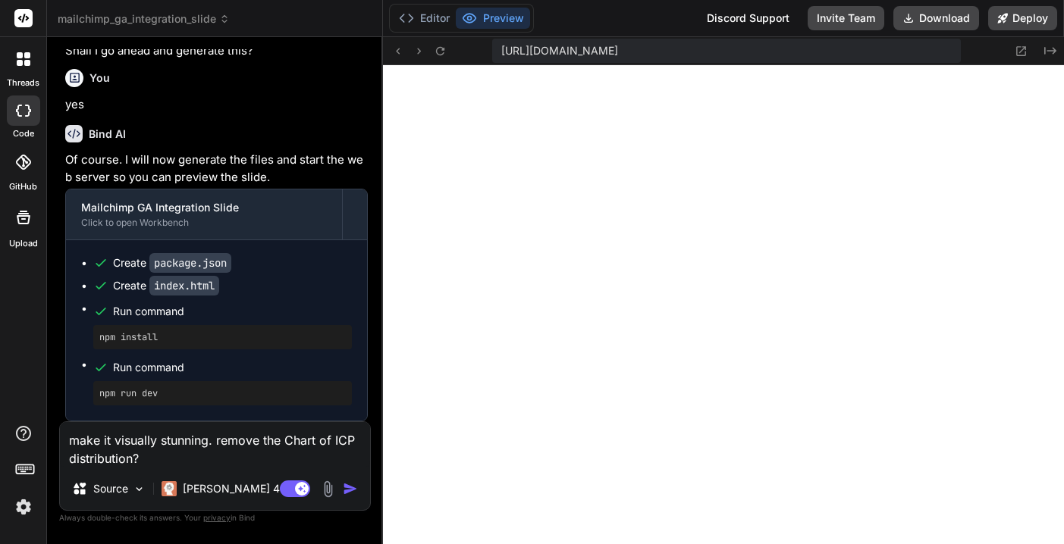
type textarea "make it visually stunning. remove the Chart of ICP distribution"
type textarea "x"
type textarea "make it visually stunning. remove the Chart of ICP distribution."
type textarea "x"
type textarea "make it visually stunning. remove the Chart of ICP distribution."
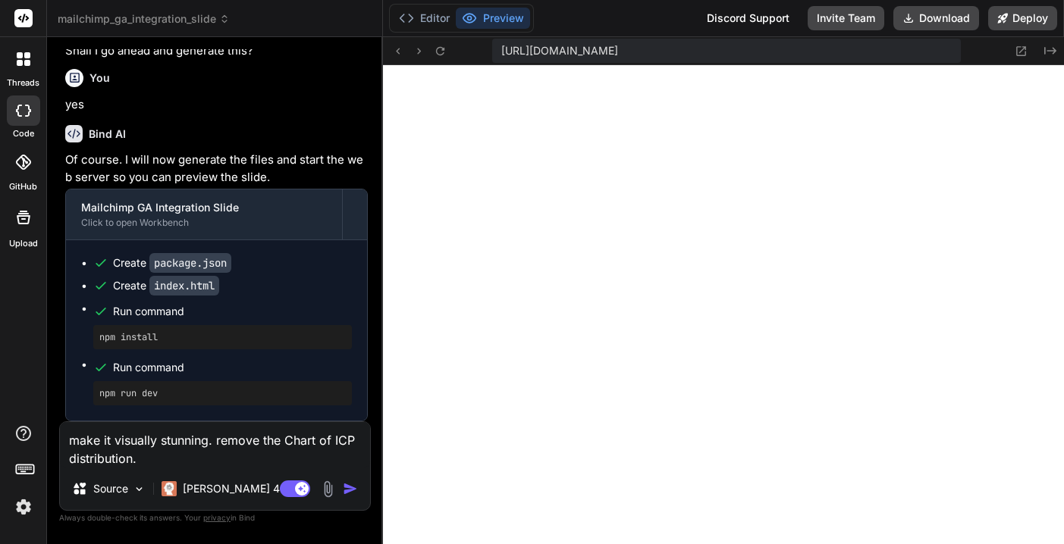
type textarea "x"
type textarea "make it visually stunning. remove the Chart of ICP distribution."
type textarea "x"
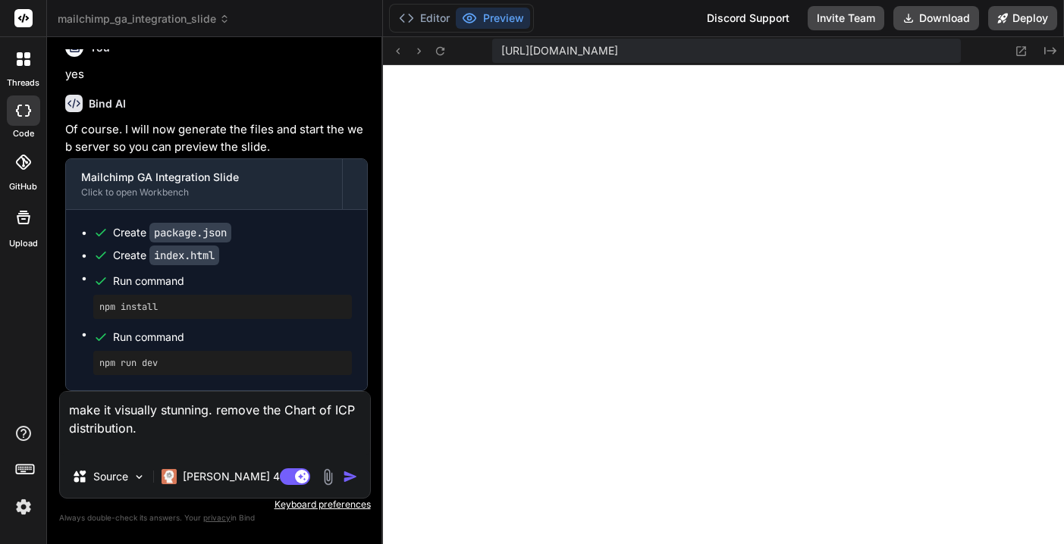
type textarea "make it visually stunning. remove the Chart of ICP distribution. M"
type textarea "x"
type textarea "make it visually stunning. remove the Chart of ICP distribution. Me"
type textarea "x"
type textarea "make it visually stunning. remove the Chart of ICP distribution. Men"
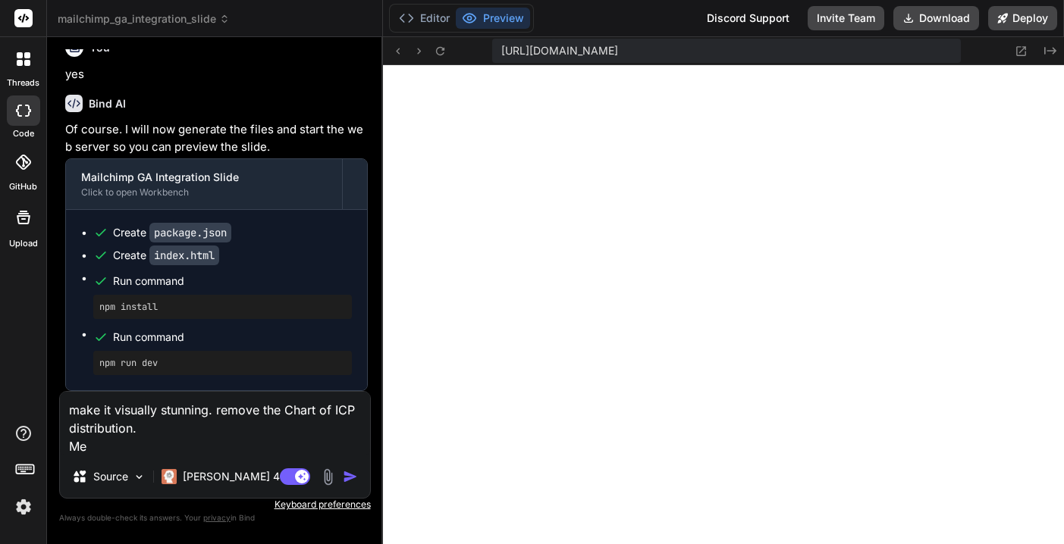
type textarea "x"
type textarea "make it visually stunning. remove the Chart of ICP distribution. Ment"
type textarea "x"
type textarea "make it visually stunning. remove the Chart of ICP distribution. Menti"
type textarea "x"
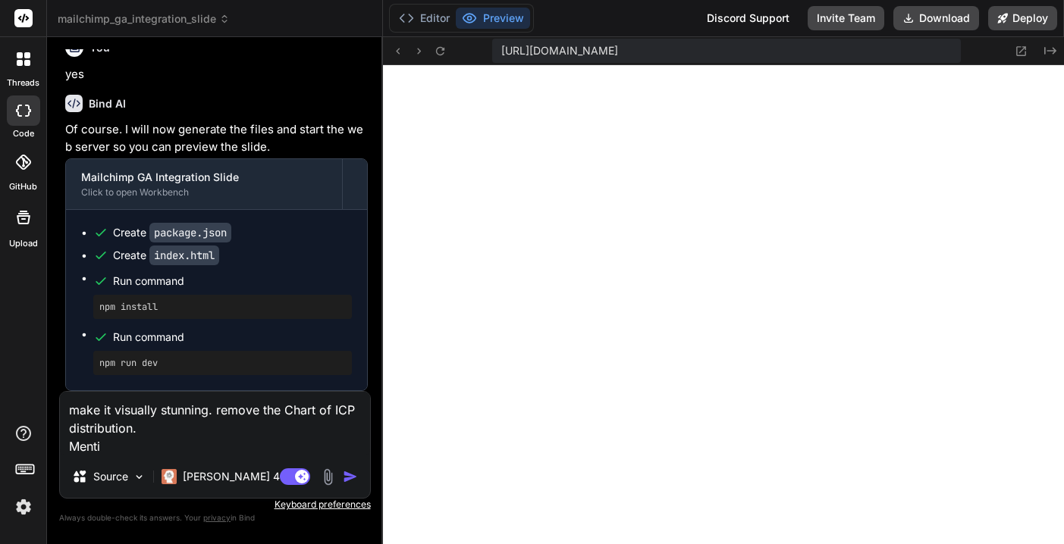
type textarea "make it visually stunning. remove the Chart of ICP distribution. Mentio"
type textarea "x"
type textarea "make it visually stunning. remove the Chart of ICP distribution. Mention"
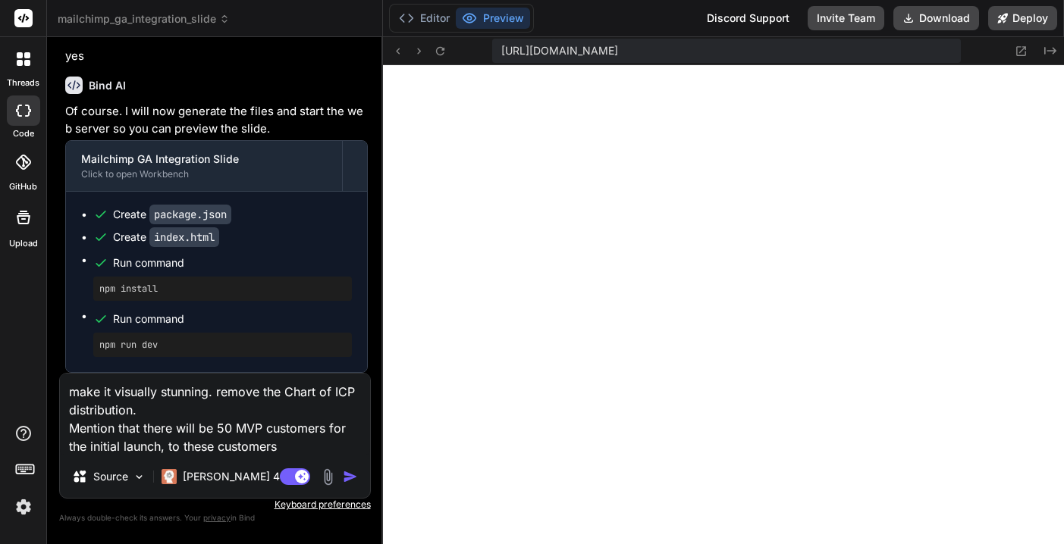
drag, startPoint x: 162, startPoint y: 444, endPoint x: 323, endPoint y: 444, distance: 161.5
click at [323, 444] on textarea "make it visually stunning. remove the Chart of ICP distribution. Mention that t…" at bounding box center [215, 415] width 310 height 82
click at [349, 475] on img "button" at bounding box center [350, 476] width 15 height 15
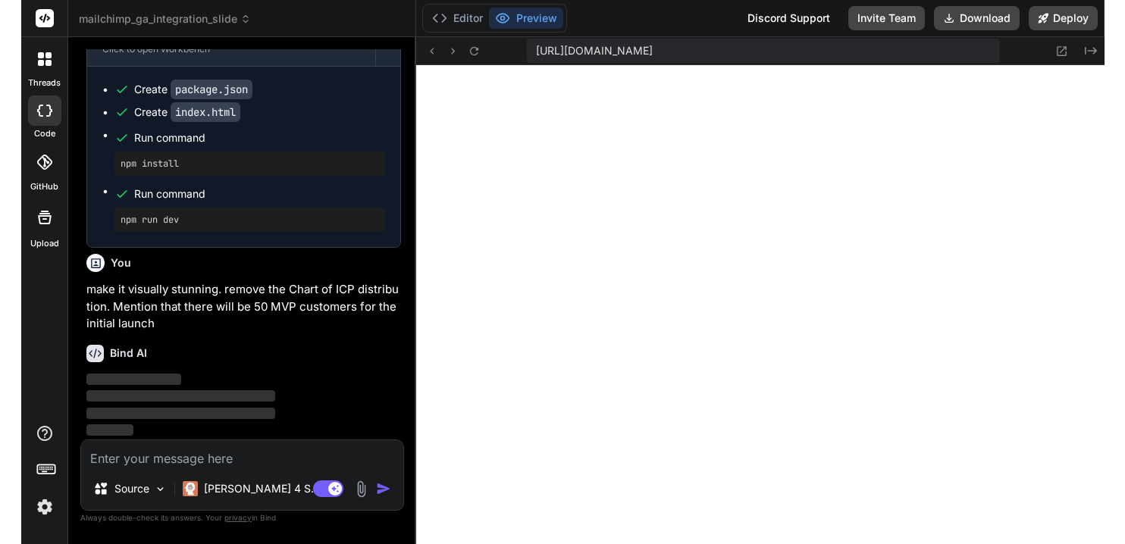
scroll to position [5710, 0]
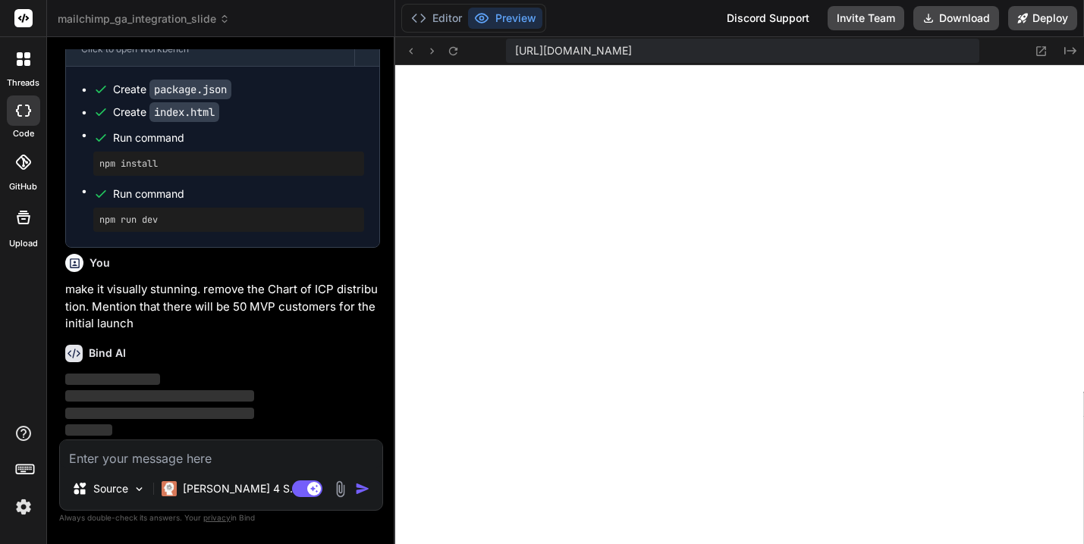
drag, startPoint x: 388, startPoint y: 168, endPoint x: 364, endPoint y: 168, distance: 23.5
click at [364, 168] on div "Bind AI Web Search Created with Pixso. Code Generator You Bind AI Of course! He…" at bounding box center [221, 290] width 348 height 507
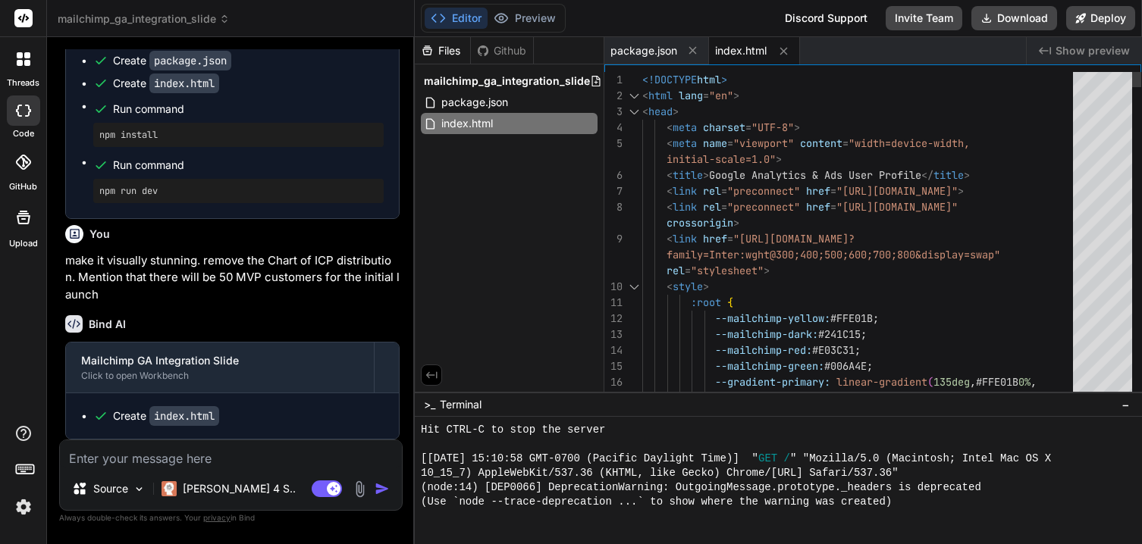
scroll to position [5550, 0]
click at [548, 17] on button "Preview" at bounding box center [525, 18] width 74 height 21
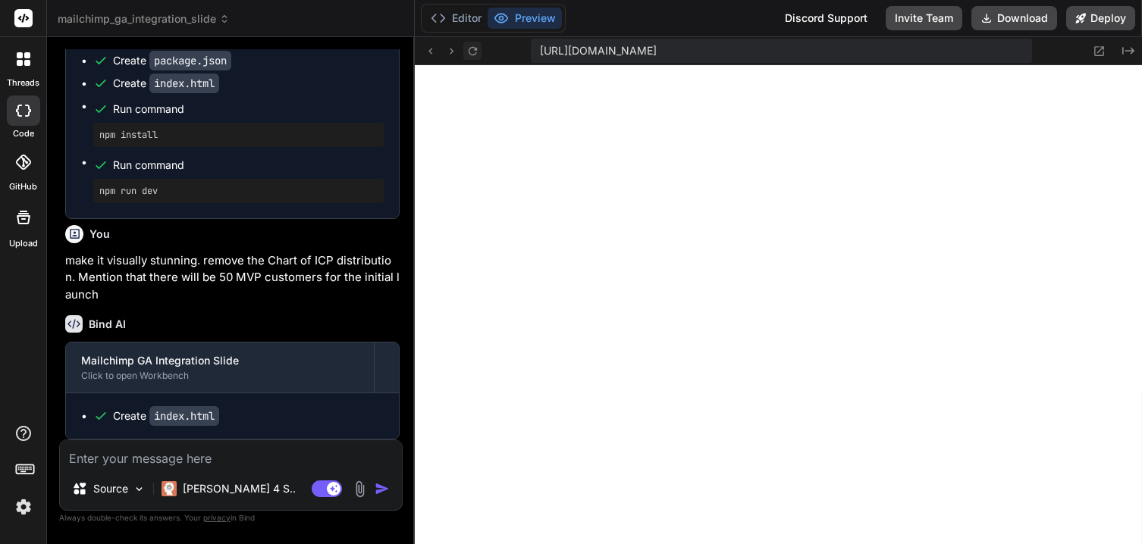
click at [476, 45] on icon at bounding box center [472, 51] width 13 height 13
click at [1063, 53] on icon at bounding box center [1099, 51] width 13 height 13
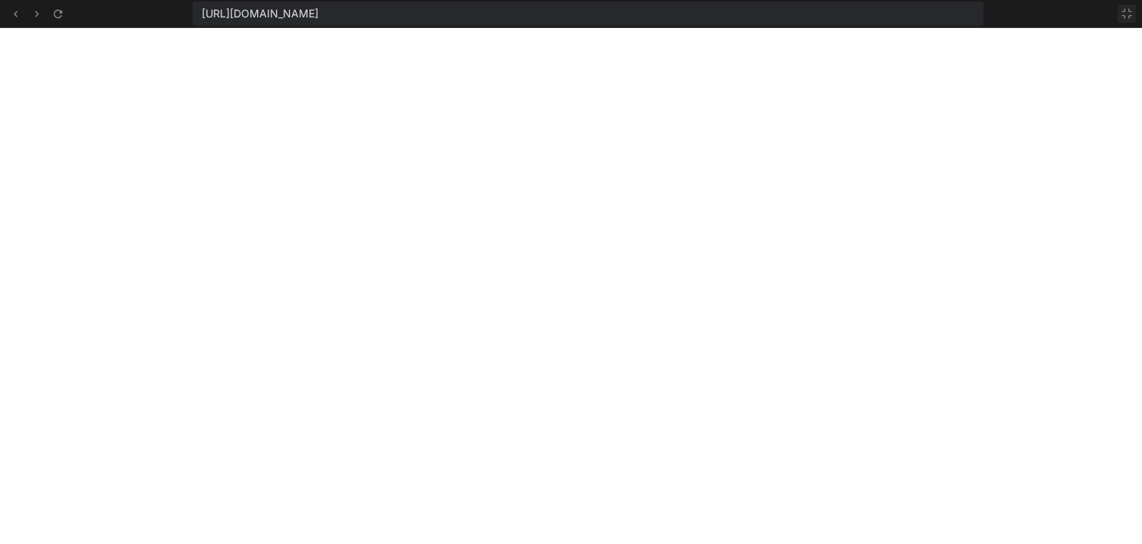
click at [1063, 14] on icon at bounding box center [1127, 14] width 12 height 12
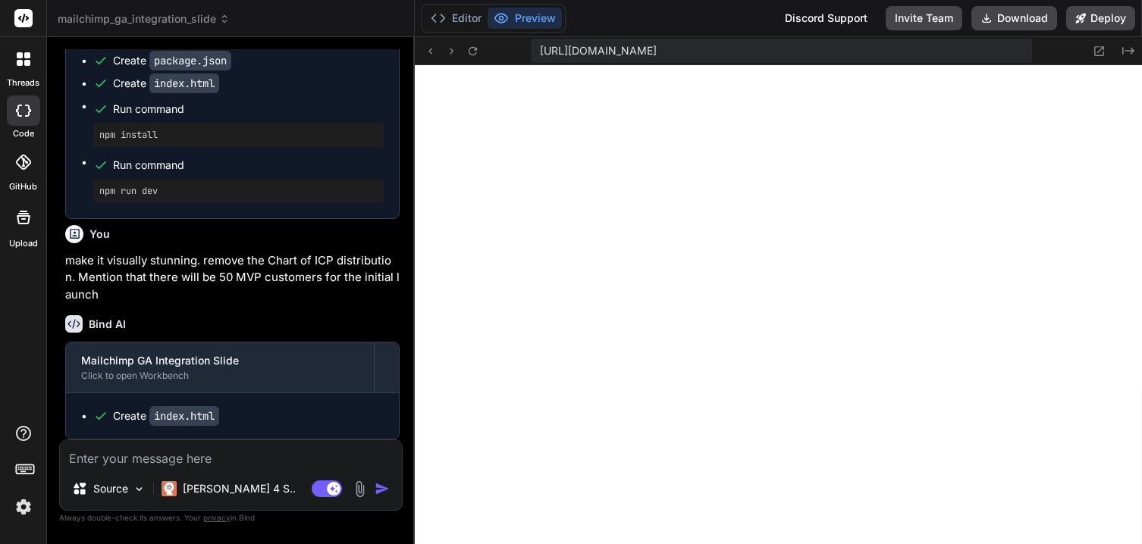
scroll to position [778, 0]
click at [190, 484] on p "[PERSON_NAME] 4 S.." at bounding box center [239, 489] width 113 height 15
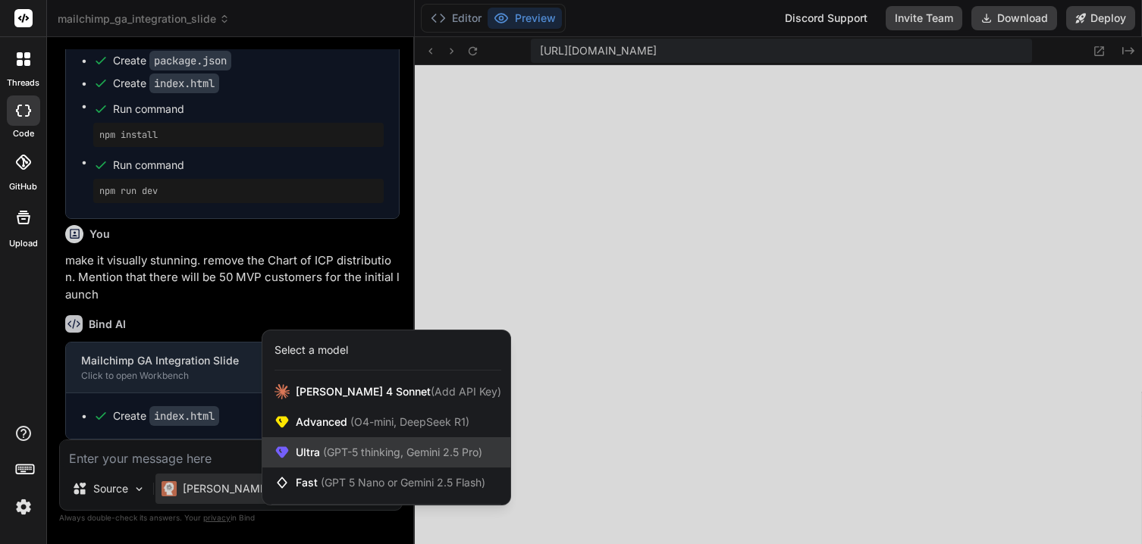
click at [346, 450] on span "(GPT-5 thinking, Gemini 2.5 Pro)" at bounding box center [401, 452] width 162 height 13
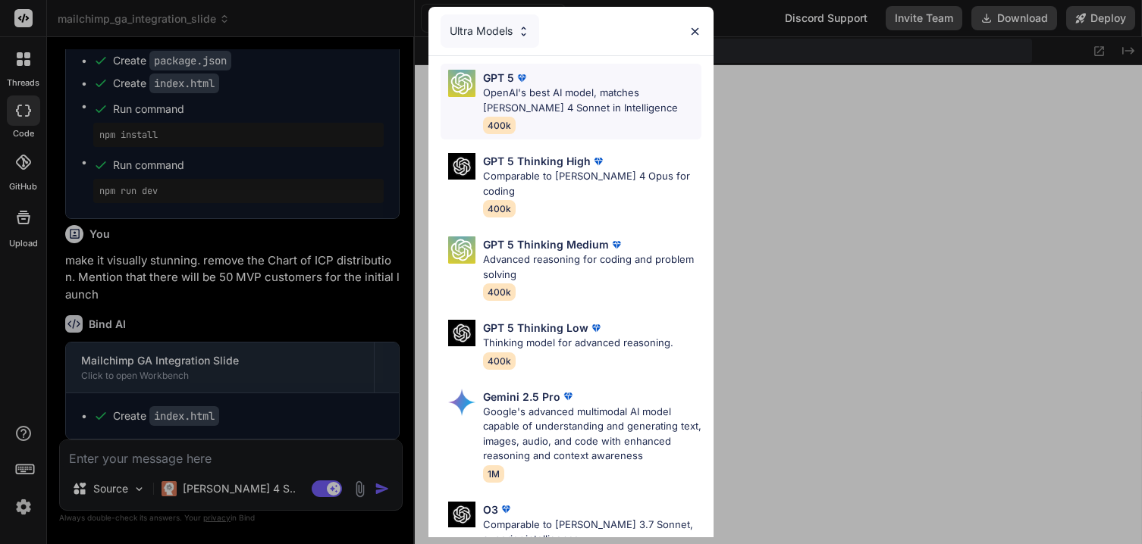
click at [607, 99] on p "OpenAI's best AI model, matches [PERSON_NAME] 4 Sonnet in Intelligence" at bounding box center [592, 101] width 219 height 30
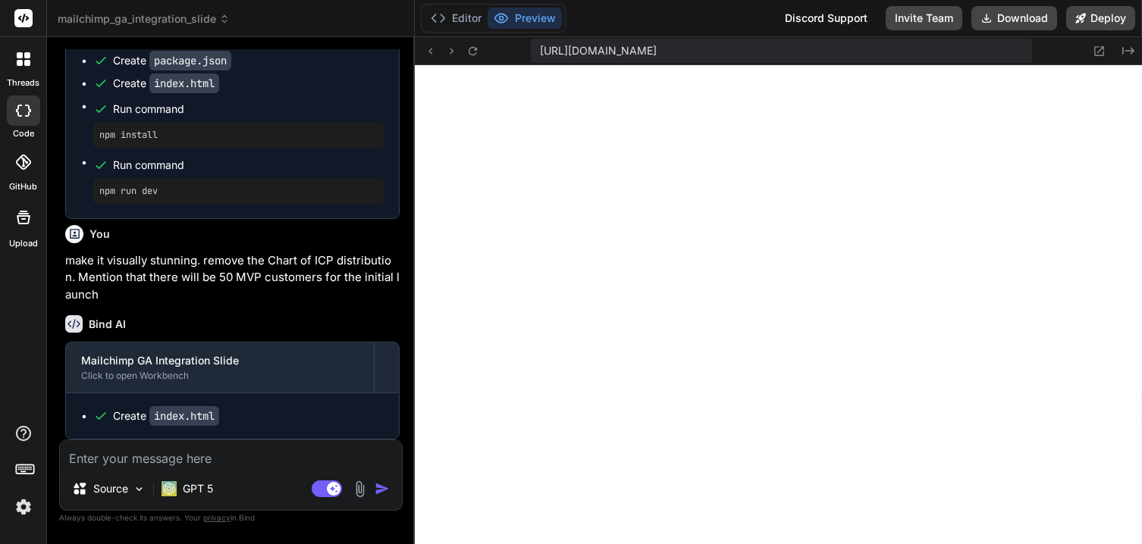
click at [252, 463] on textarea at bounding box center [231, 454] width 342 height 27
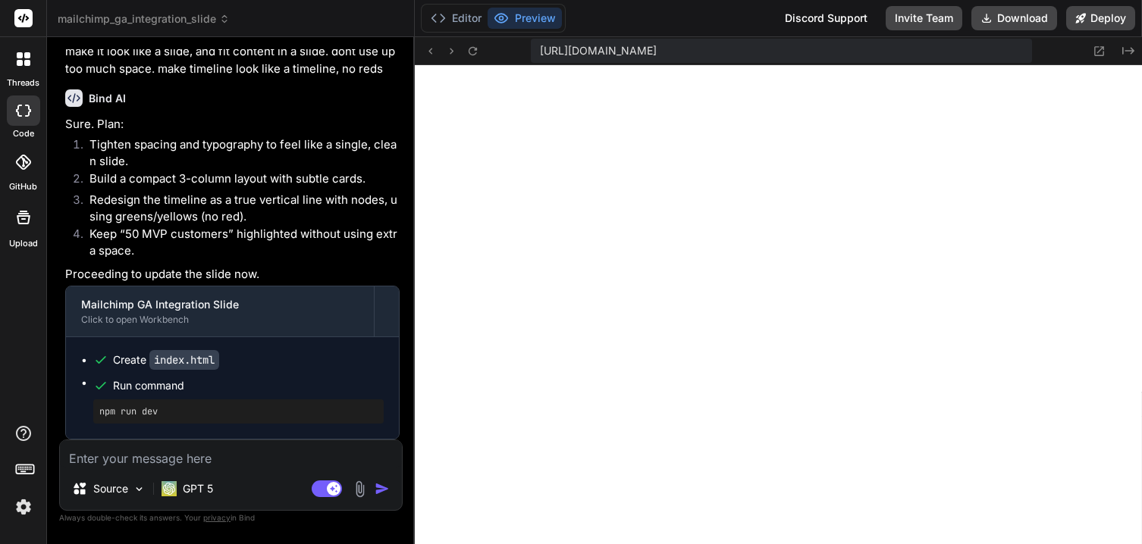
scroll to position [5980, 0]
click at [472, 49] on icon at bounding box center [472, 51] width 13 height 13
click at [183, 501] on div "GPT 5" at bounding box center [187, 489] width 64 height 30
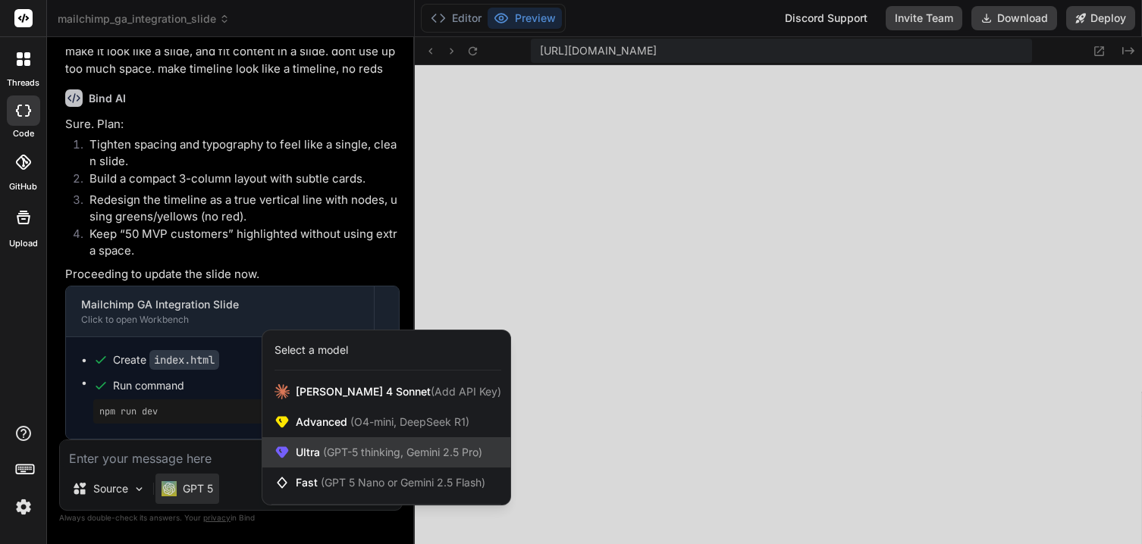
click at [334, 447] on span "(GPT-5 thinking, Gemini 2.5 Pro)" at bounding box center [401, 452] width 162 height 13
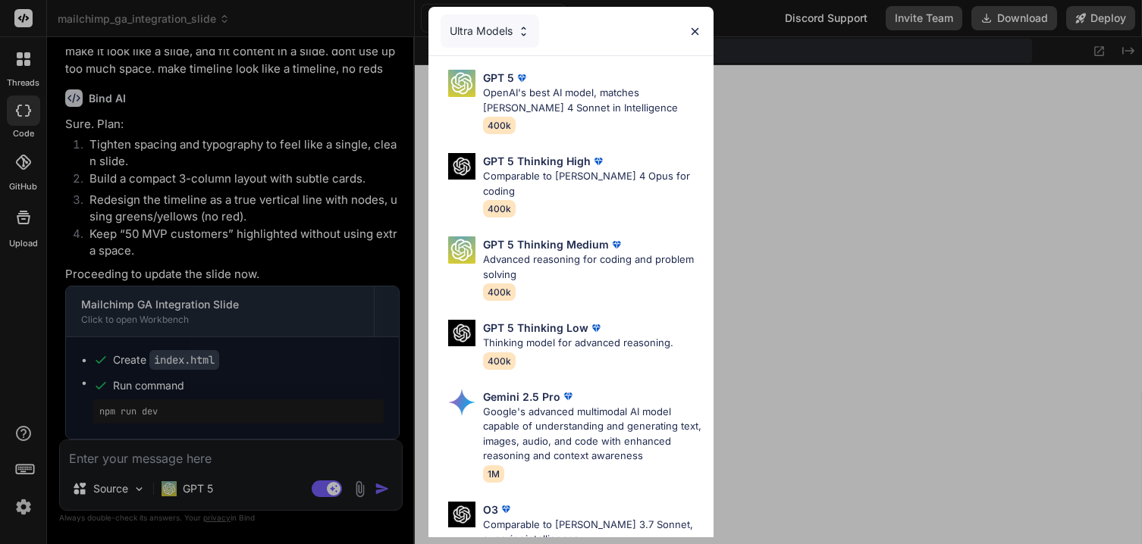
click at [956, 146] on div "Ultra Models GPT 5 OpenAI's best AI model, matches [PERSON_NAME] 4 Sonnet in In…" at bounding box center [571, 272] width 1142 height 544
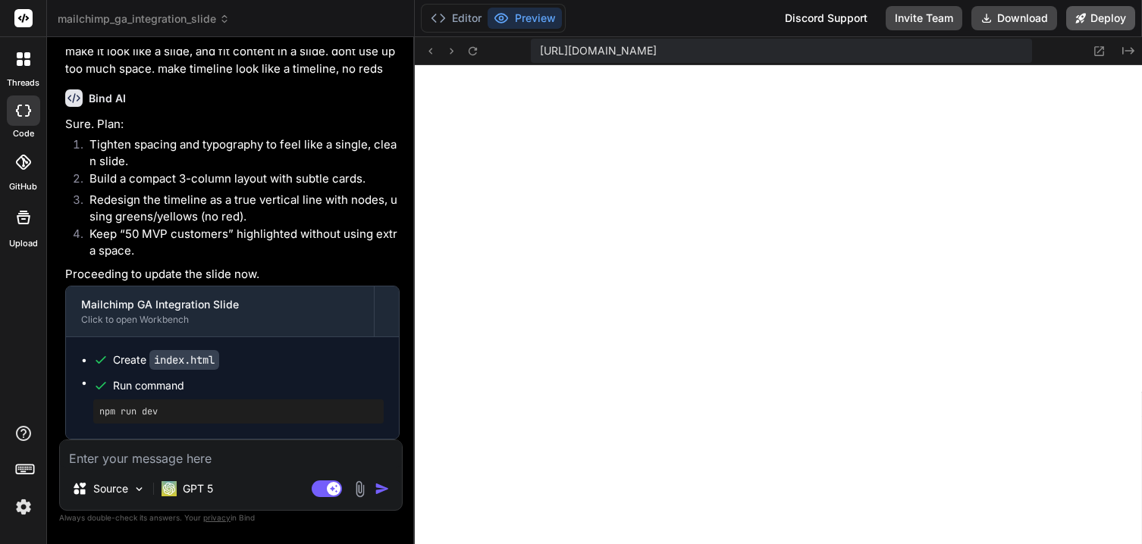
click at [1063, 20] on button "Deploy" at bounding box center [1100, 18] width 69 height 24
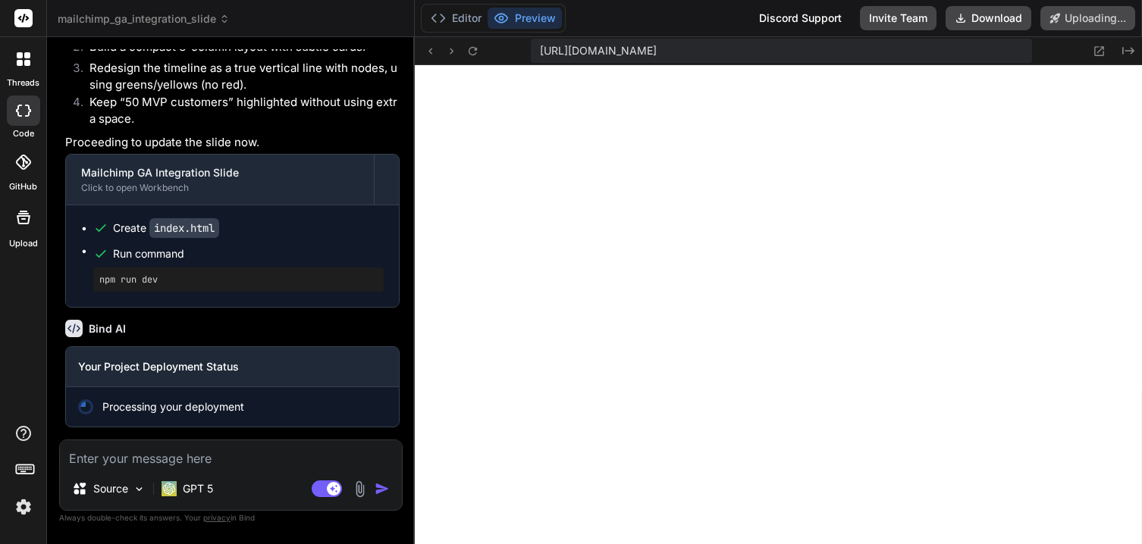
scroll to position [6112, 0]
click at [204, 459] on textarea at bounding box center [231, 454] width 342 height 27
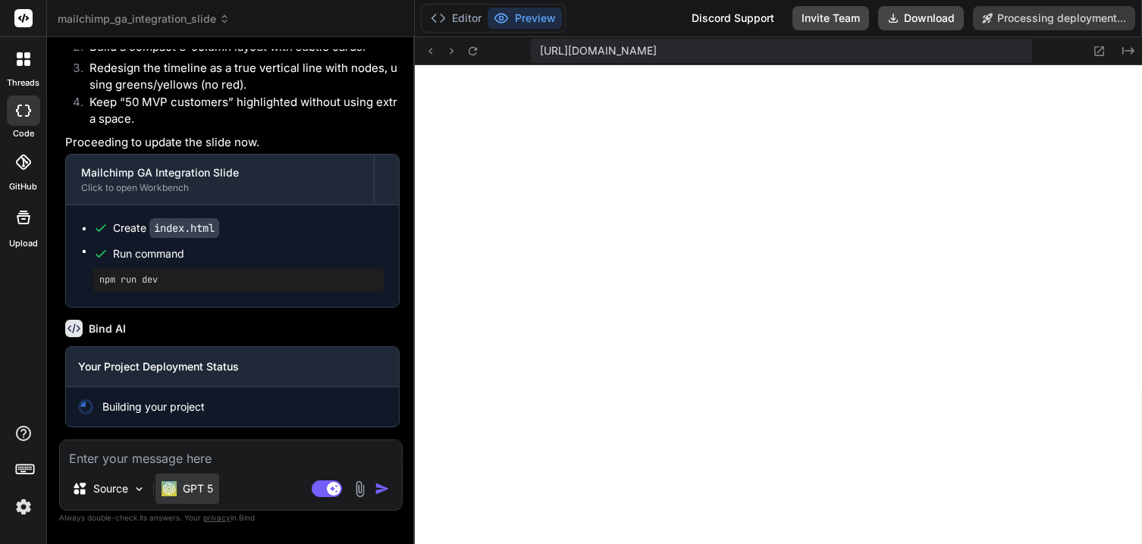
click at [199, 486] on p "GPT 5" at bounding box center [198, 489] width 30 height 15
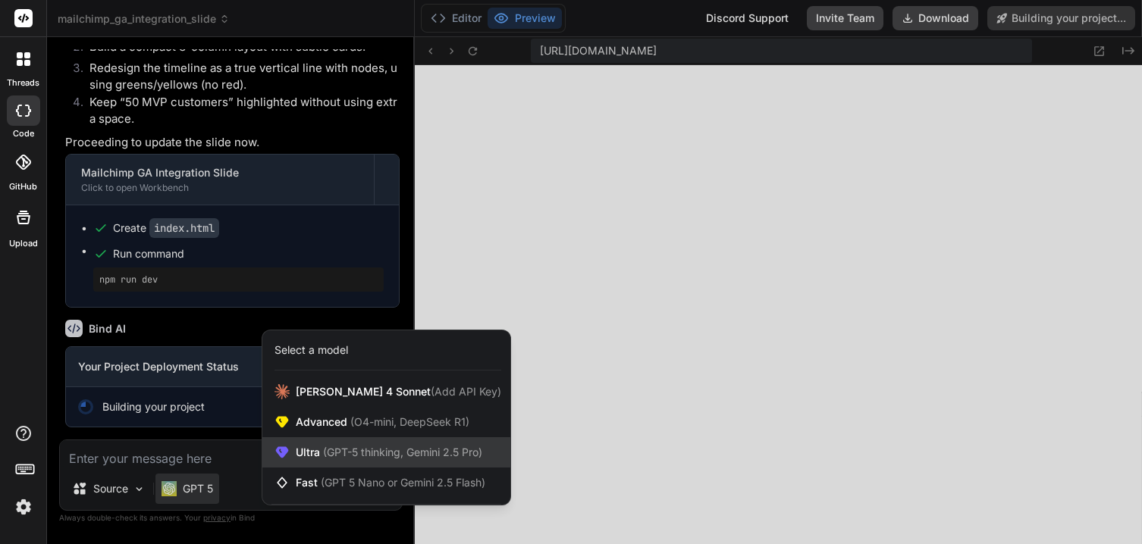
click at [350, 448] on span "(GPT-5 thinking, Gemini 2.5 Pro)" at bounding box center [401, 452] width 162 height 13
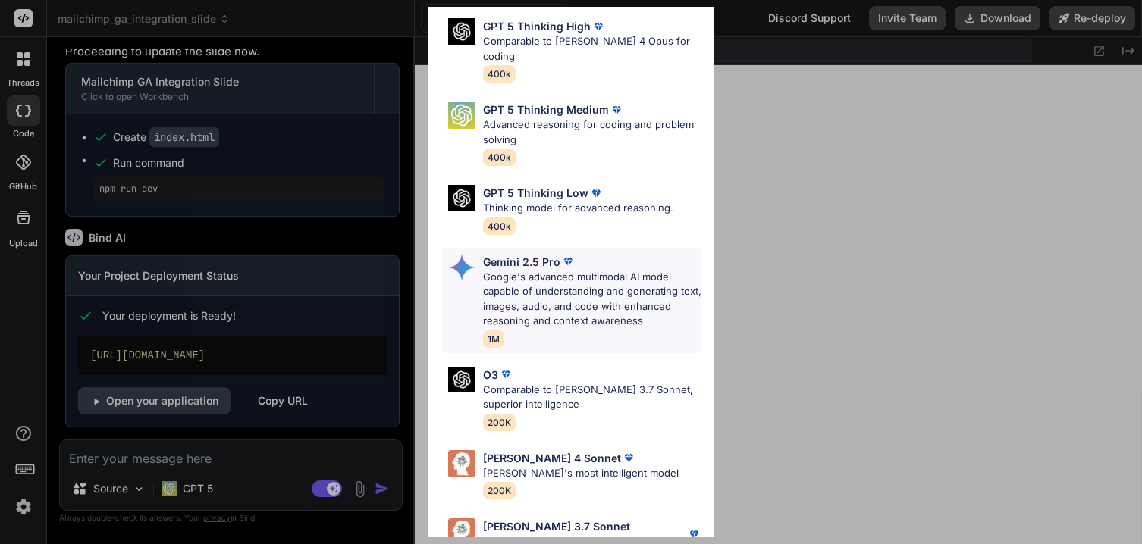
scroll to position [142, 0]
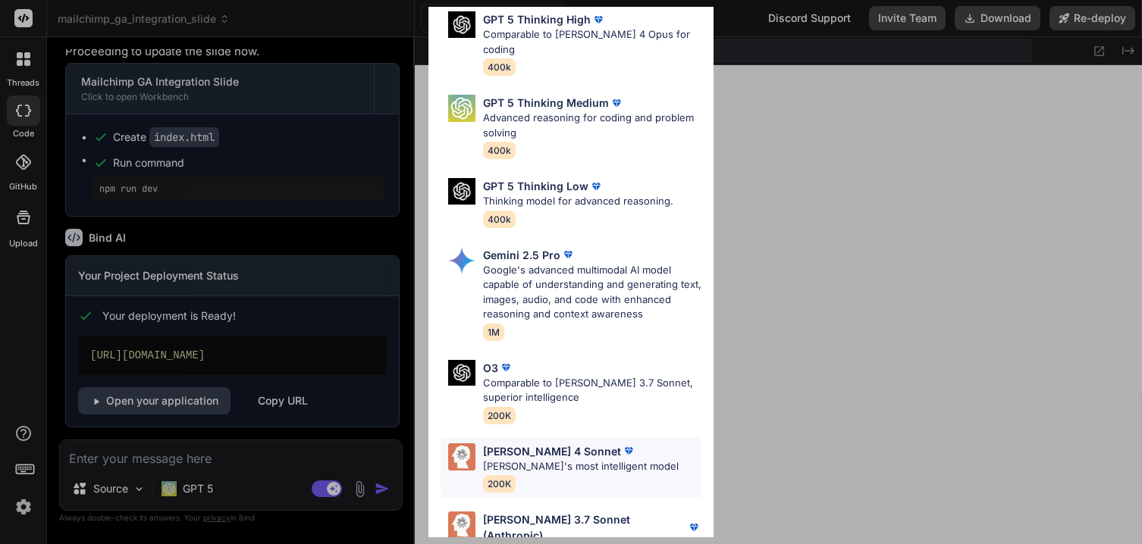
click at [541, 460] on p "[PERSON_NAME]'s most intelligent model" at bounding box center [581, 467] width 196 height 15
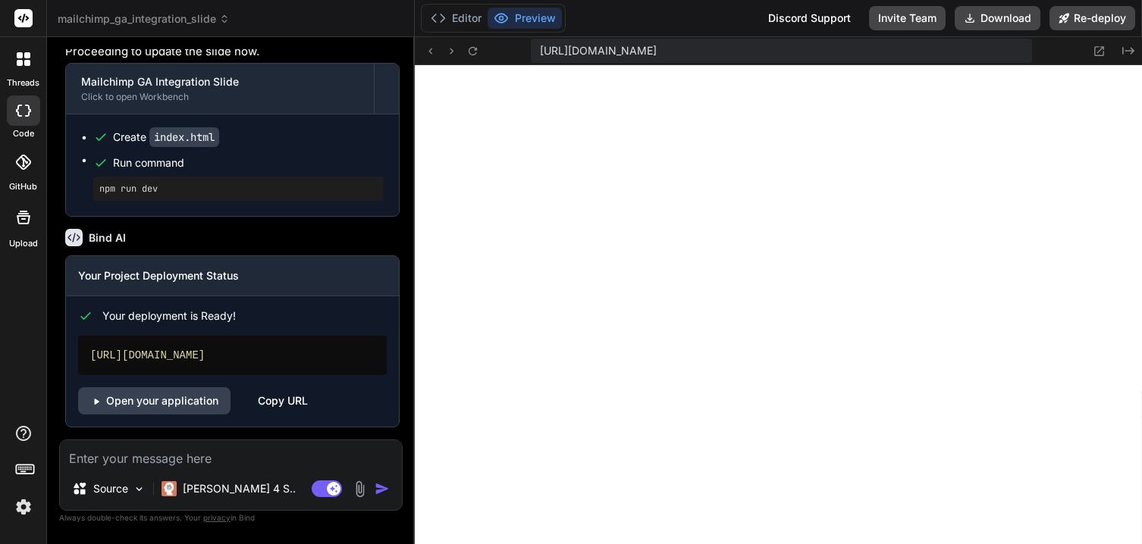
click at [236, 464] on textarea at bounding box center [231, 454] width 342 height 27
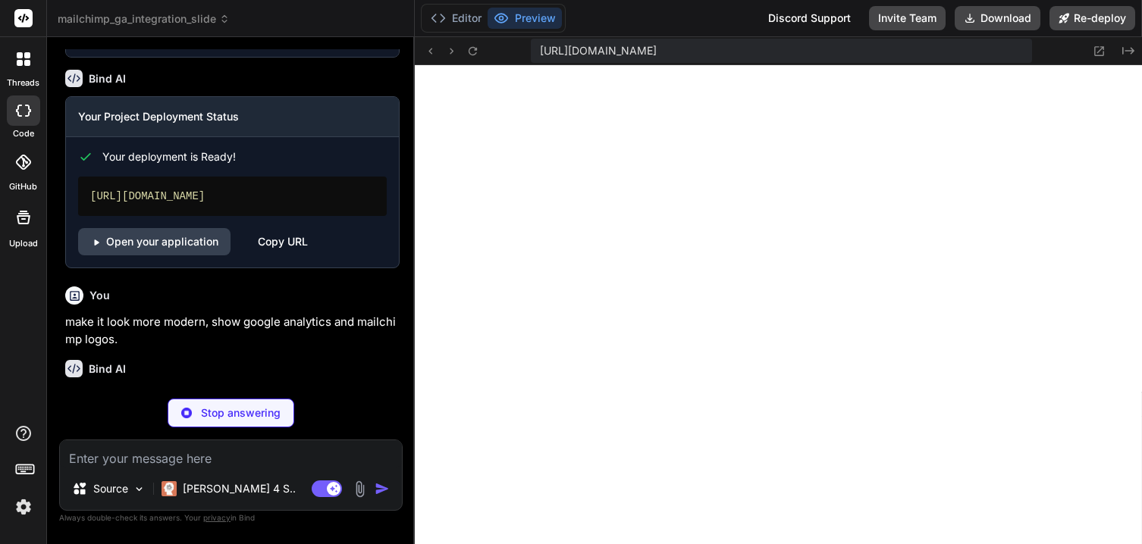
scroll to position [6393, 0]
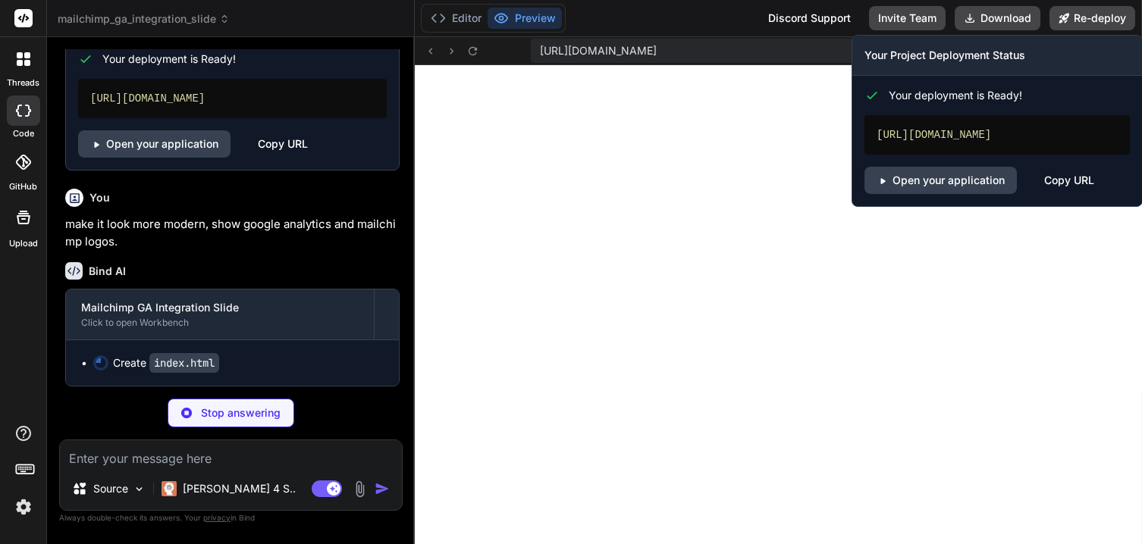
click at [1060, 194] on div "Copy URL" at bounding box center [1069, 180] width 50 height 27
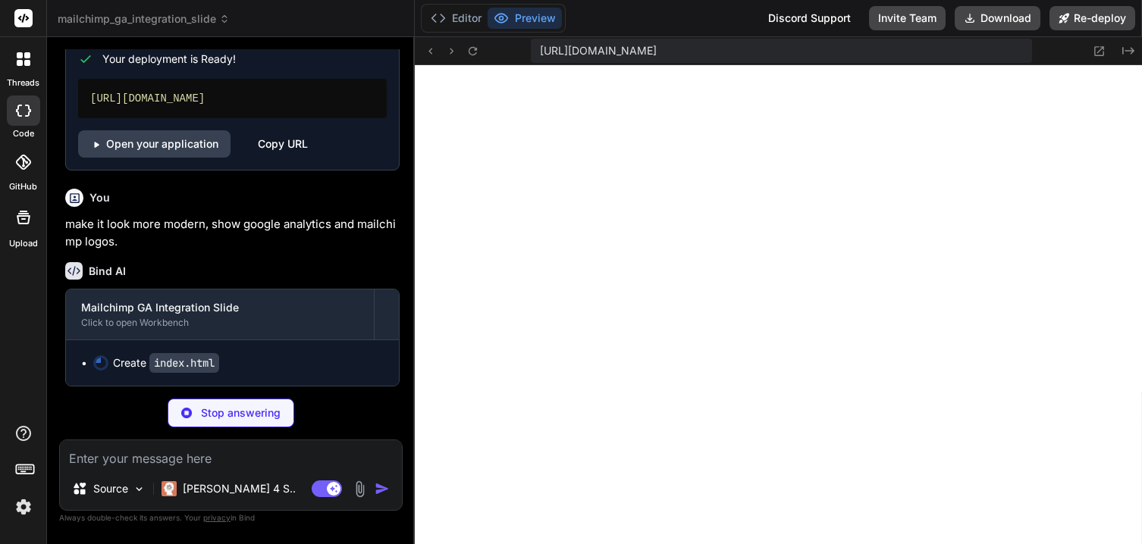
scroll to position [6339, 0]
